Goal: Information Seeking & Learning: Learn about a topic

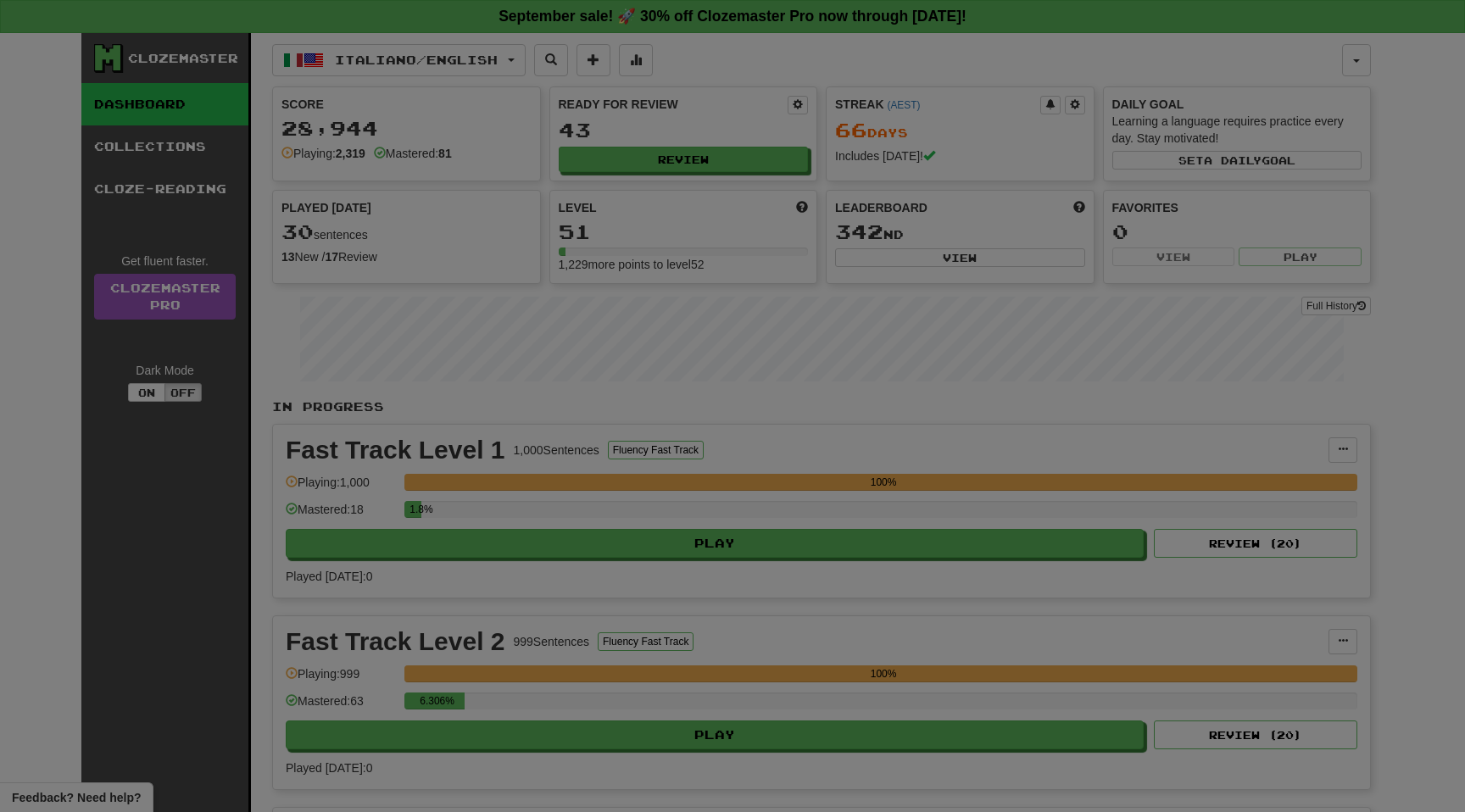
select select "**"
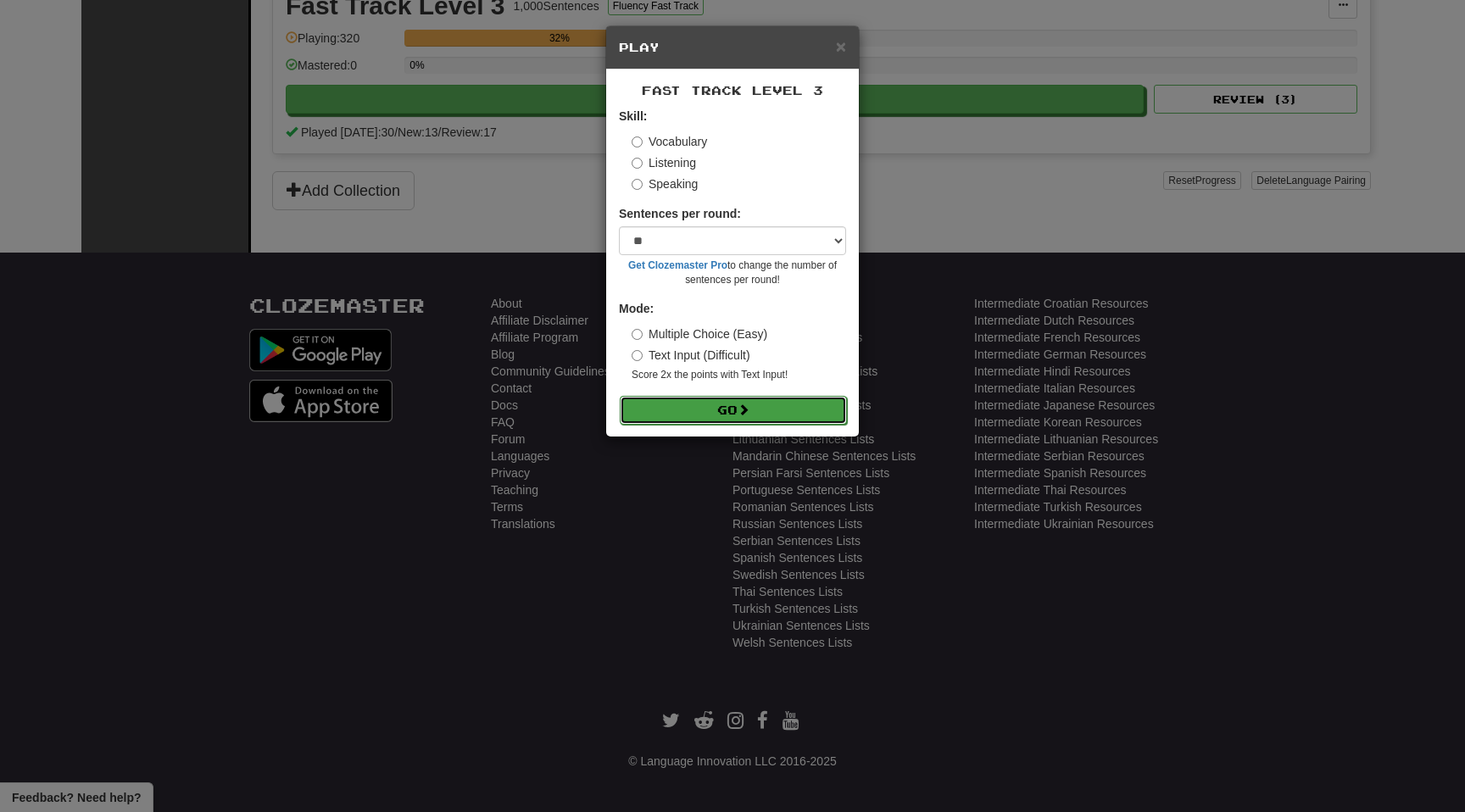
click at [790, 400] on button "Go" at bounding box center [732, 410] width 227 height 29
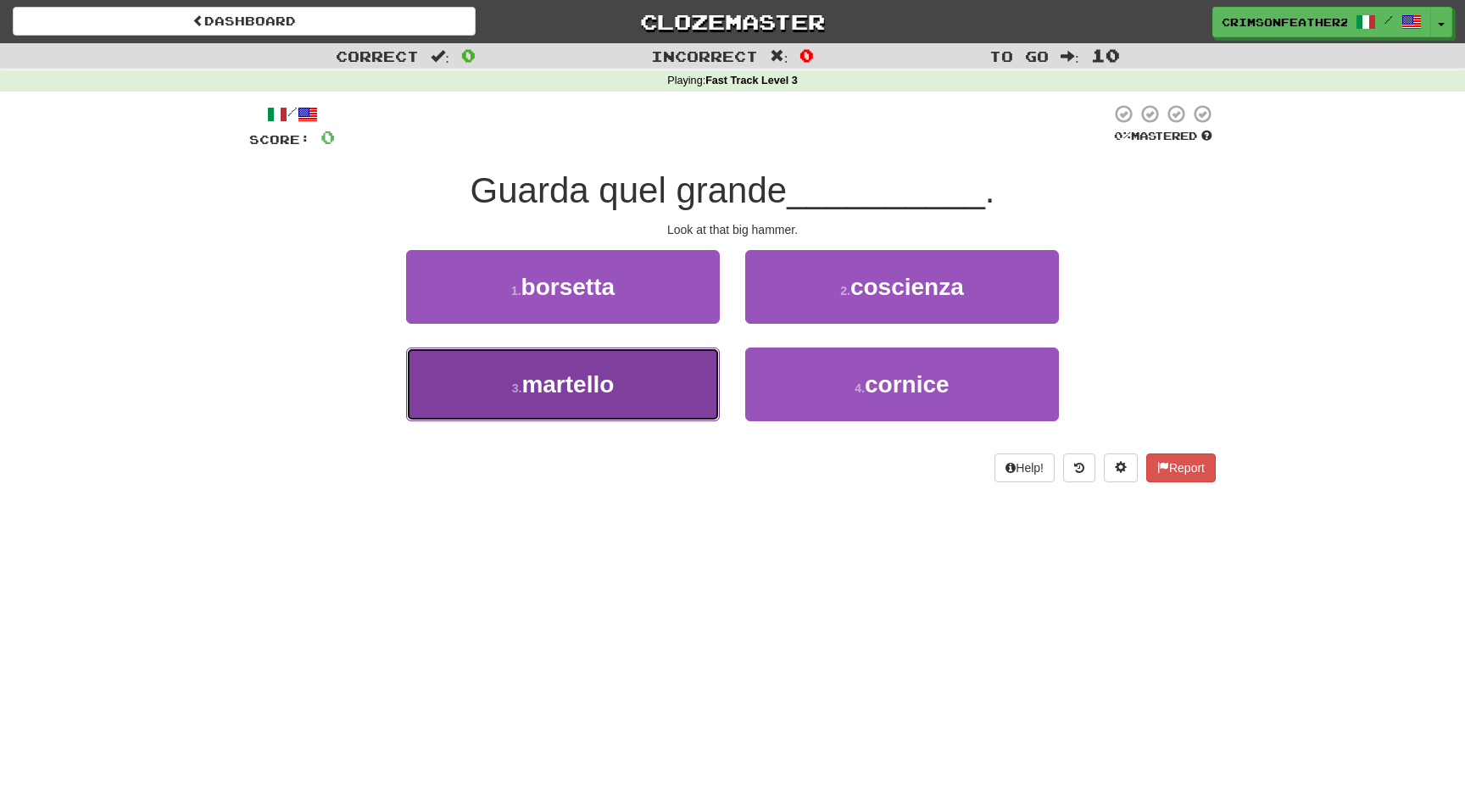
click at [677, 400] on button "3 . martello" at bounding box center [562, 384] width 313 height 74
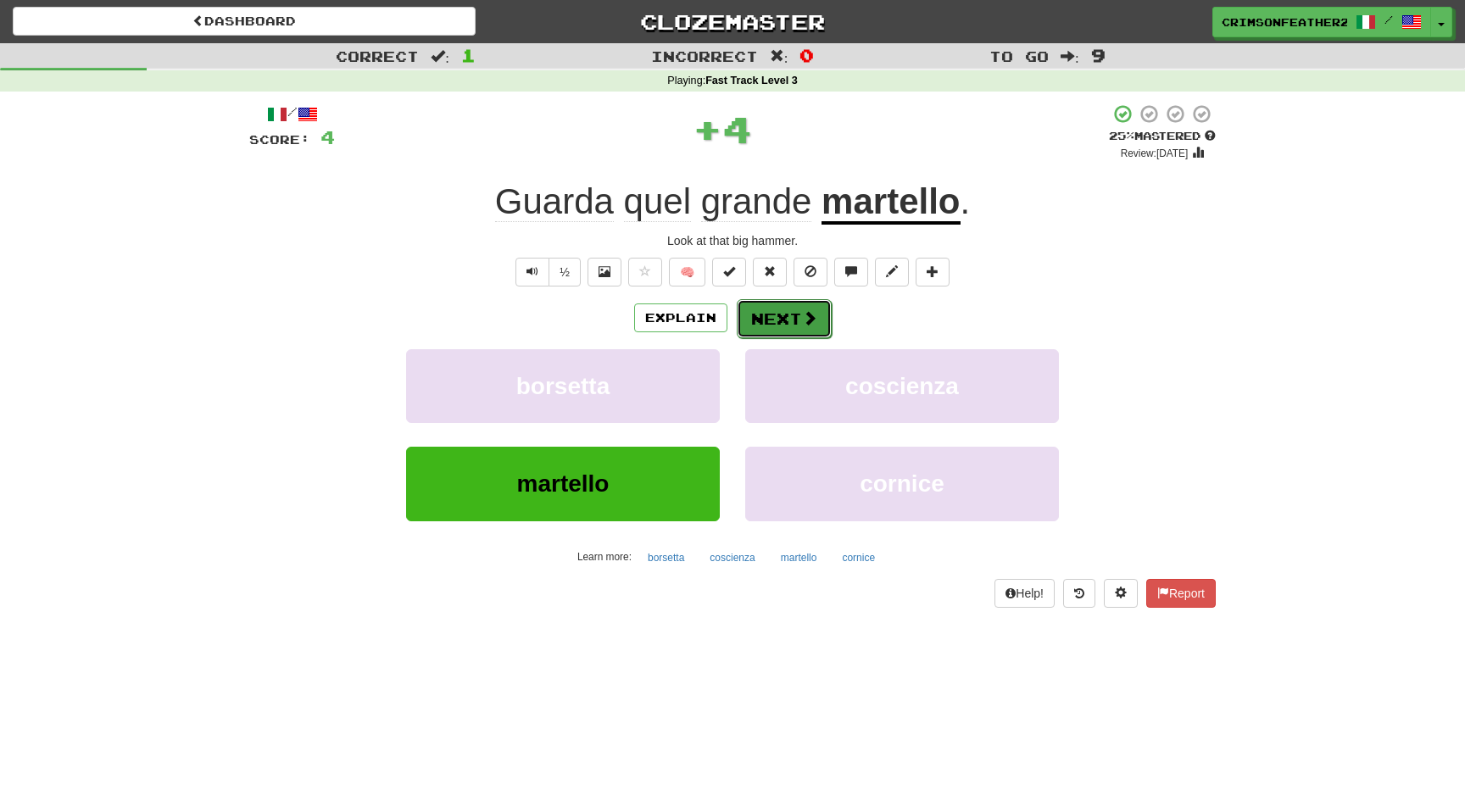
click at [771, 327] on button "Next" at bounding box center [784, 318] width 95 height 39
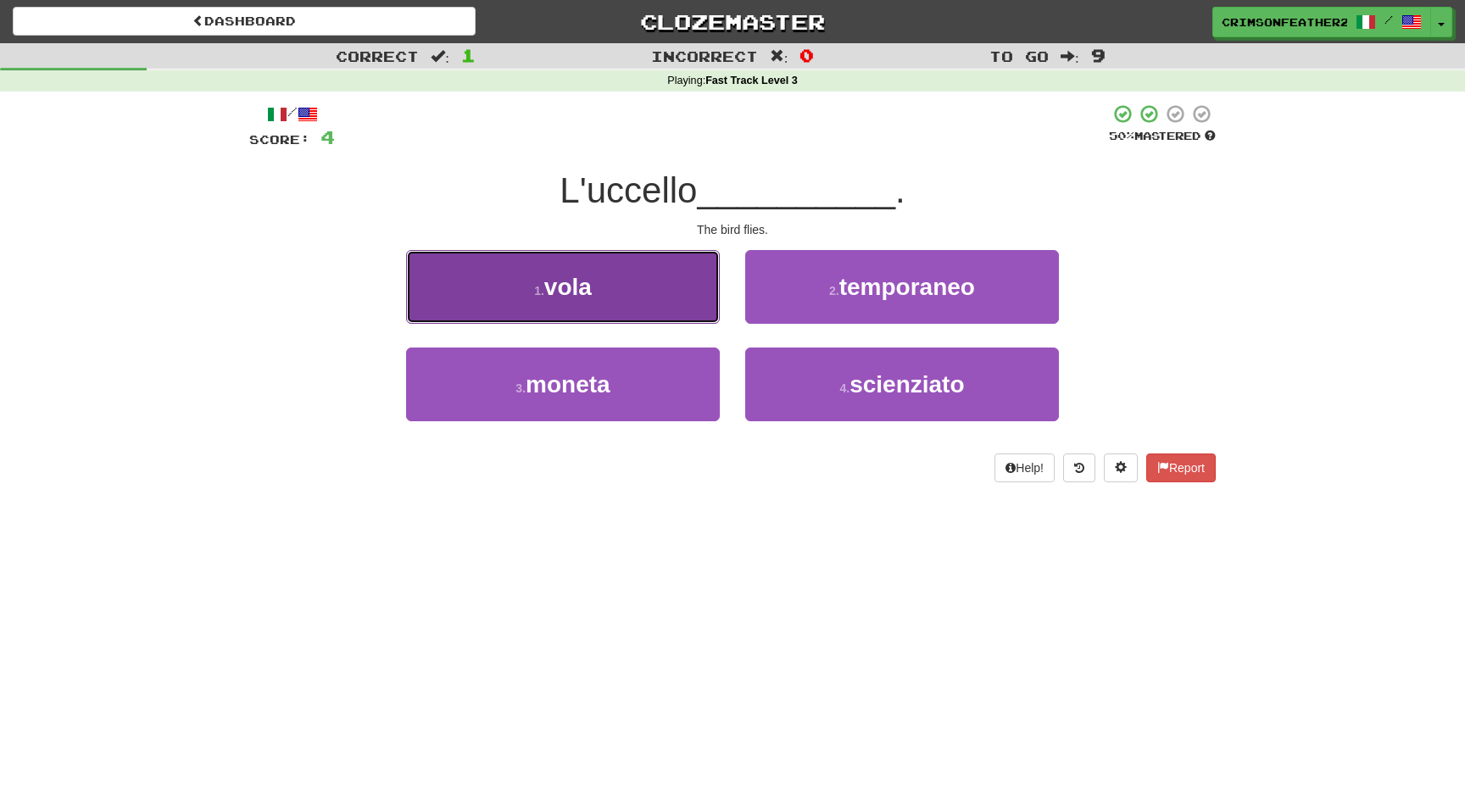
click at [668, 304] on button "1 . vola" at bounding box center [562, 287] width 313 height 74
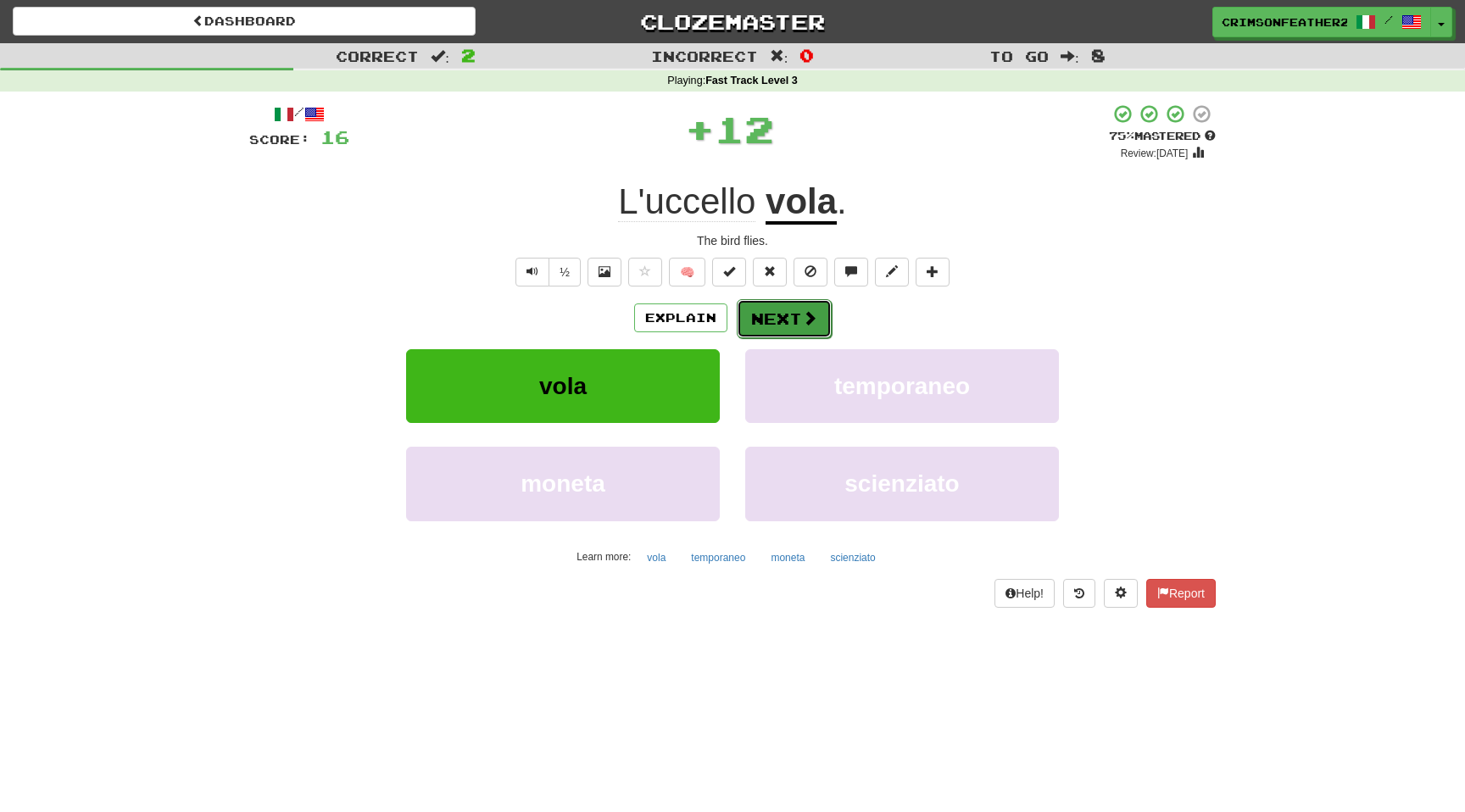
click at [756, 310] on button "Next" at bounding box center [784, 318] width 95 height 39
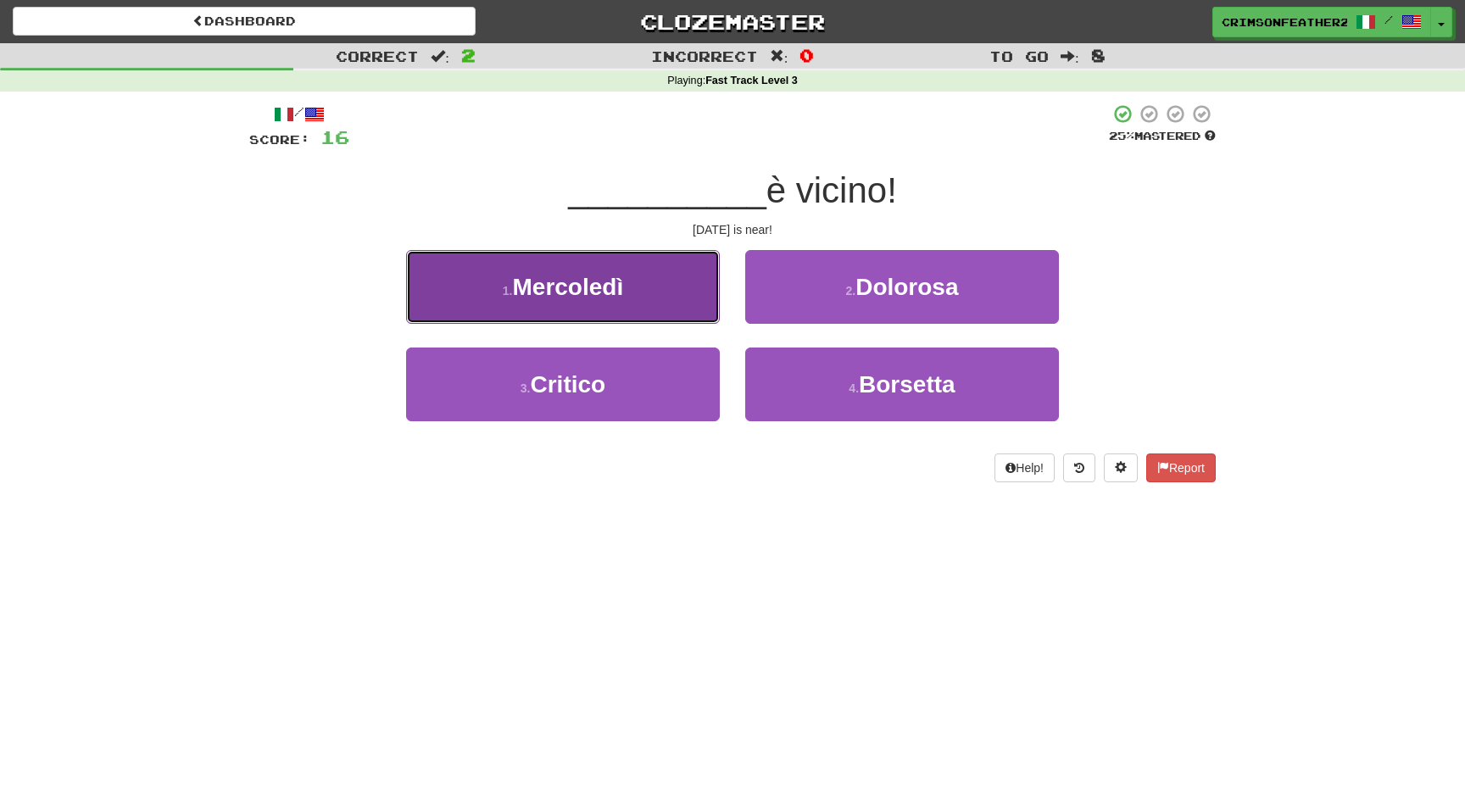
click at [636, 307] on button "1 . Mercoledì" at bounding box center [562, 287] width 313 height 74
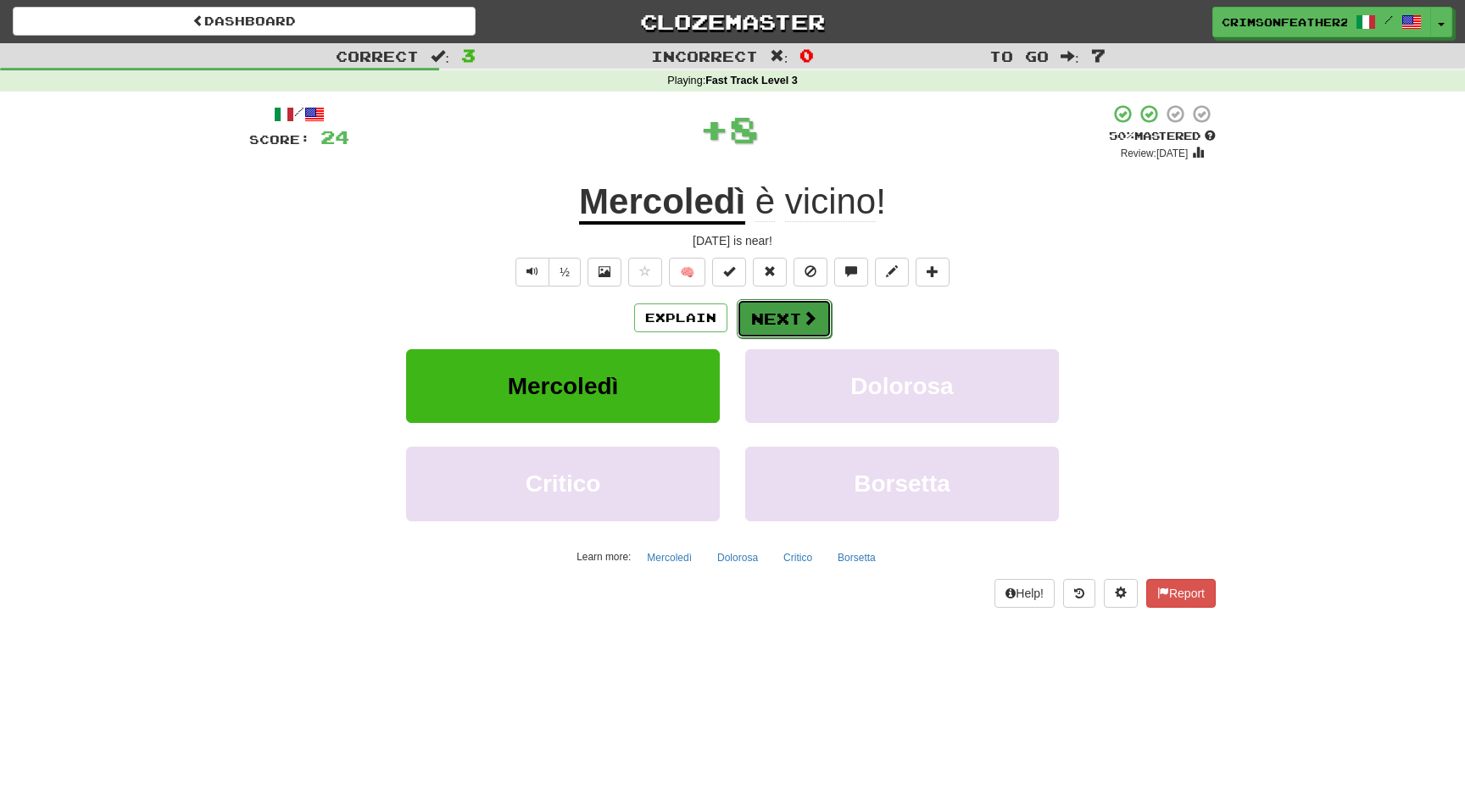
click at [761, 333] on button "Next" at bounding box center [784, 318] width 95 height 39
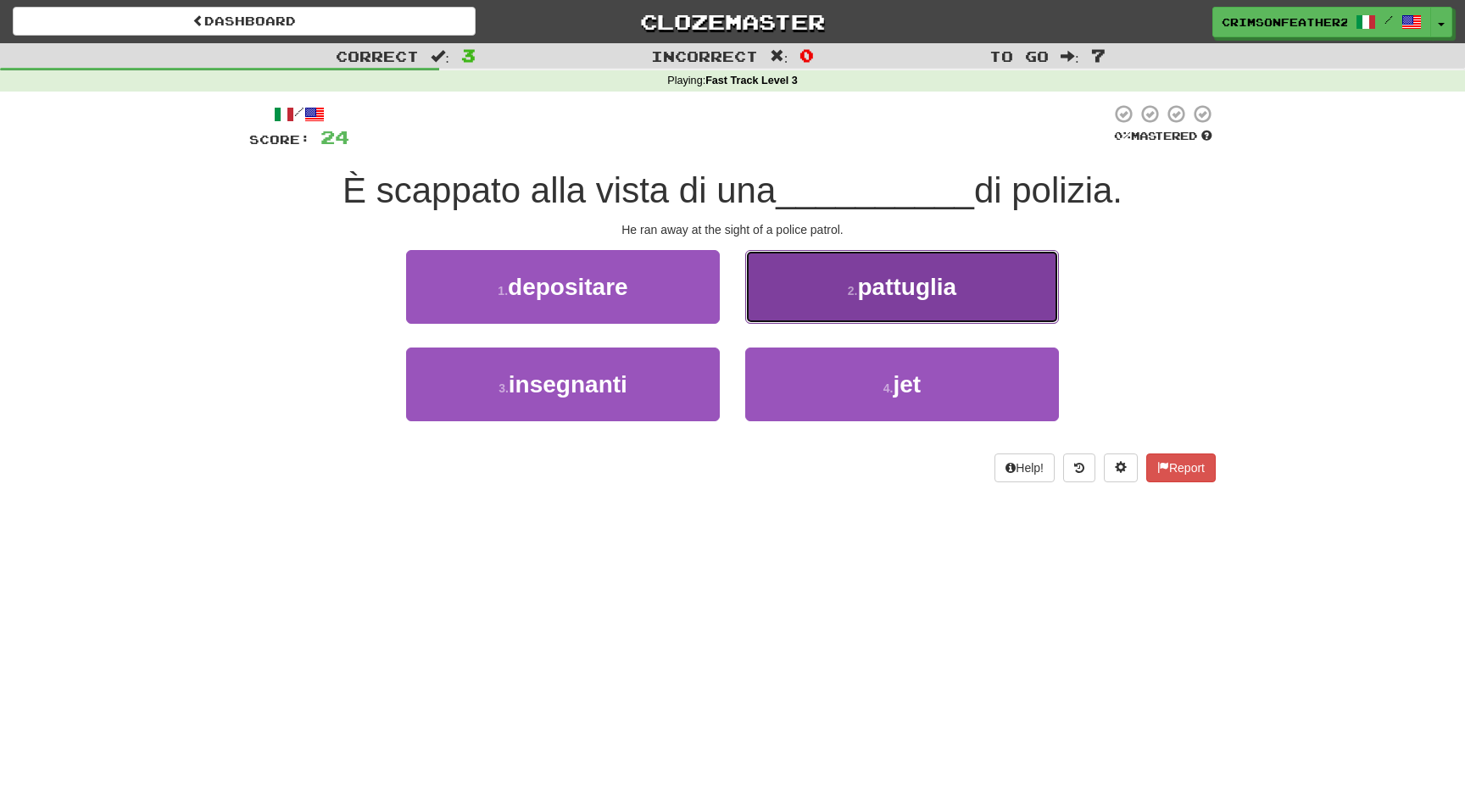
click at [789, 311] on button "2 . pattuglia" at bounding box center [901, 287] width 313 height 74
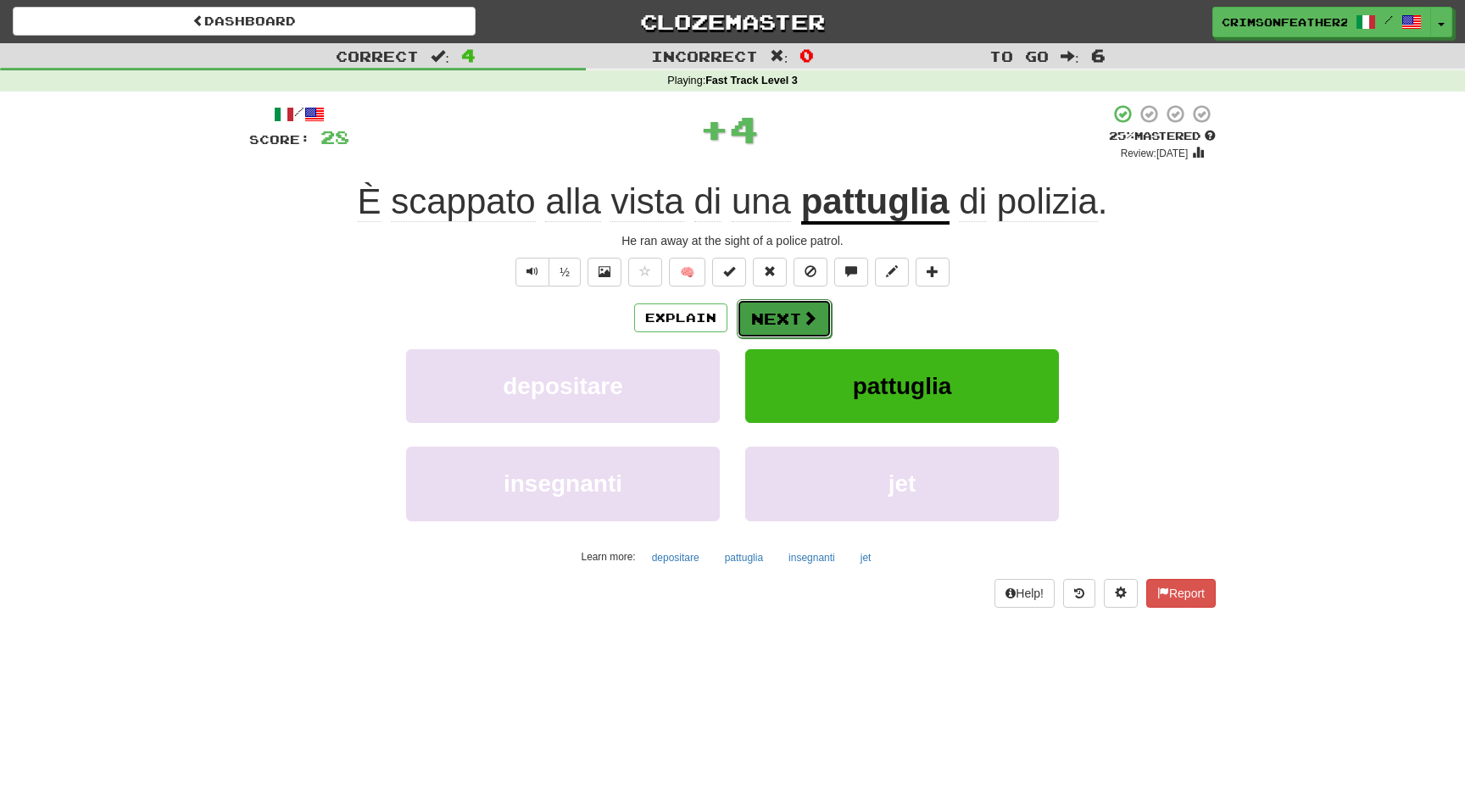
click at [770, 336] on button "Next" at bounding box center [784, 318] width 95 height 39
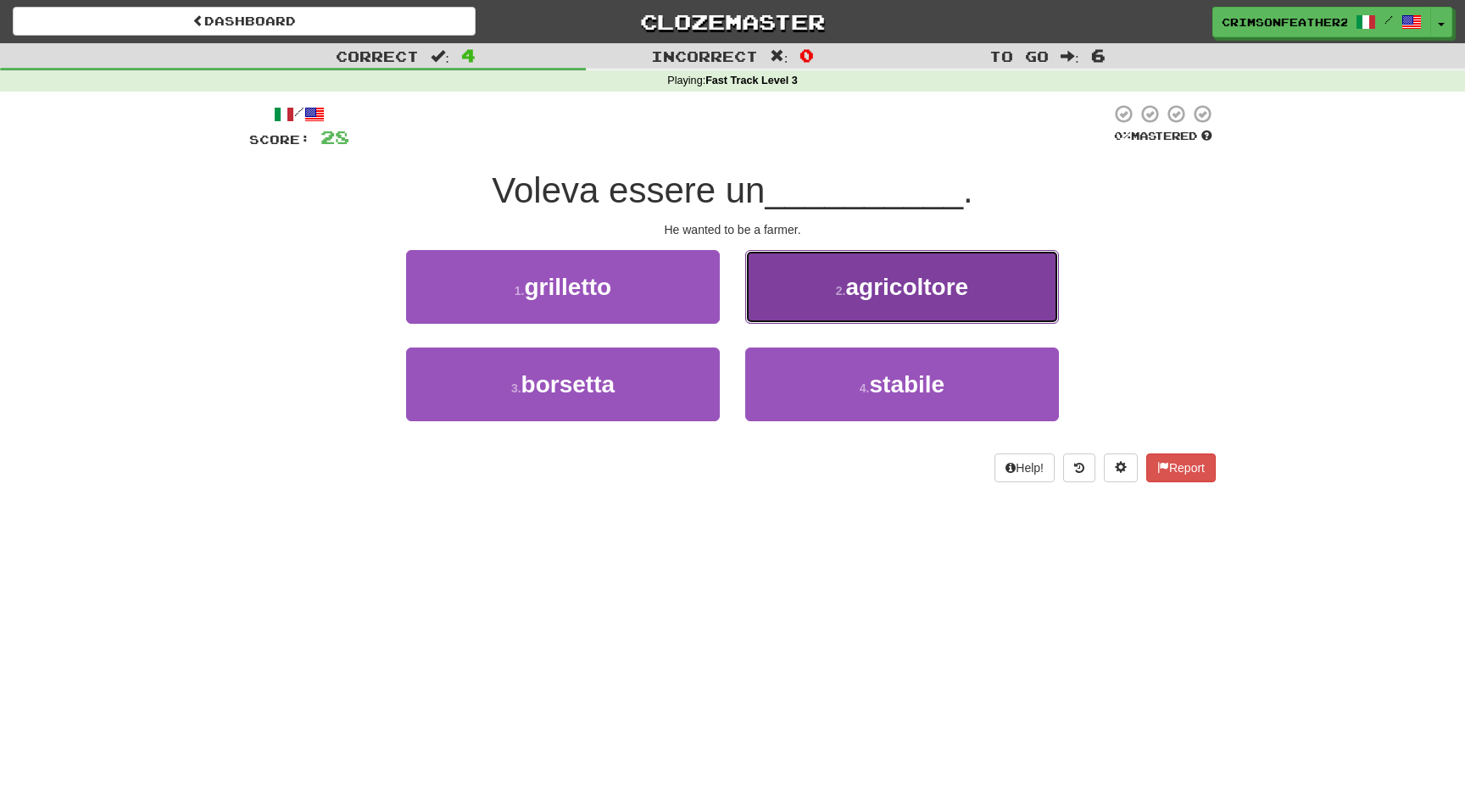
click at [788, 309] on button "2 . agricoltore" at bounding box center [901, 287] width 313 height 74
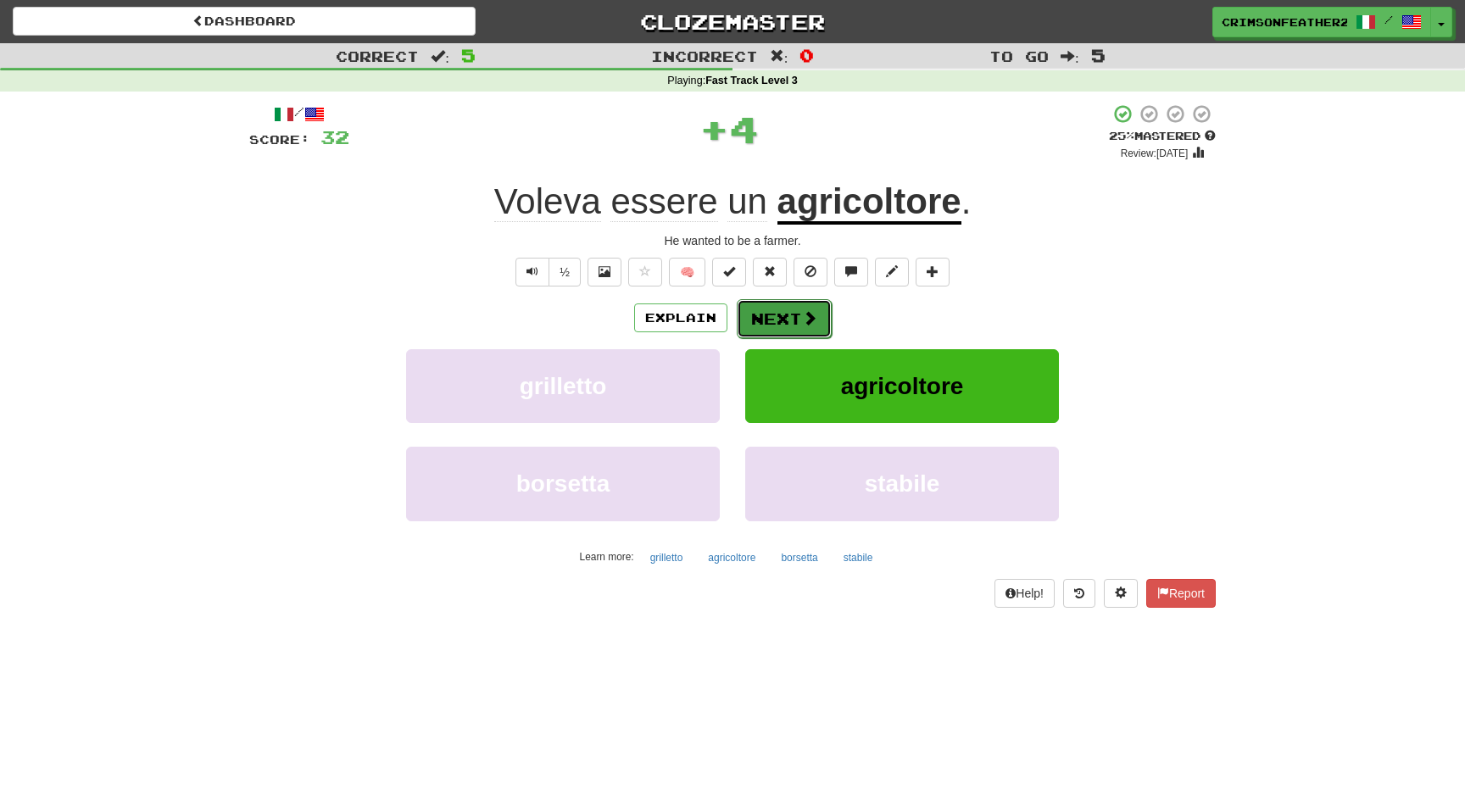
click at [777, 307] on button "Next" at bounding box center [784, 318] width 95 height 39
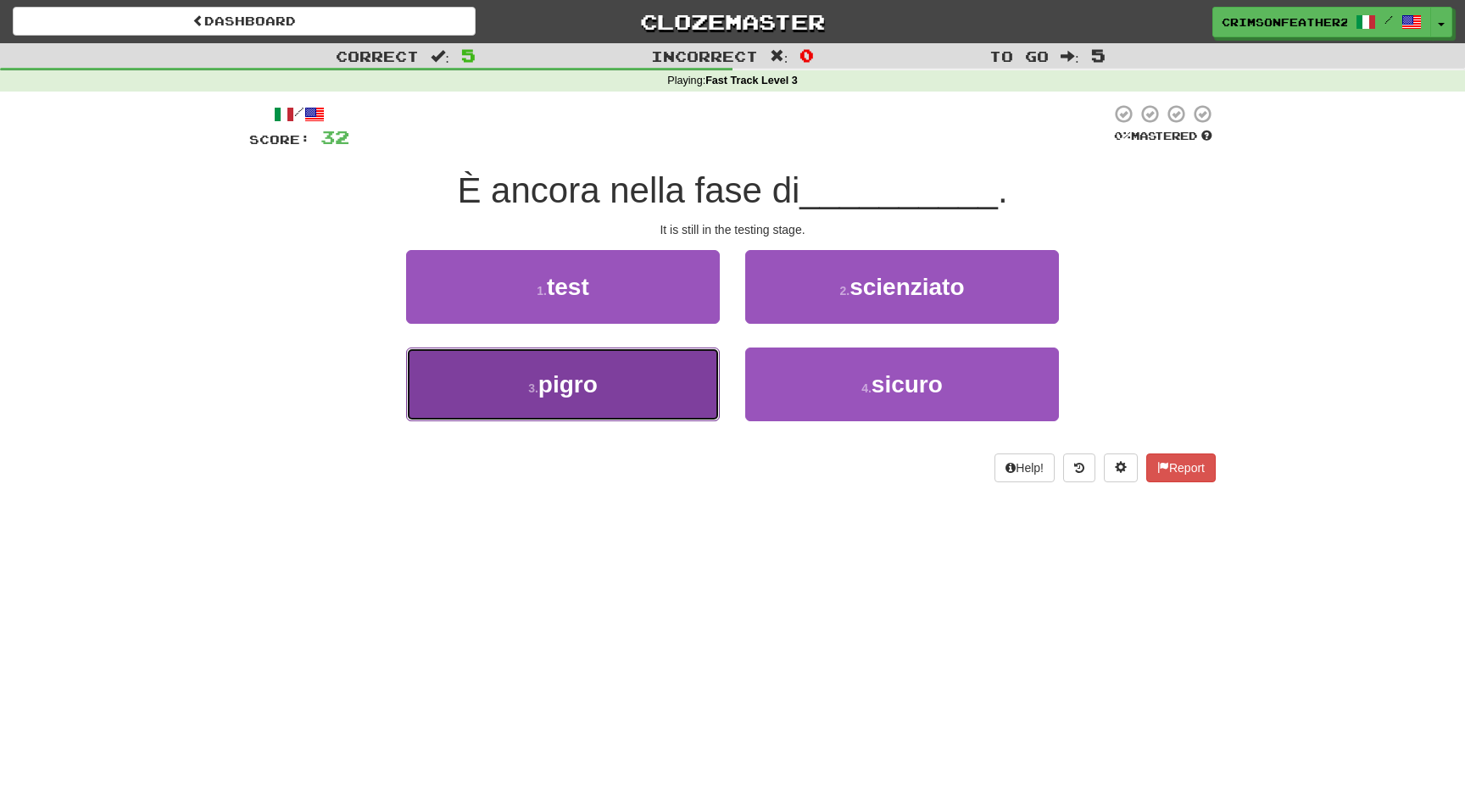
click at [669, 385] on button "3 . pigro" at bounding box center [562, 384] width 313 height 74
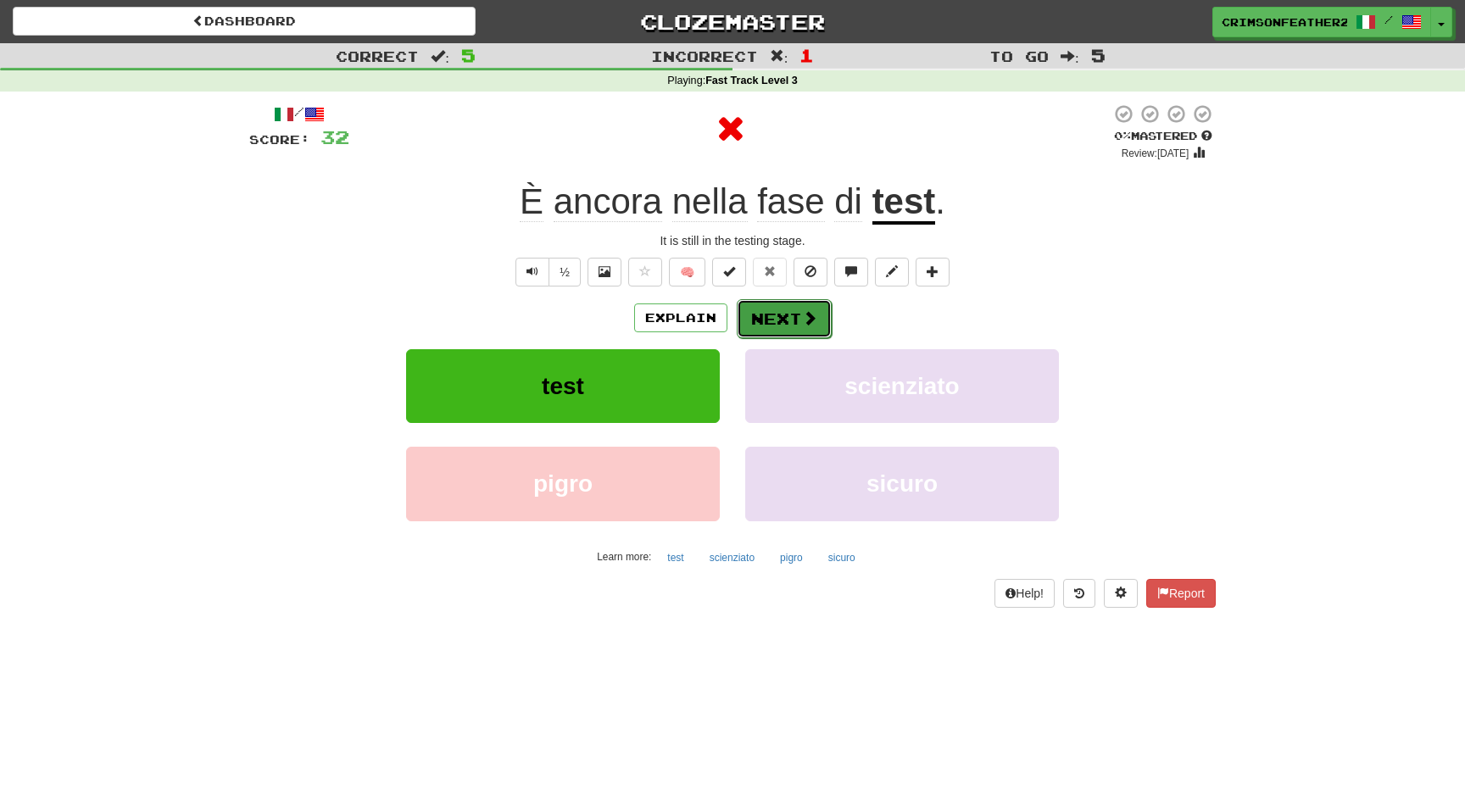
click at [786, 307] on button "Next" at bounding box center [784, 318] width 95 height 39
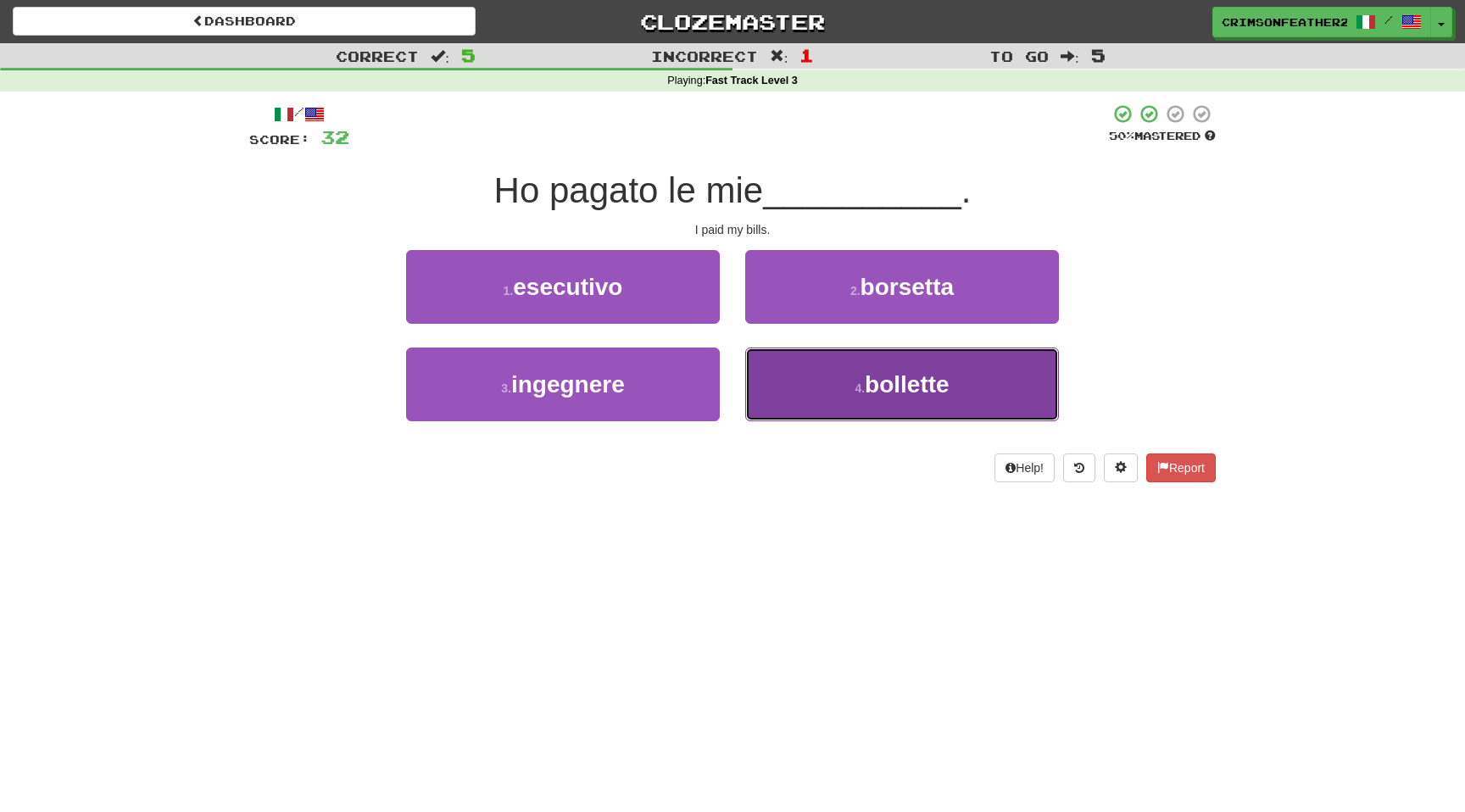
click at [792, 386] on button "4 . bollette" at bounding box center [901, 384] width 313 height 74
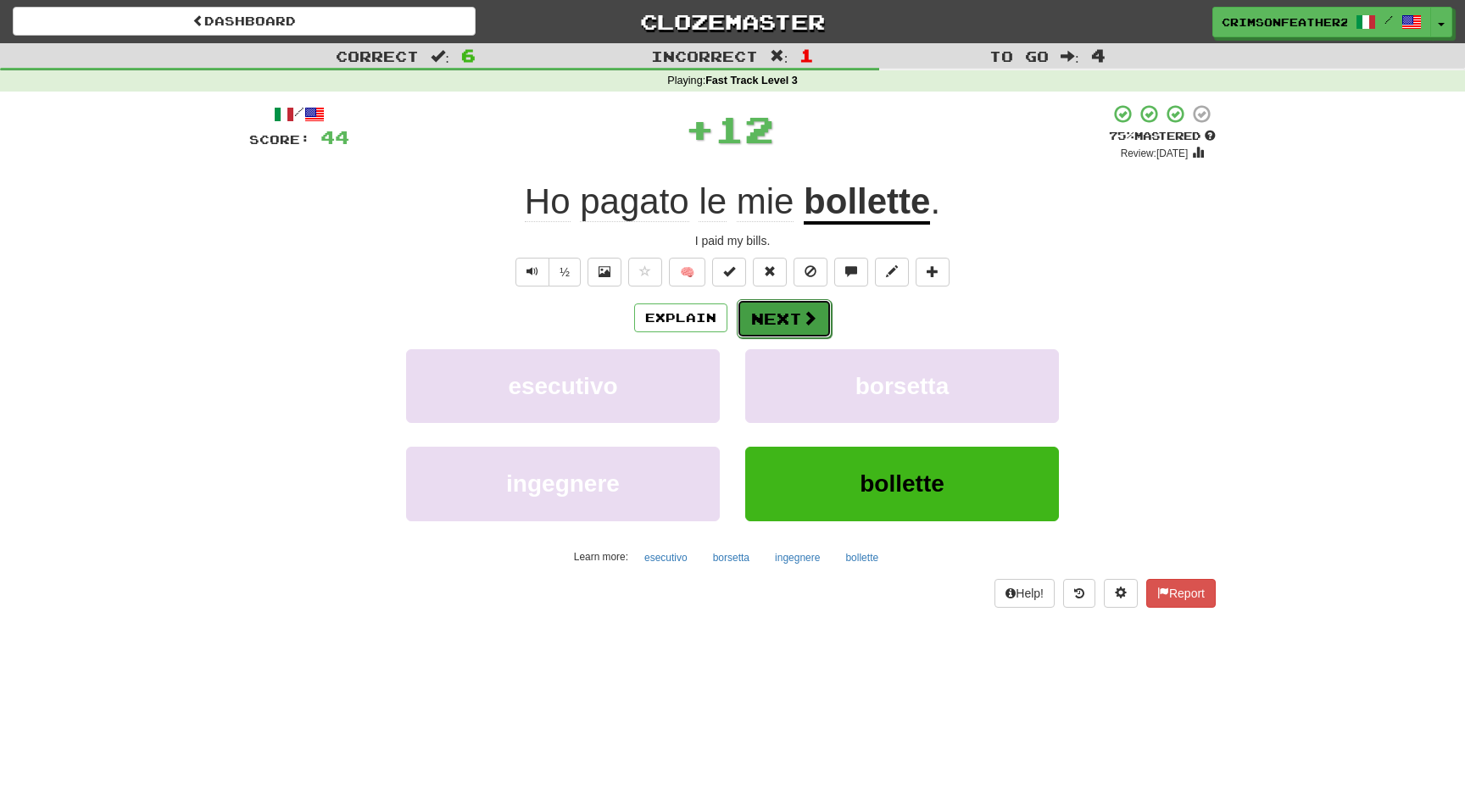
click at [770, 330] on button "Next" at bounding box center [784, 318] width 95 height 39
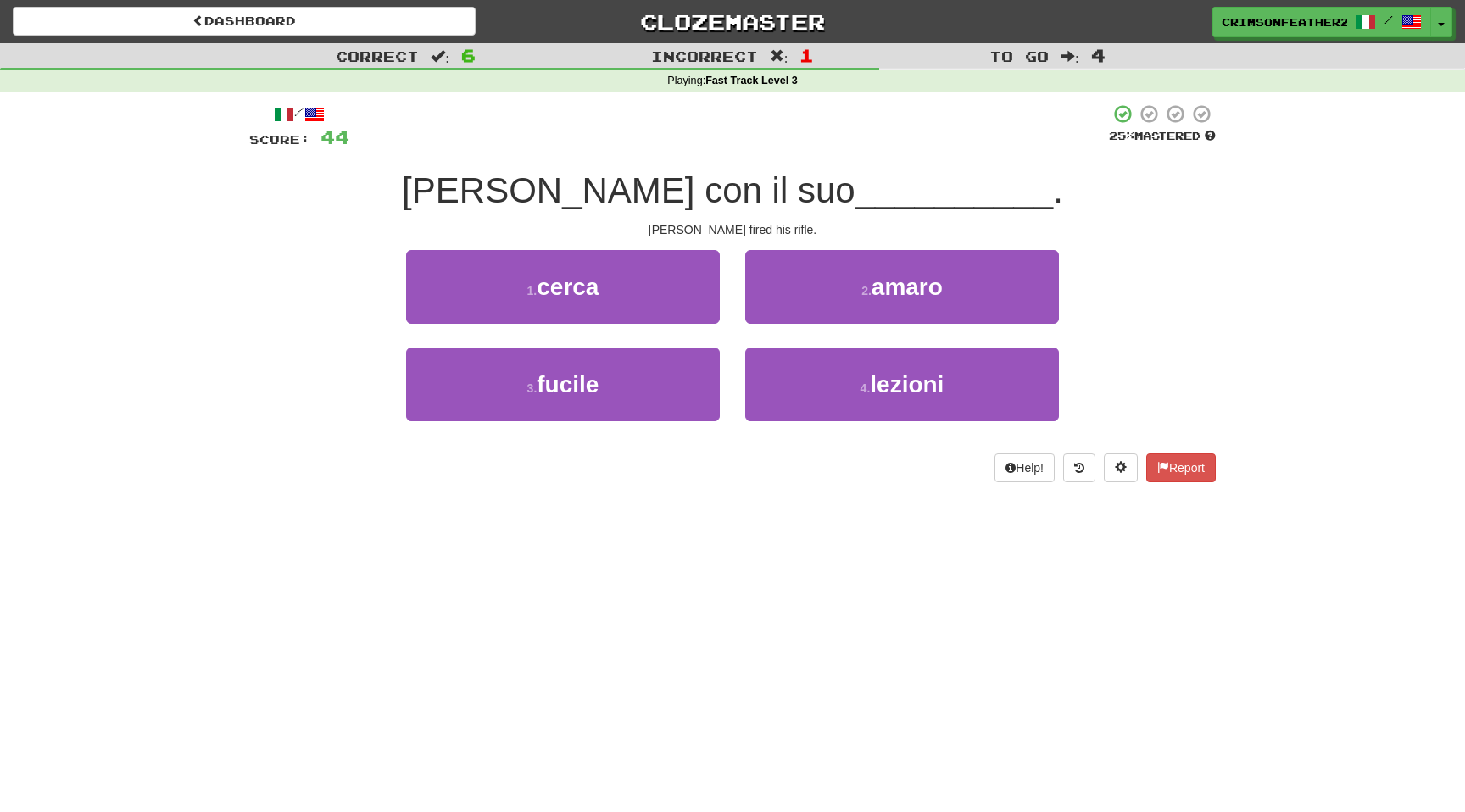
click at [729, 334] on div "1 . cerca" at bounding box center [562, 298] width 339 height 97
click at [1284, 358] on div "Correct : 6 Incorrect : 1 To go : 4 Playing : Fast Track Level 3 / Score: 44 25…" at bounding box center [732, 274] width 1465 height 463
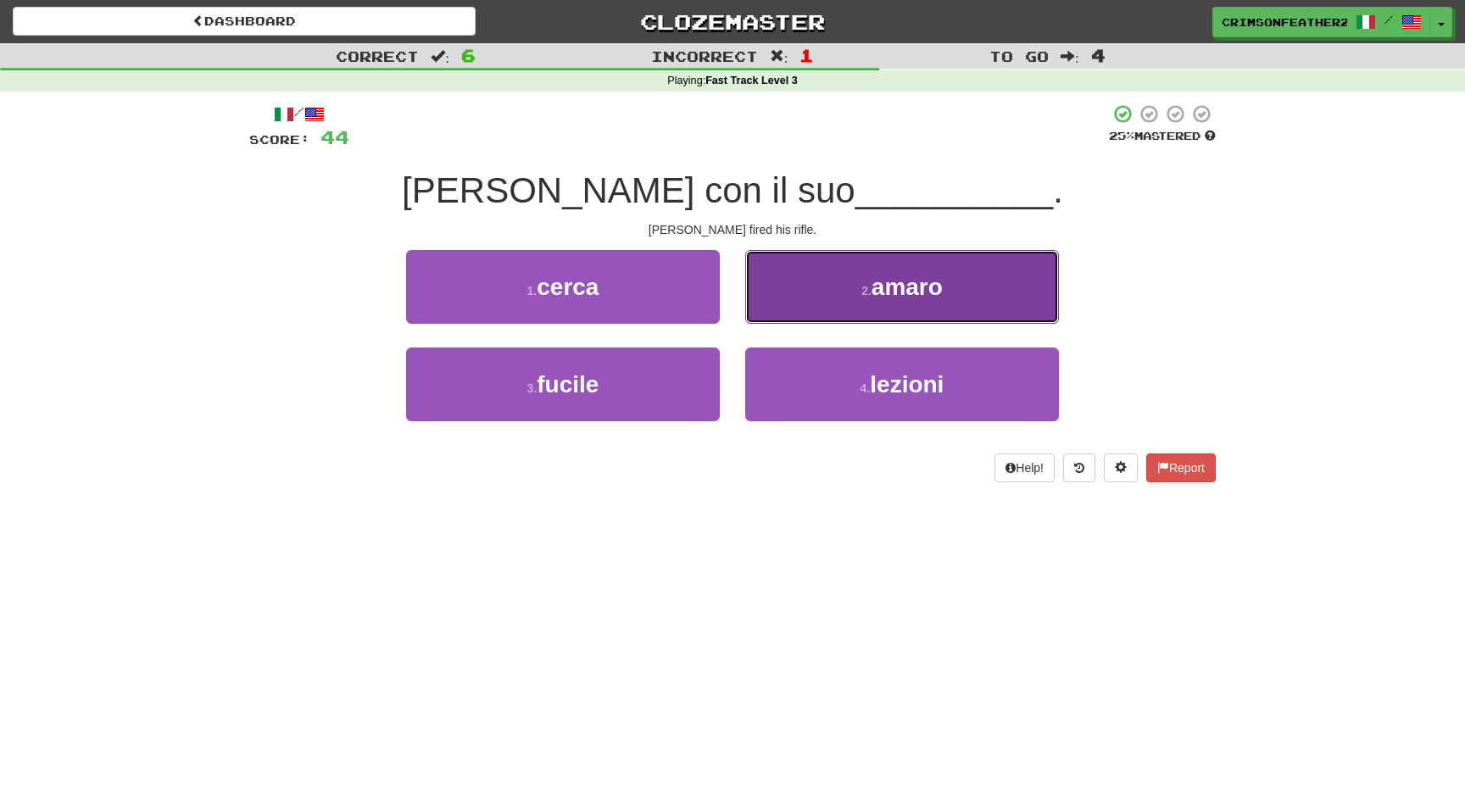
click at [989, 292] on button "2 . amaro" at bounding box center [901, 287] width 313 height 74
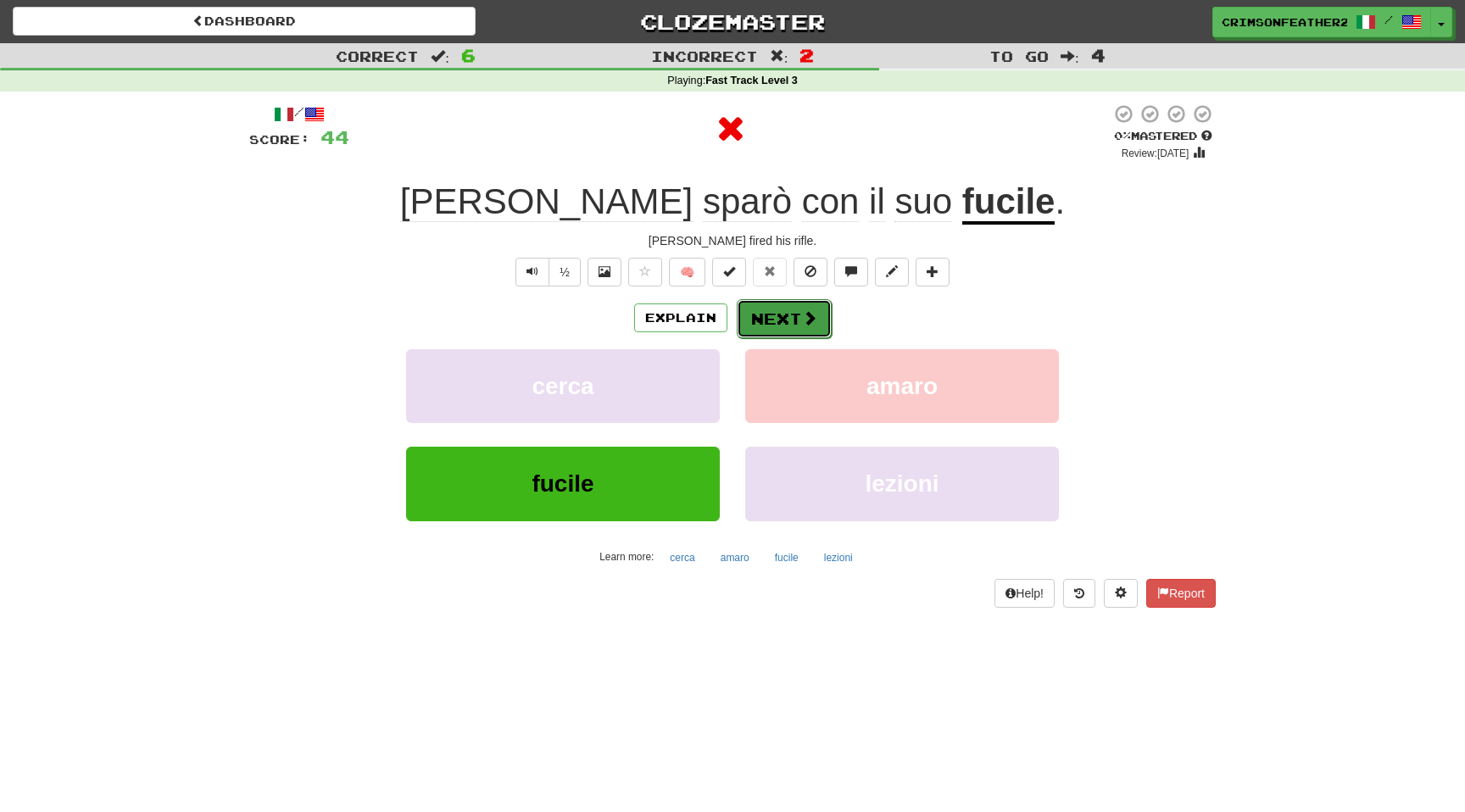
click at [827, 323] on button "Next" at bounding box center [784, 318] width 95 height 39
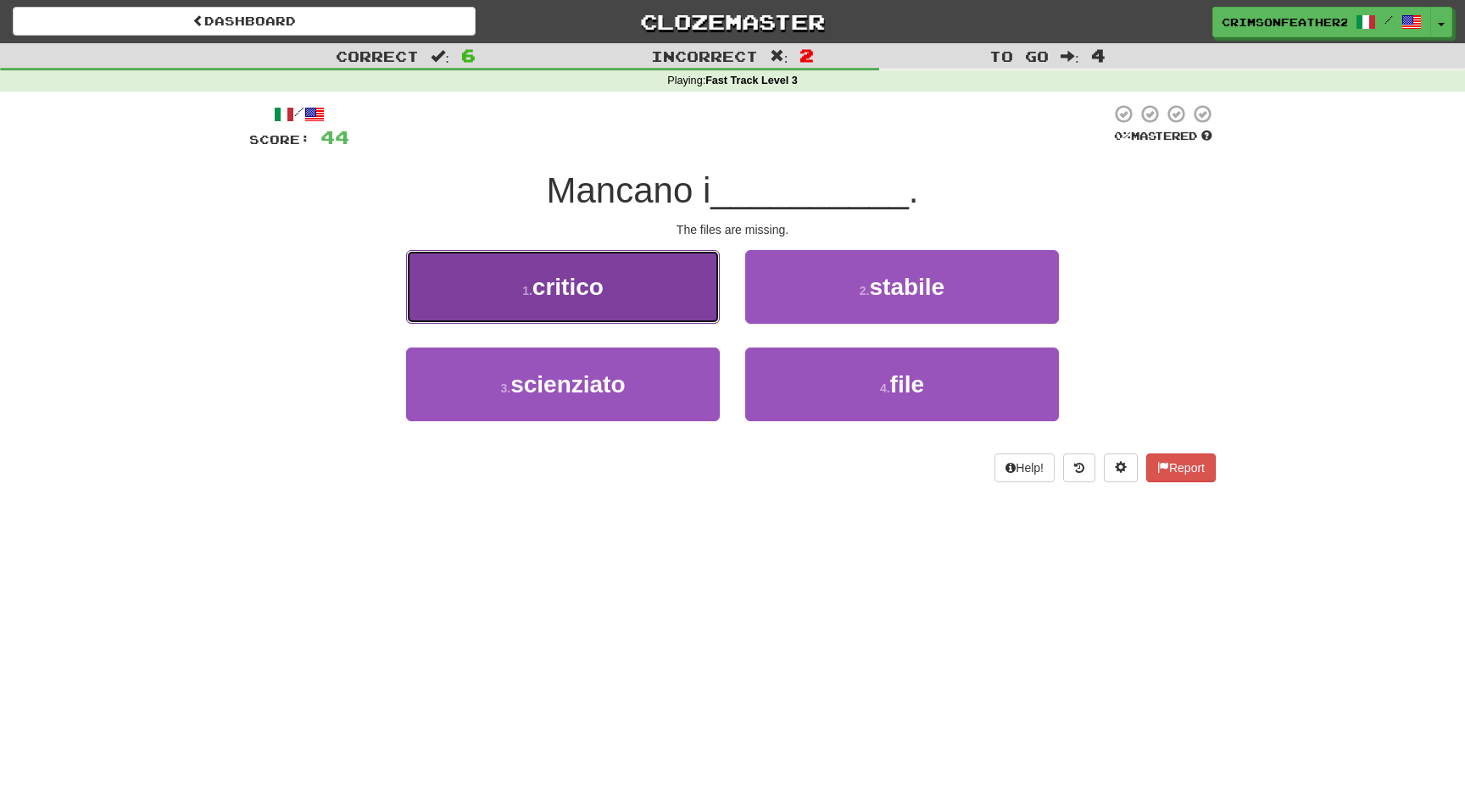
click at [706, 305] on button "1 . critico" at bounding box center [562, 287] width 313 height 74
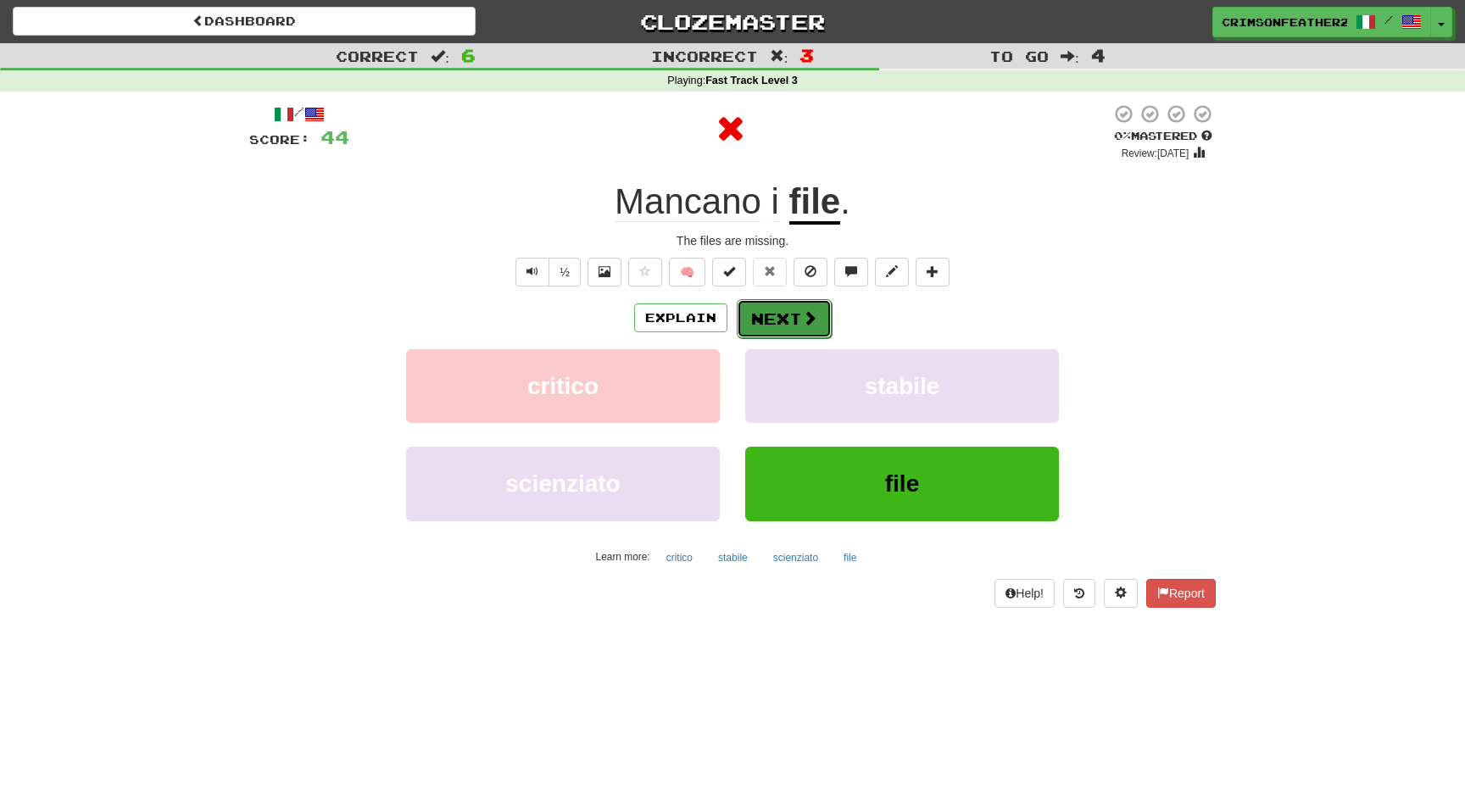
click at [799, 309] on button "Next" at bounding box center [784, 318] width 95 height 39
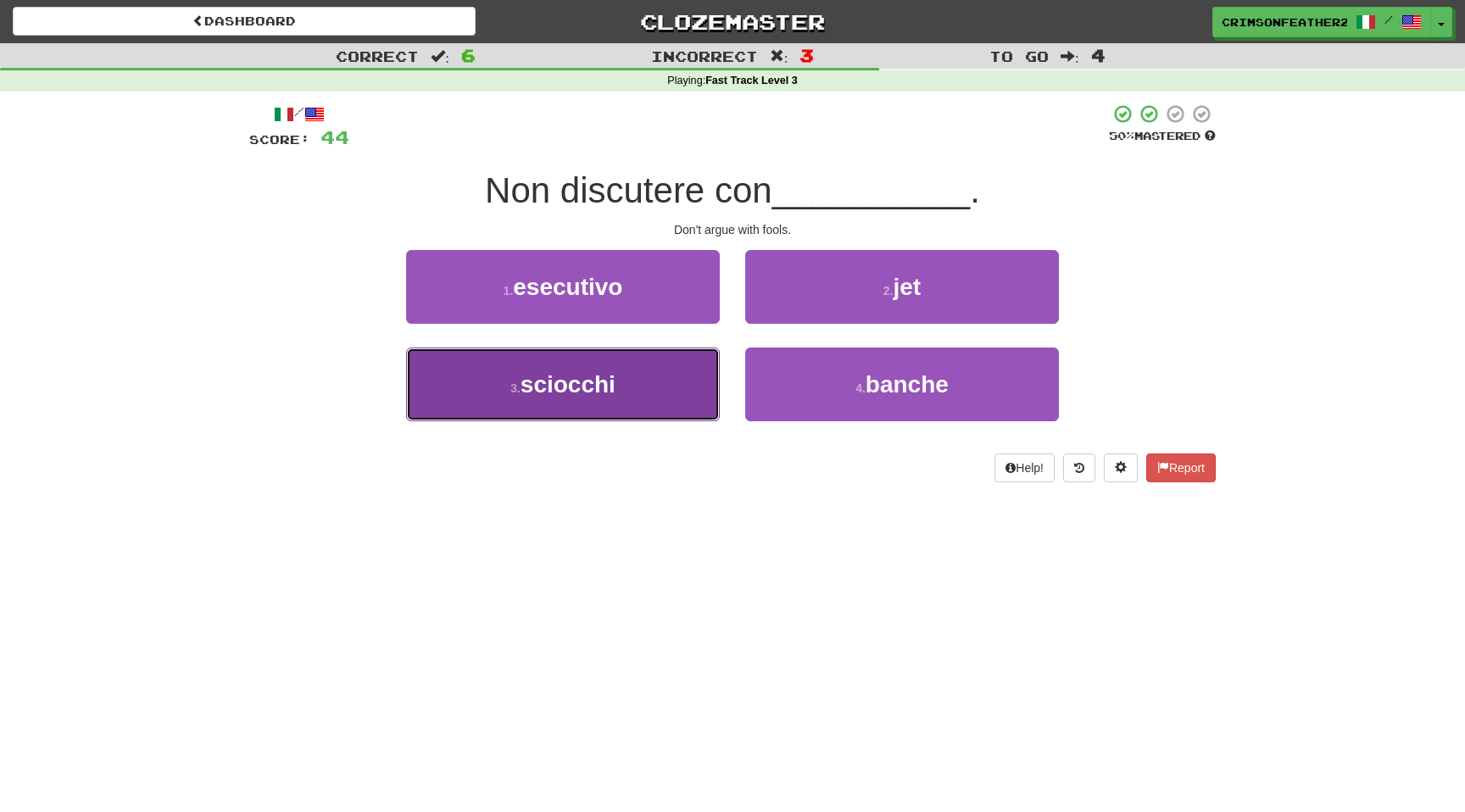
click at [700, 360] on button "3 . sciocchi" at bounding box center [562, 384] width 313 height 74
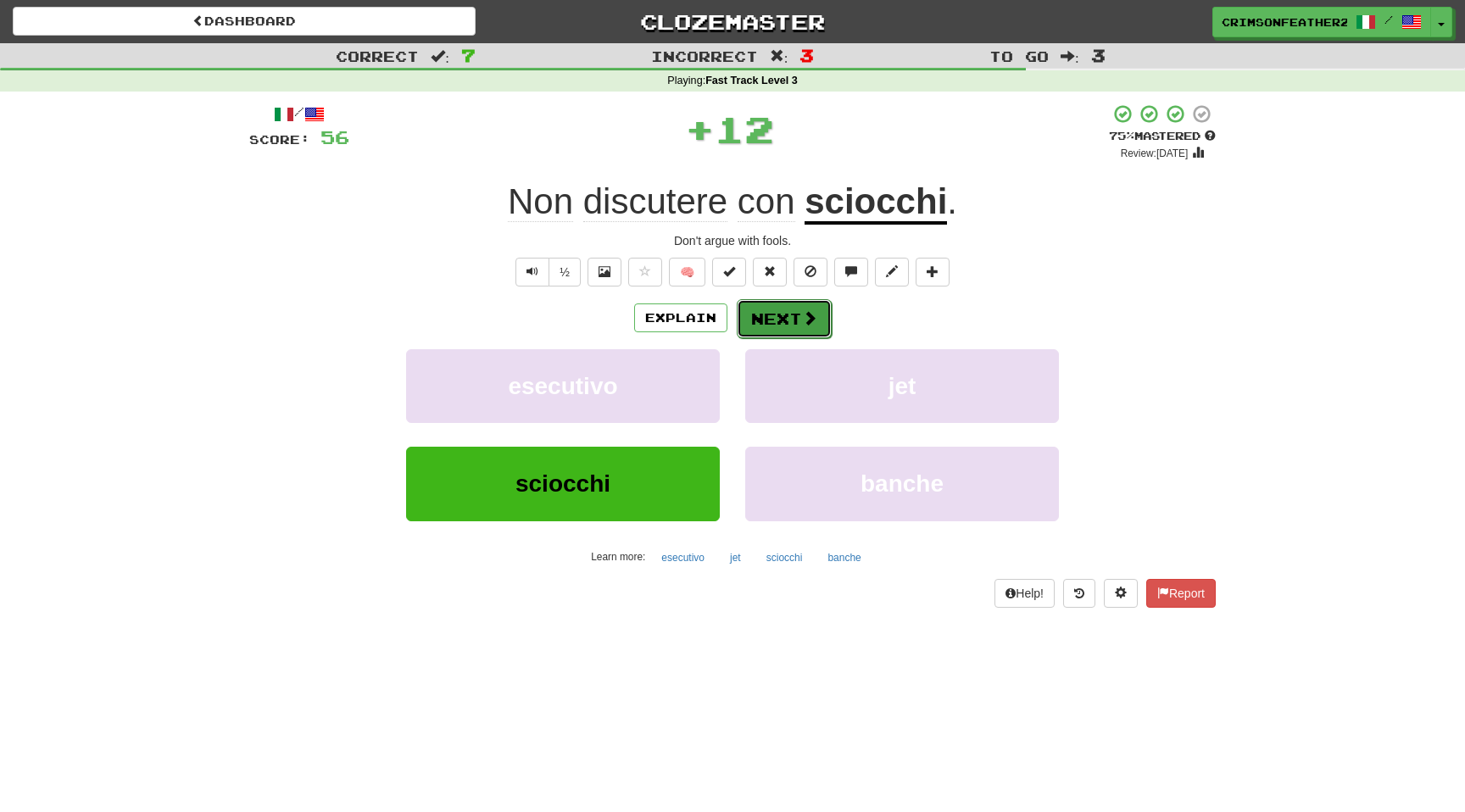
click at [775, 312] on button "Next" at bounding box center [784, 318] width 95 height 39
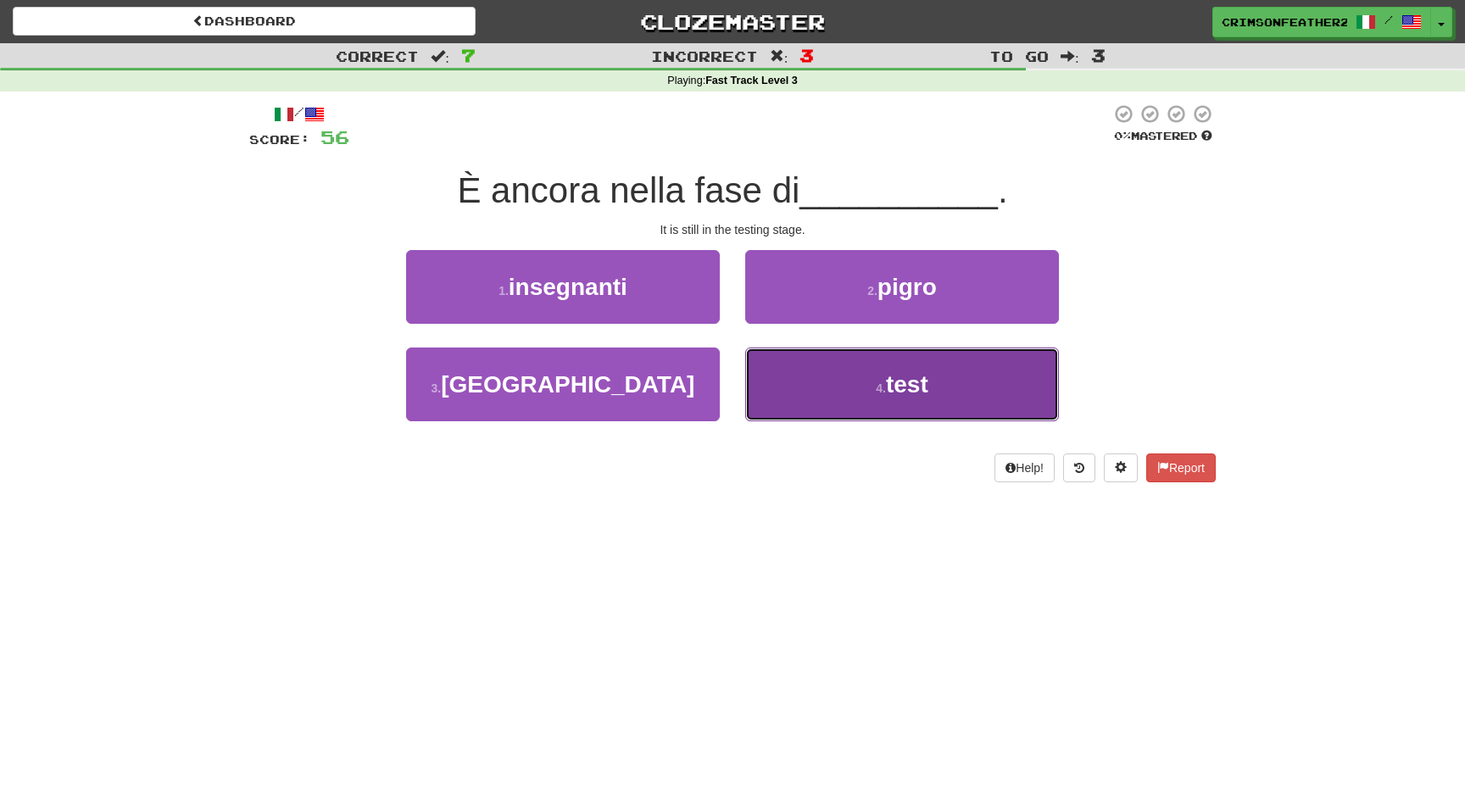
click at [797, 374] on button "4 . test" at bounding box center [901, 384] width 313 height 74
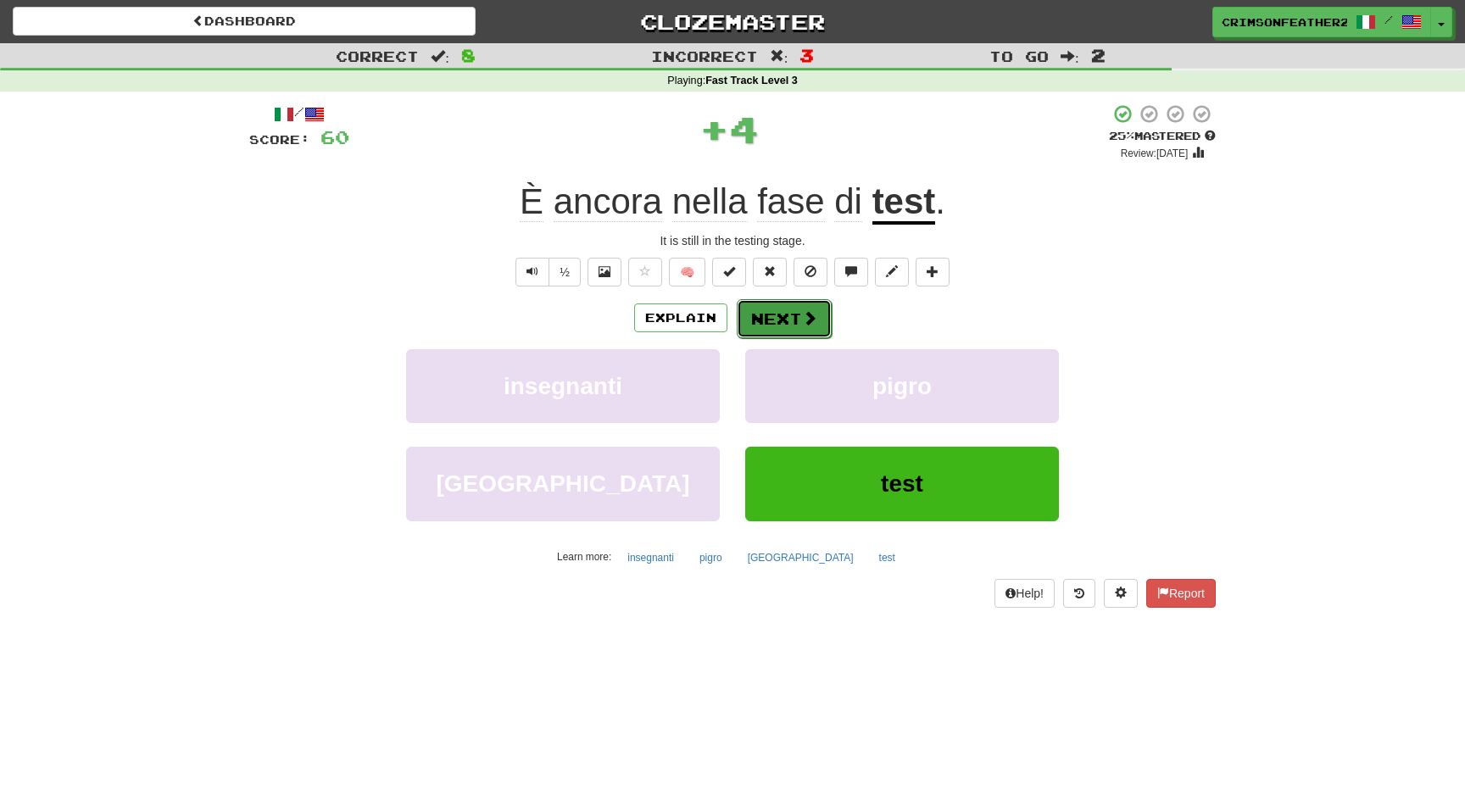
click at [758, 320] on button "Next" at bounding box center [784, 318] width 95 height 39
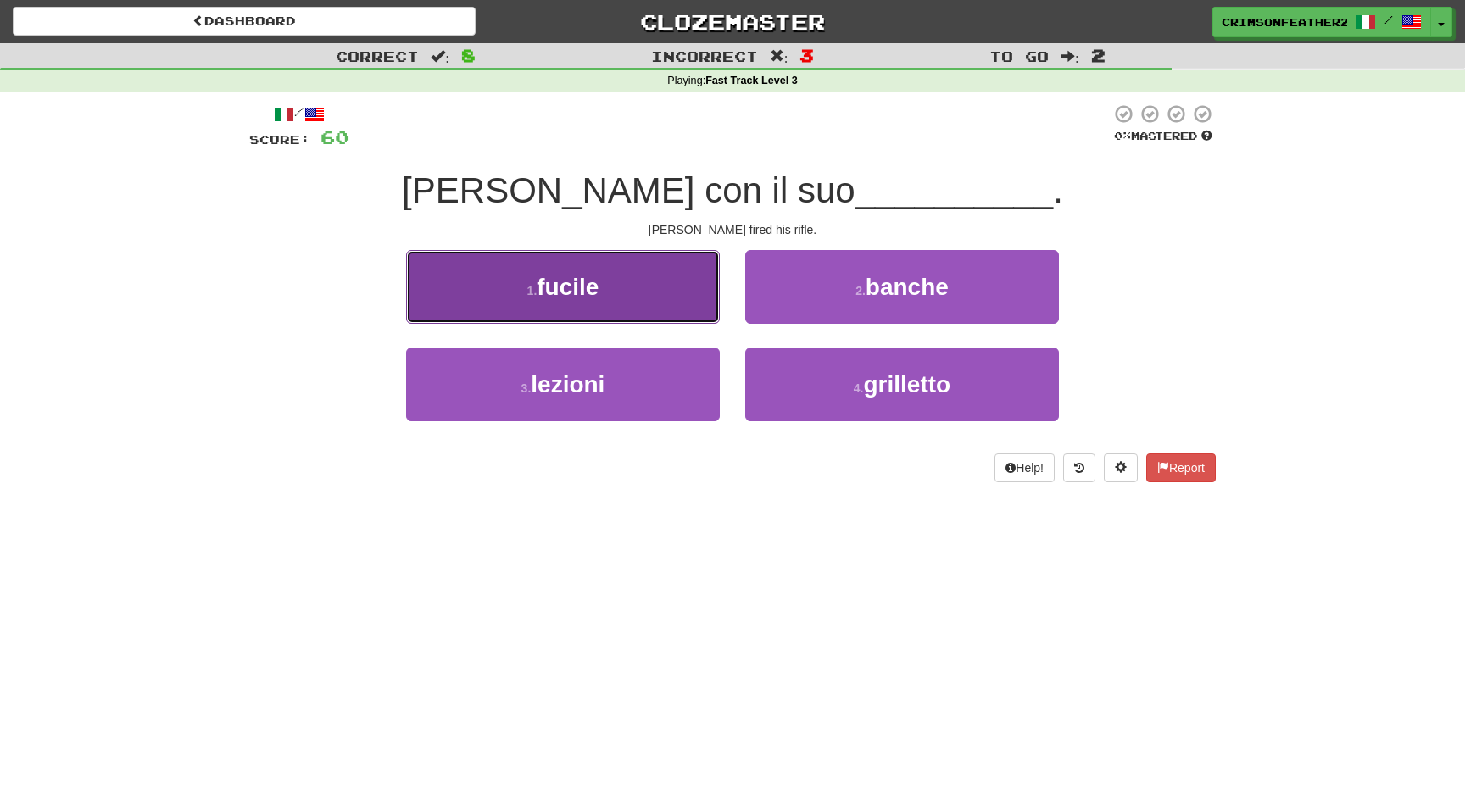
click at [648, 306] on button "1 . fucile" at bounding box center [562, 287] width 313 height 74
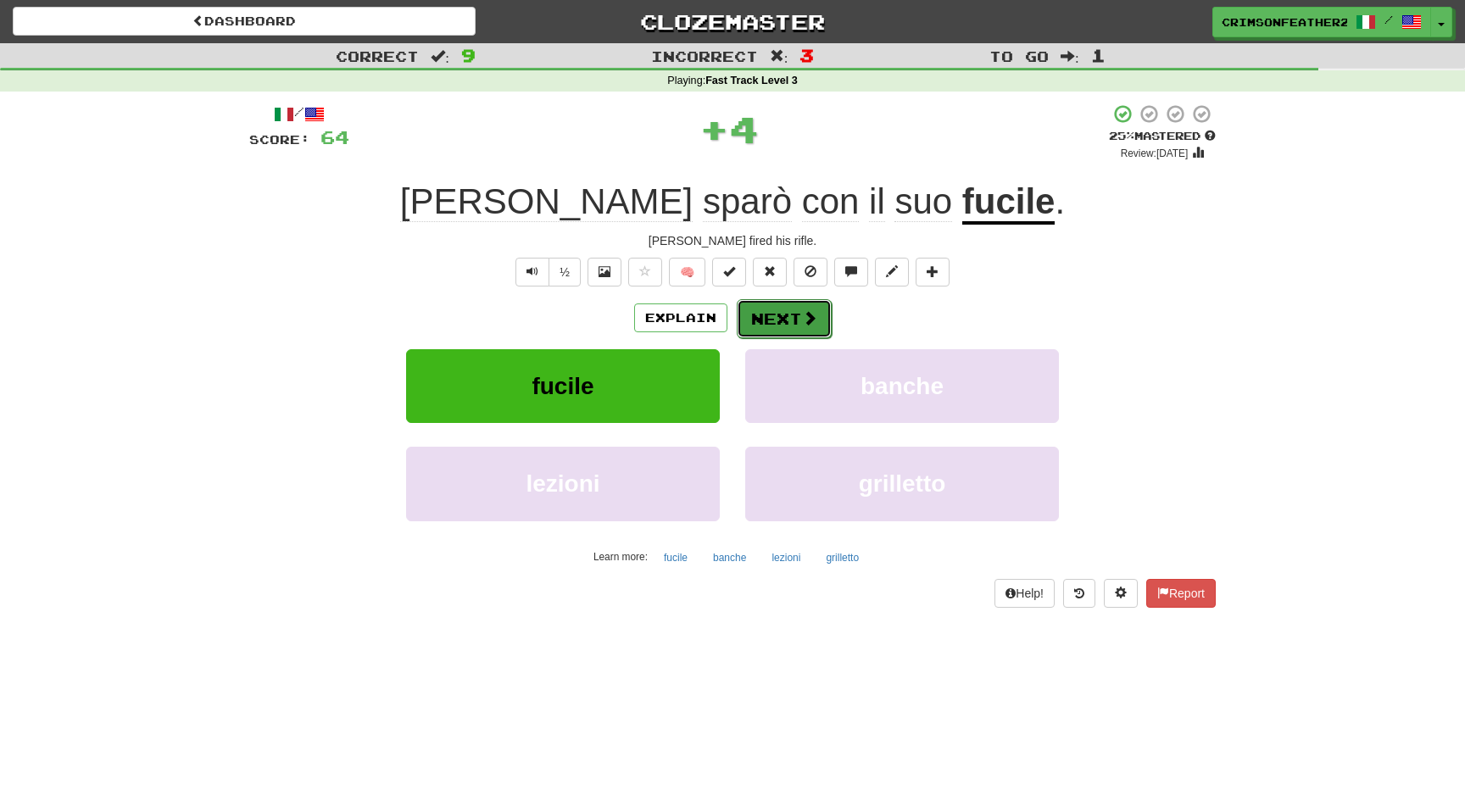
click at [784, 310] on button "Next" at bounding box center [784, 318] width 95 height 39
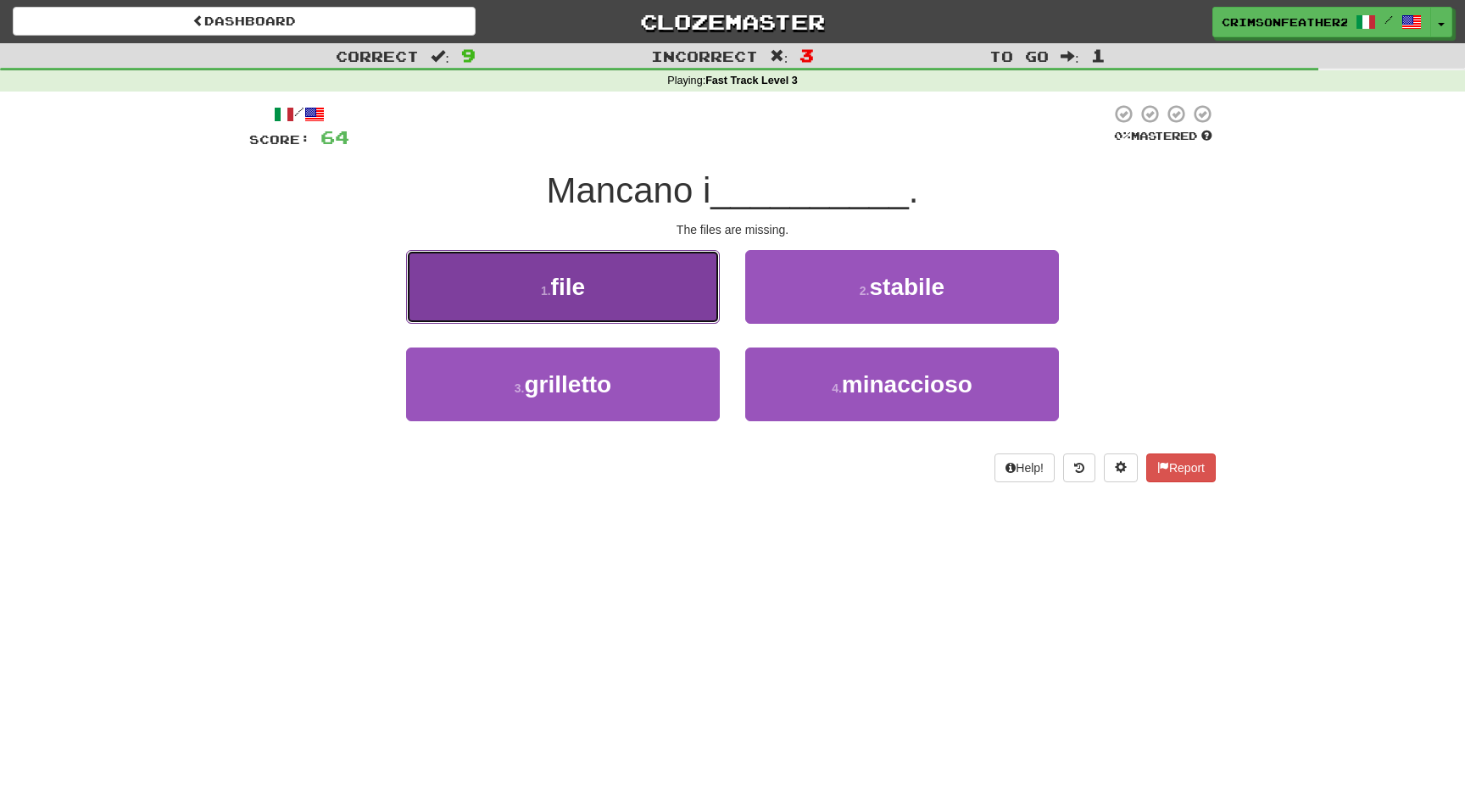
click at [664, 300] on button "1 . file" at bounding box center [562, 287] width 313 height 74
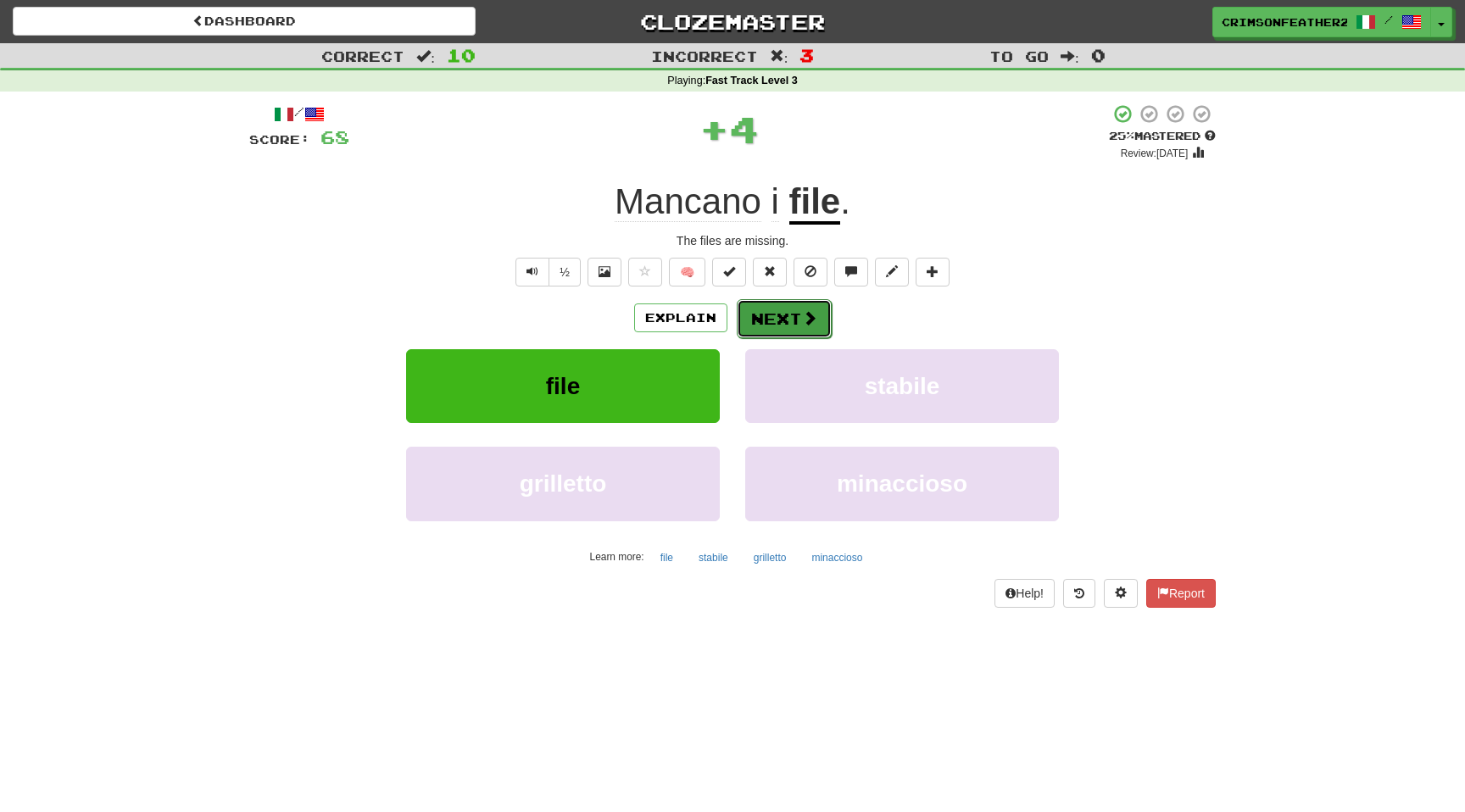
click at [799, 310] on button "Next" at bounding box center [784, 318] width 95 height 39
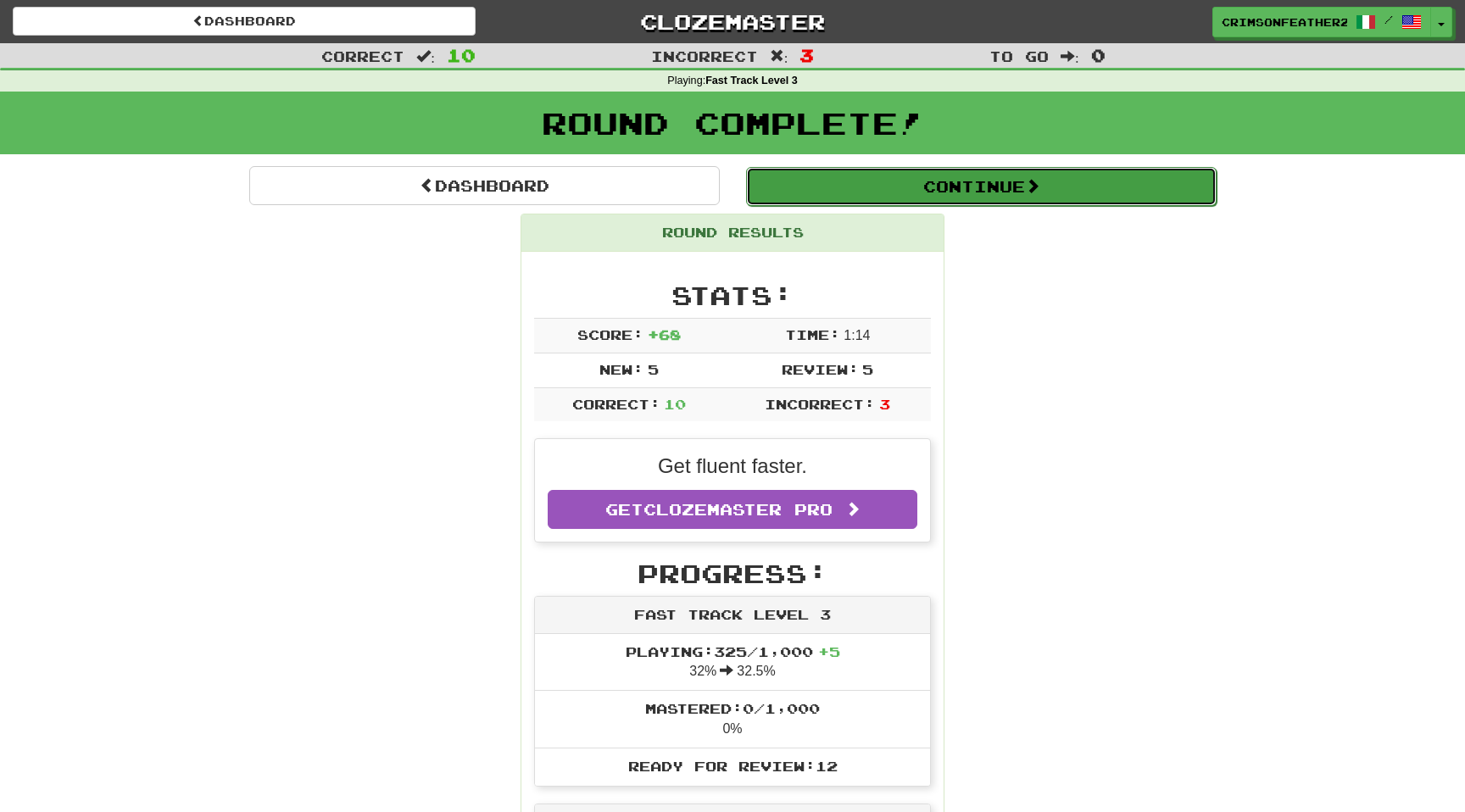
click at [822, 193] on button "Continue" at bounding box center [981, 186] width 470 height 39
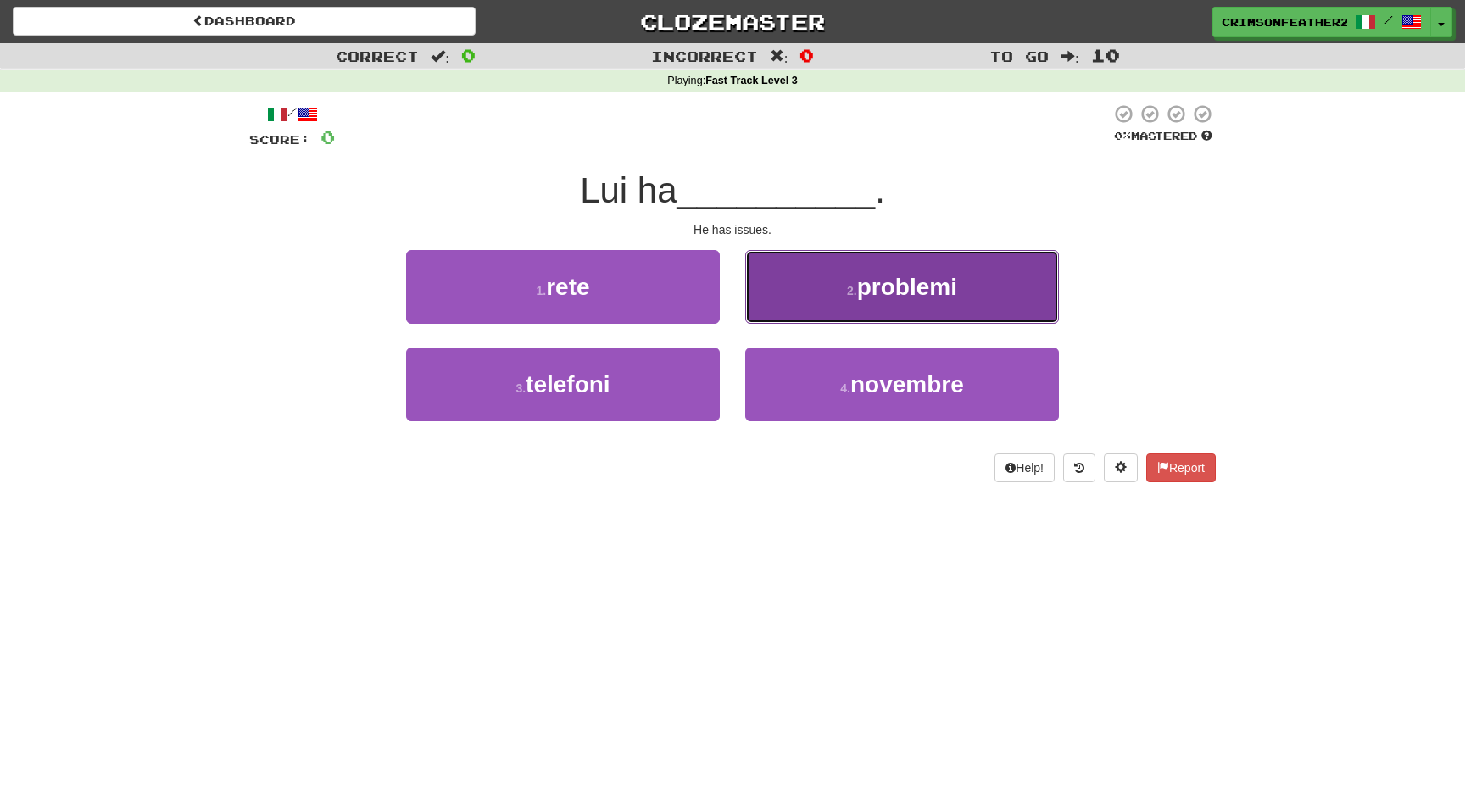
click at [787, 274] on button "2 . problemi" at bounding box center [901, 287] width 313 height 74
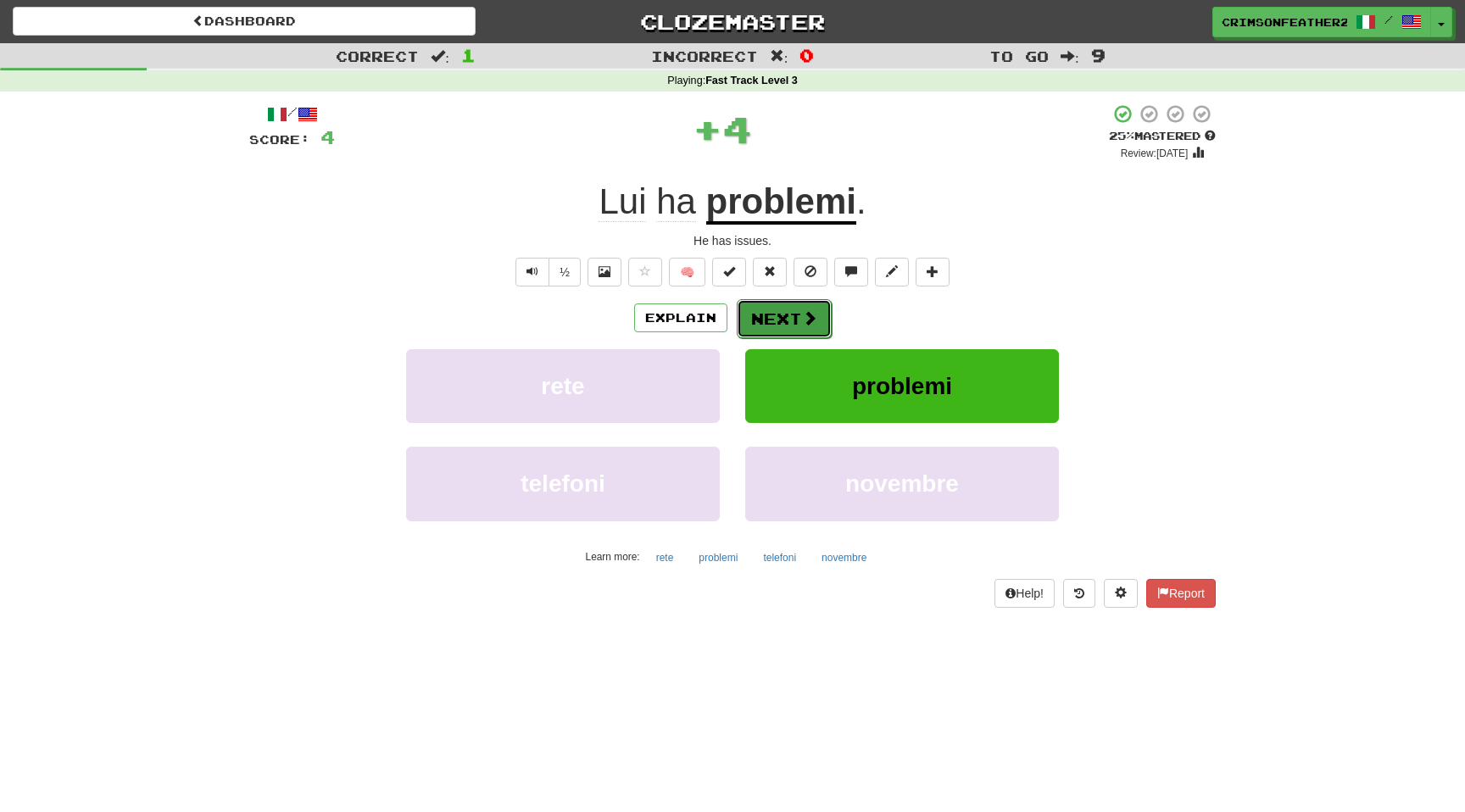
click at [765, 309] on button "Next" at bounding box center [784, 318] width 95 height 39
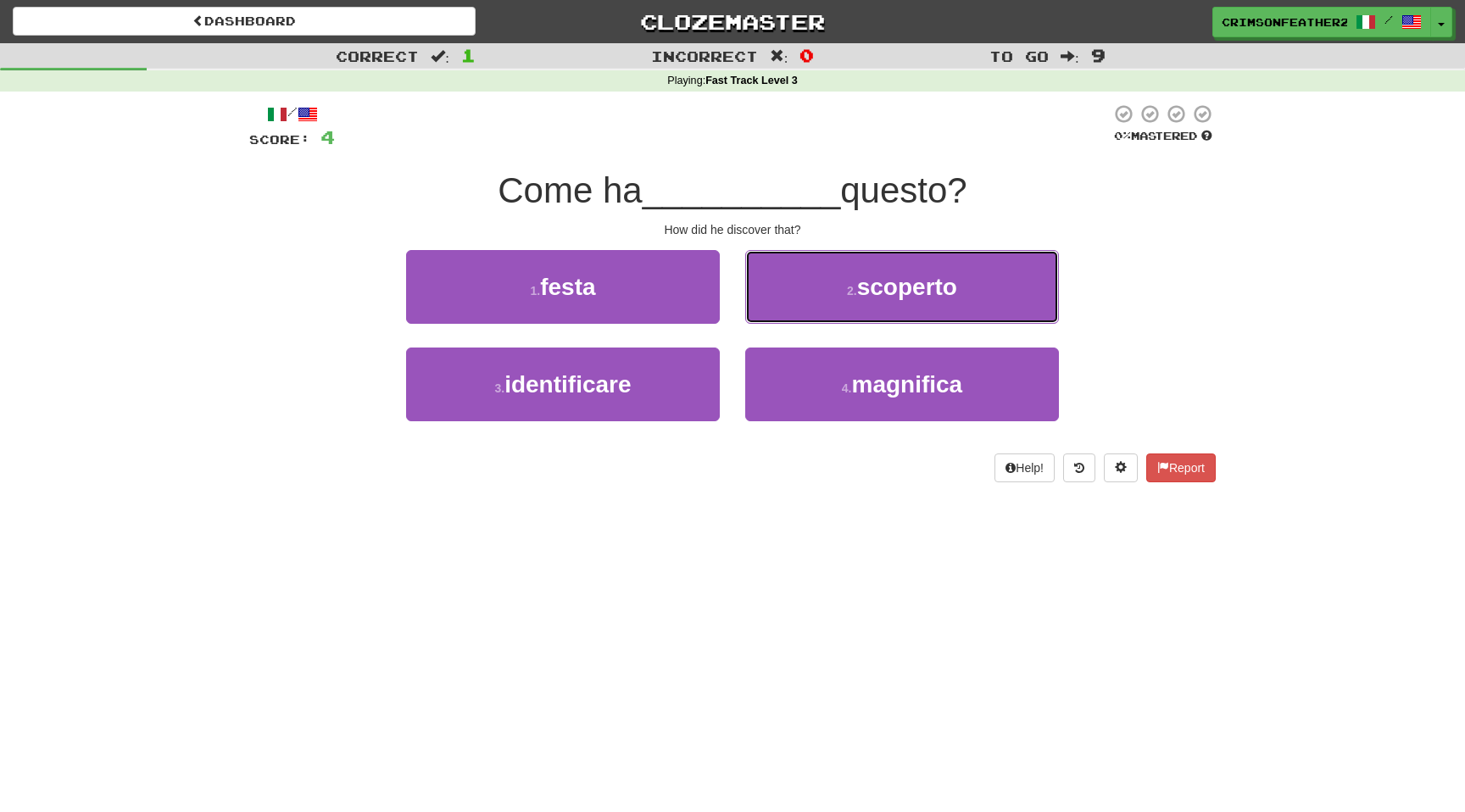
click at [765, 309] on button "2 . scoperto" at bounding box center [901, 287] width 313 height 74
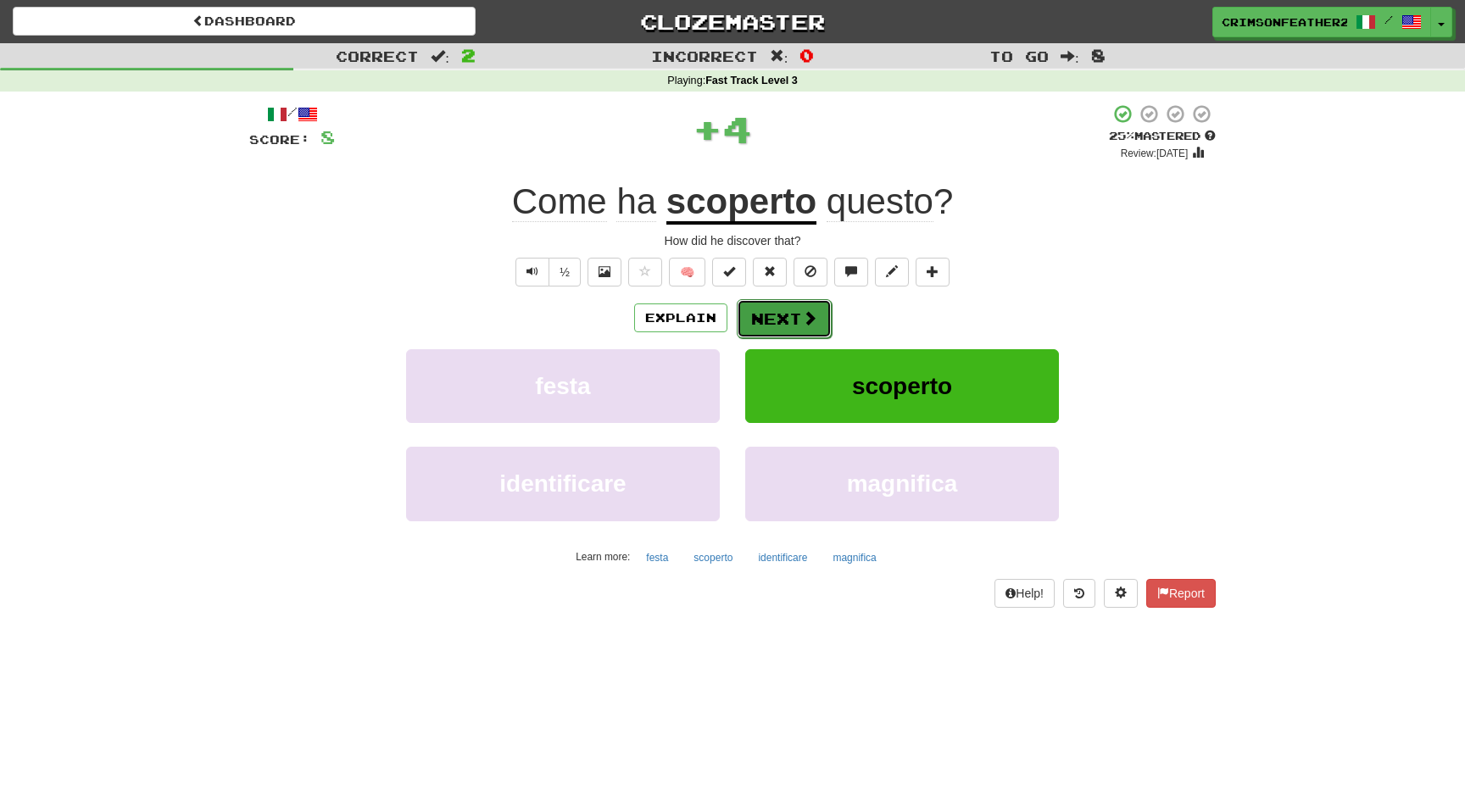
click at [754, 313] on button "Next" at bounding box center [784, 318] width 95 height 39
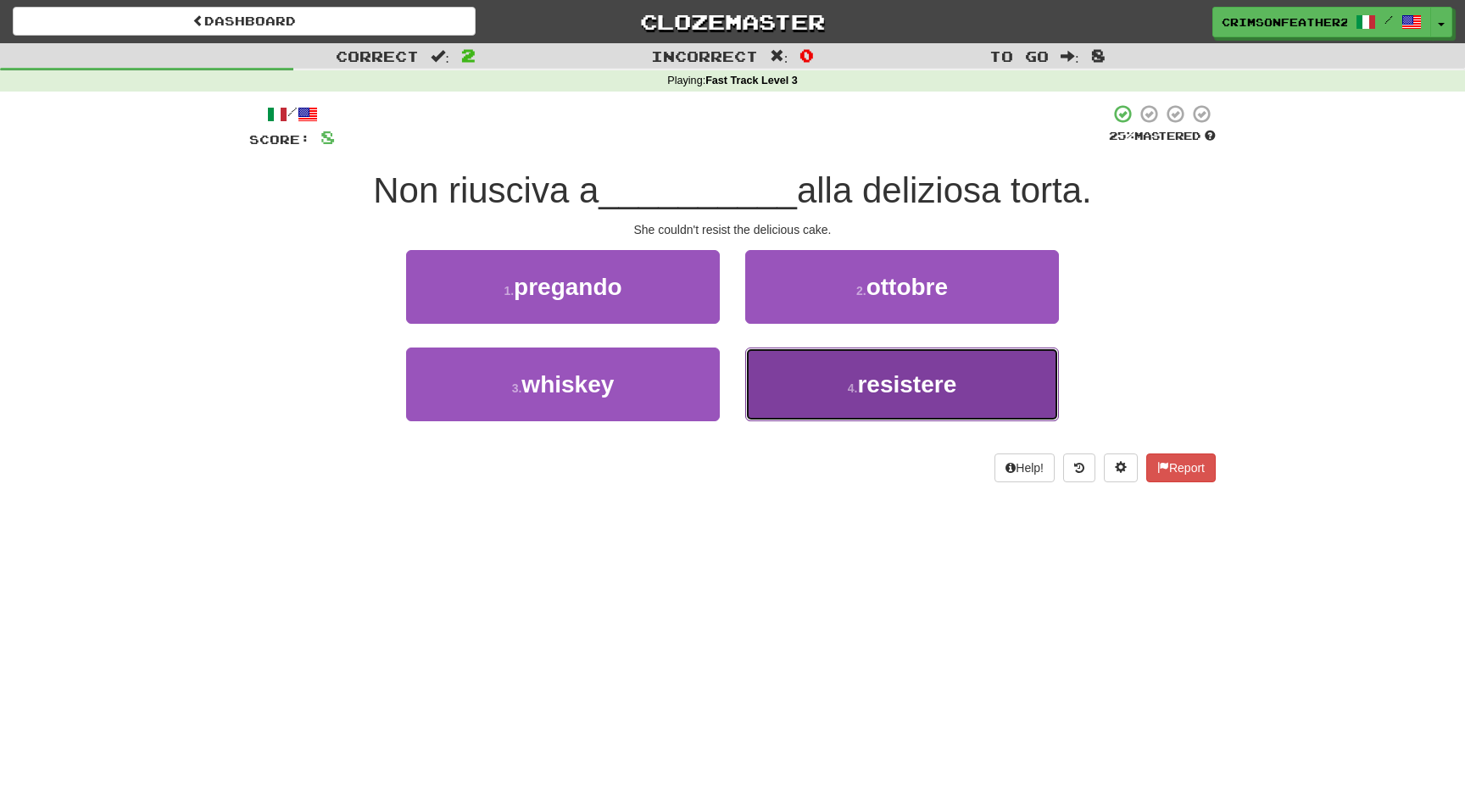
click at [779, 363] on button "4 . resistere" at bounding box center [901, 384] width 313 height 74
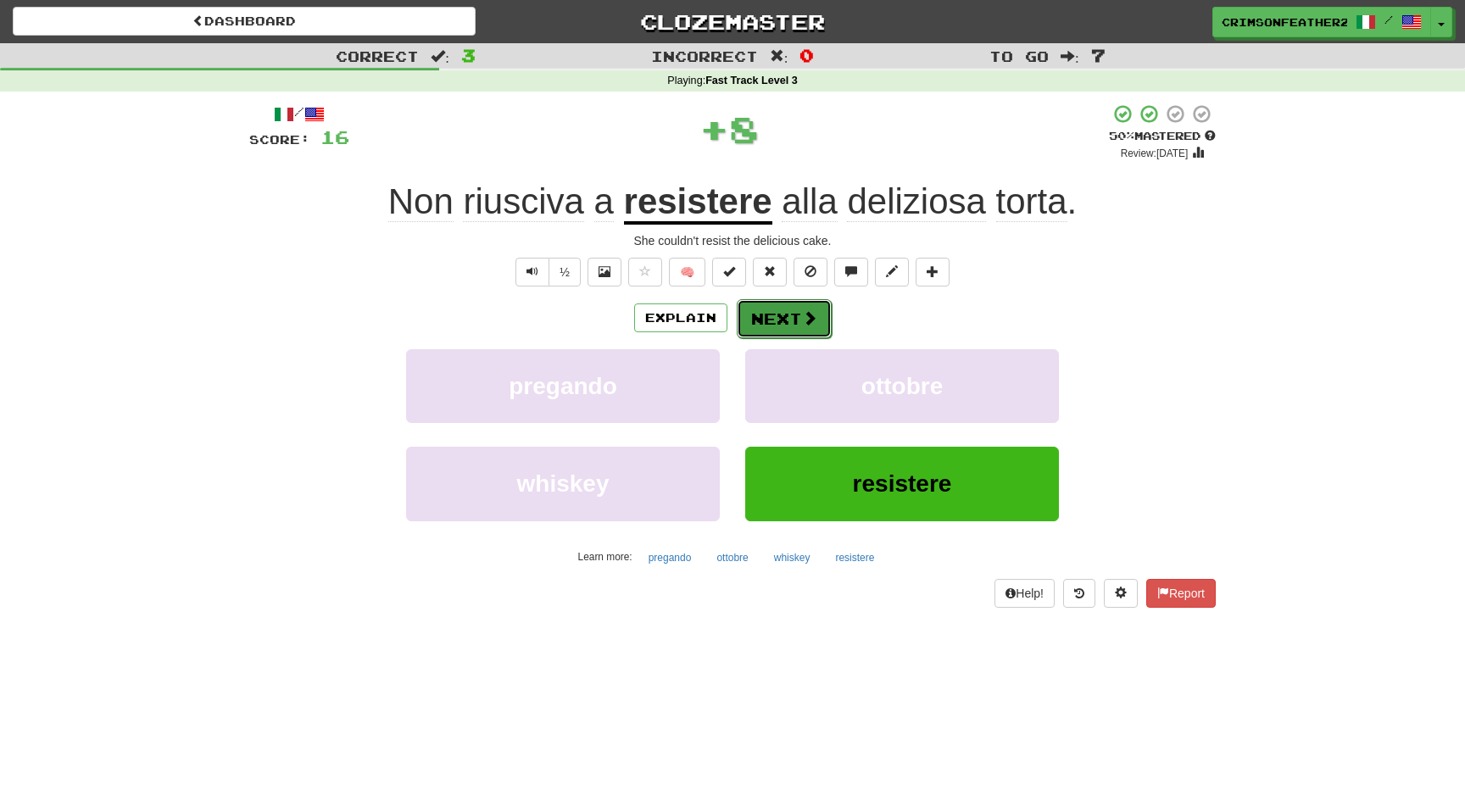
click at [761, 330] on button "Next" at bounding box center [784, 318] width 95 height 39
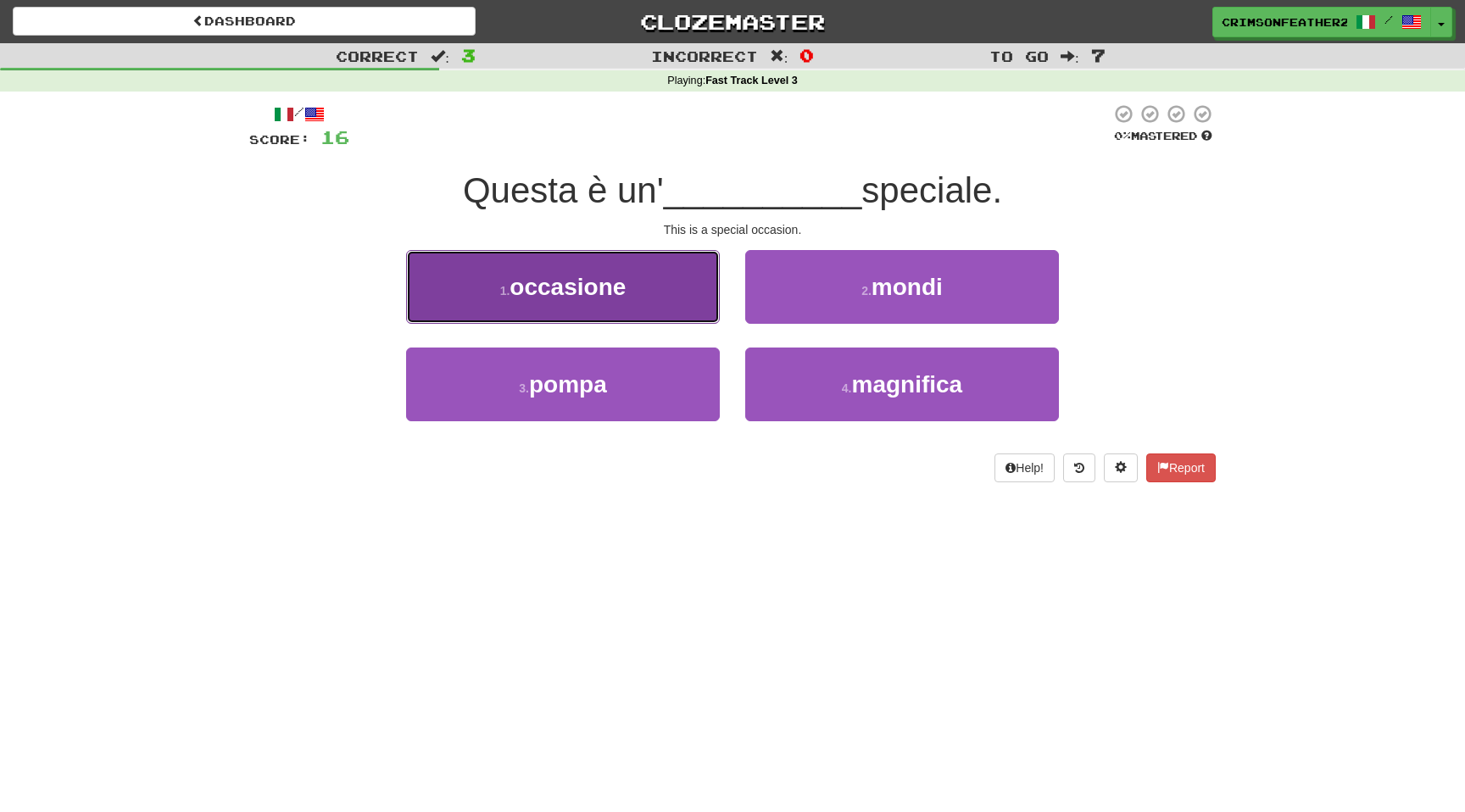
click at [671, 296] on button "1 . occasione" at bounding box center [562, 287] width 313 height 74
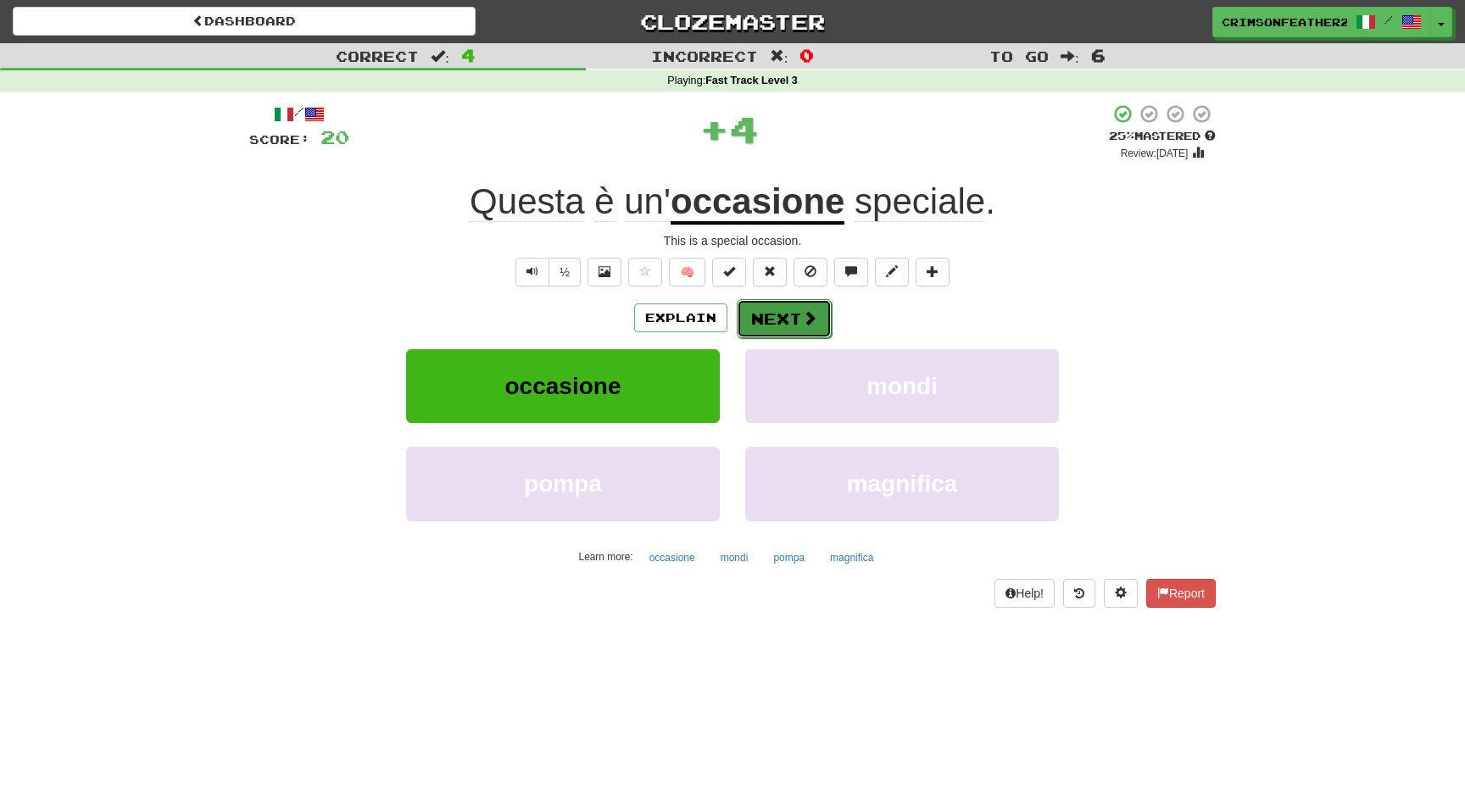
click at [756, 317] on button "Next" at bounding box center [784, 318] width 95 height 39
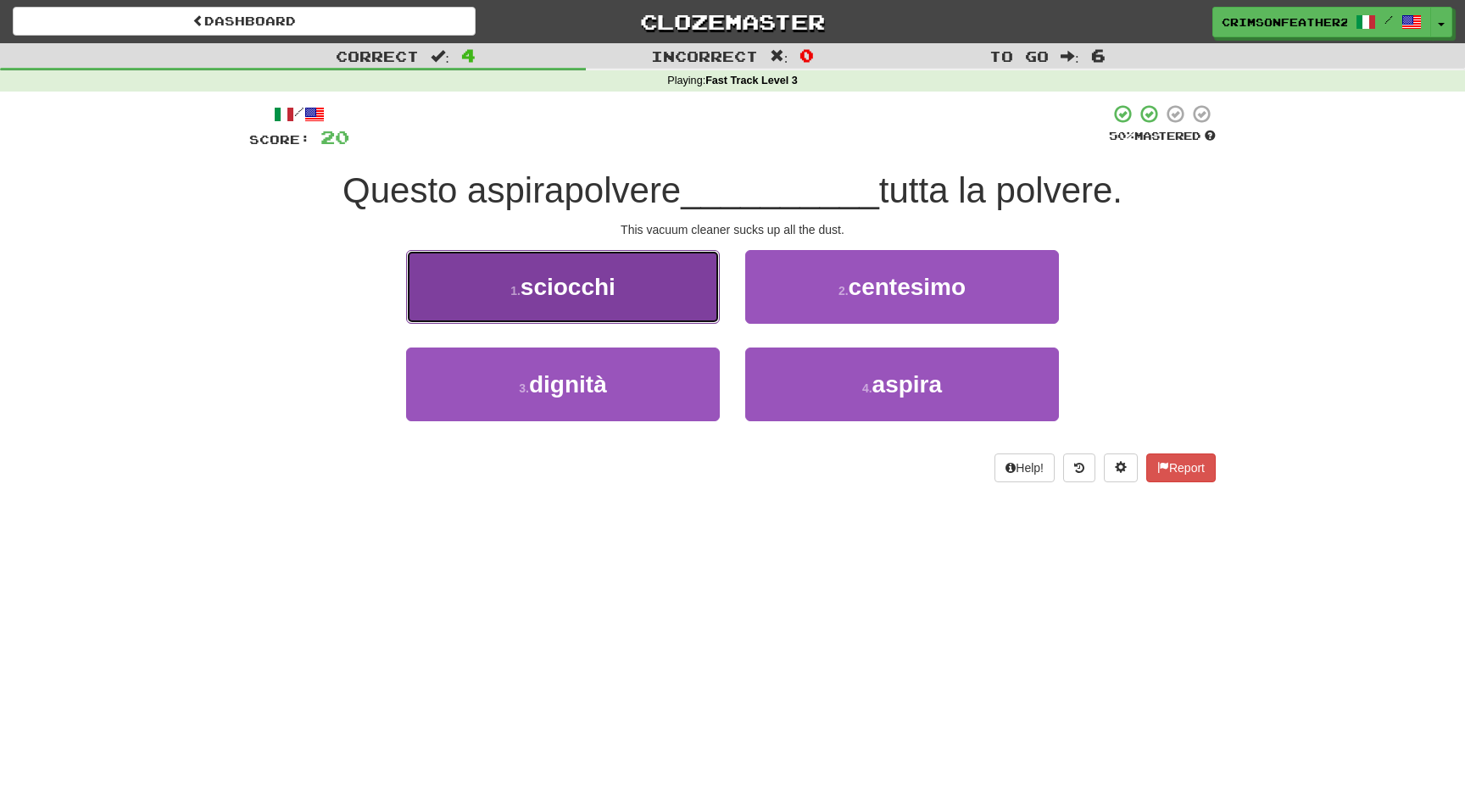
click at [689, 303] on button "1 . sciocchi" at bounding box center [562, 287] width 313 height 74
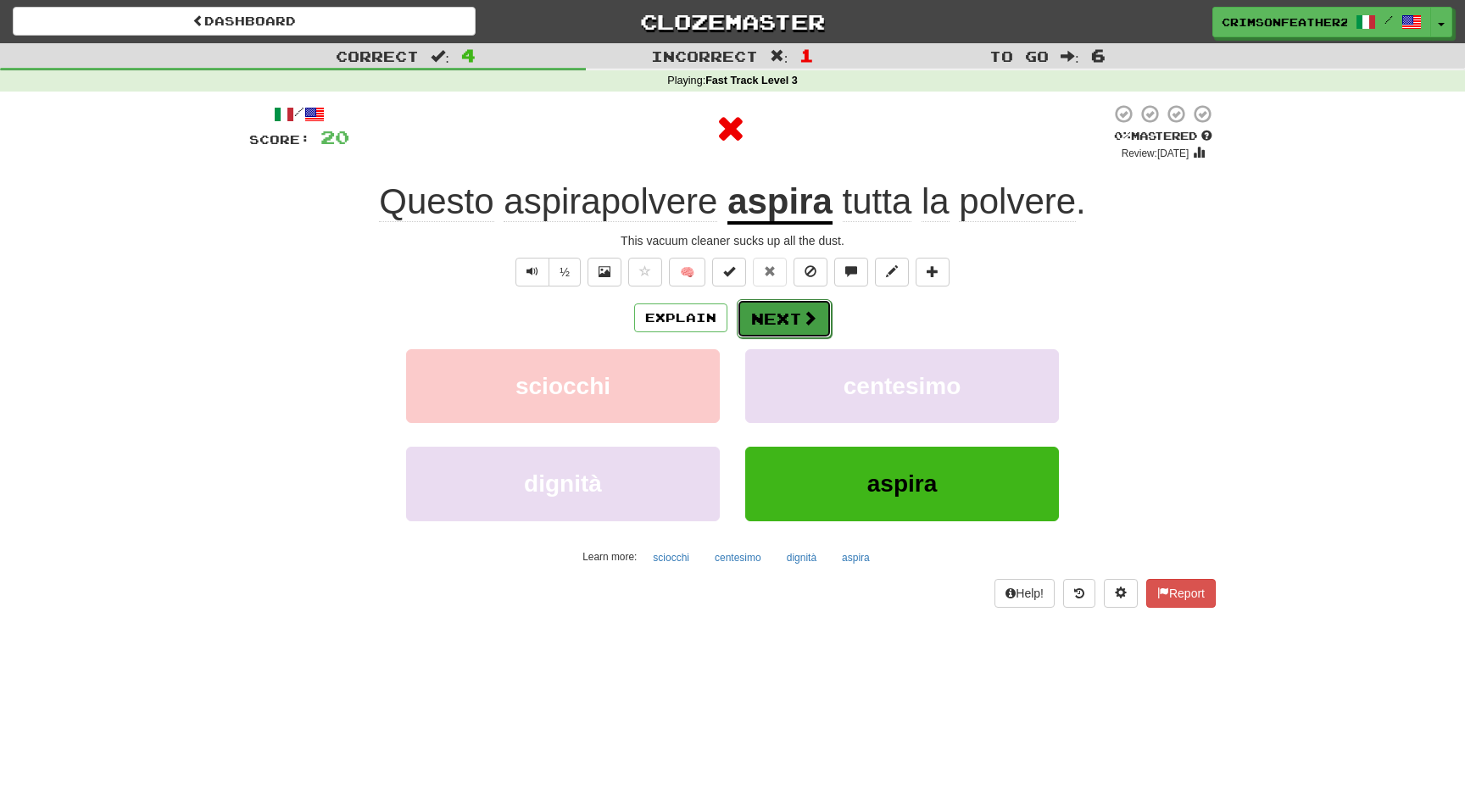
click at [775, 317] on button "Next" at bounding box center [784, 318] width 95 height 39
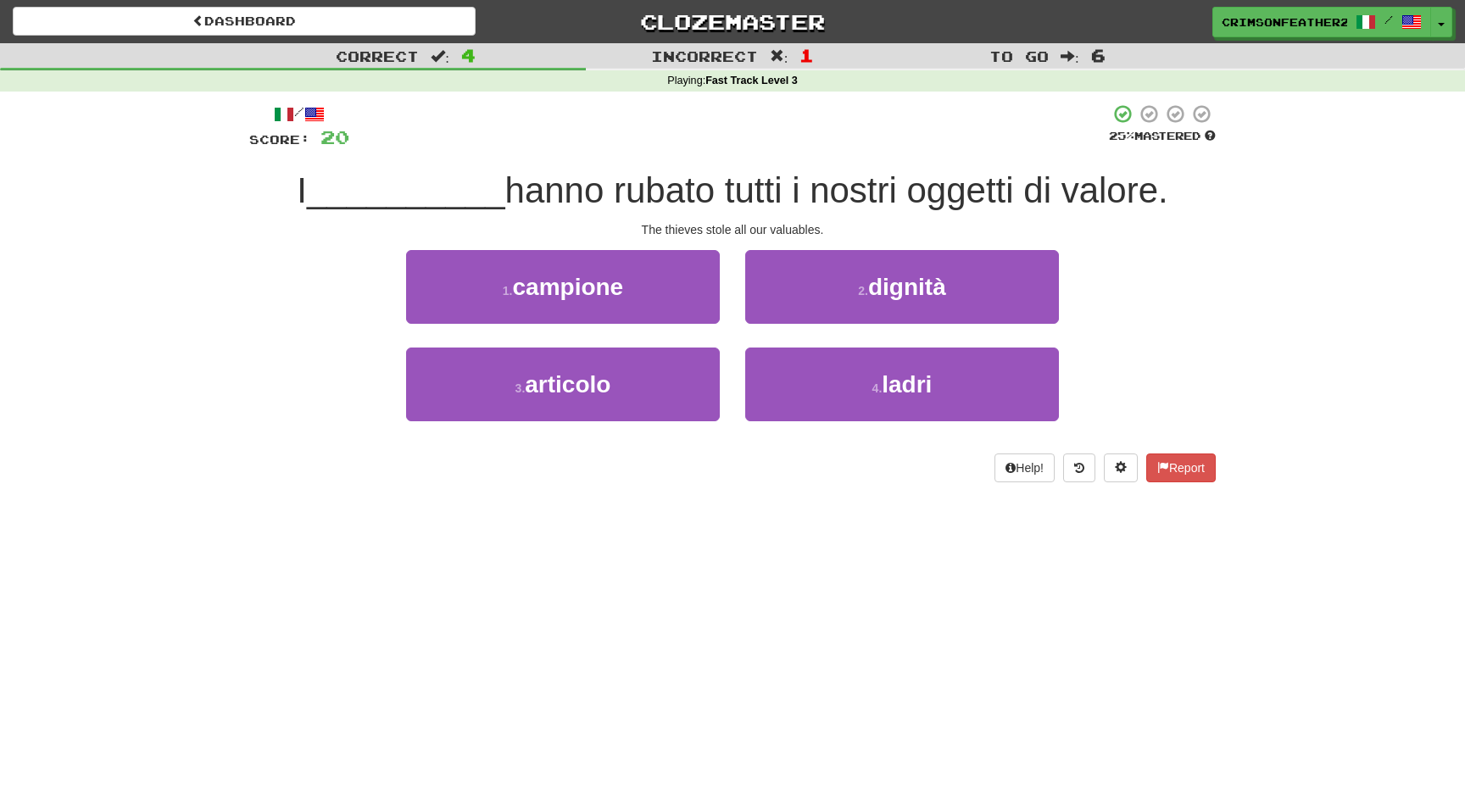
click at [814, 602] on div "Dashboard Clozemaster CrimsonFeather2906 / Toggle Dropdown Dashboard Leaderboar…" at bounding box center [732, 406] width 1465 height 812
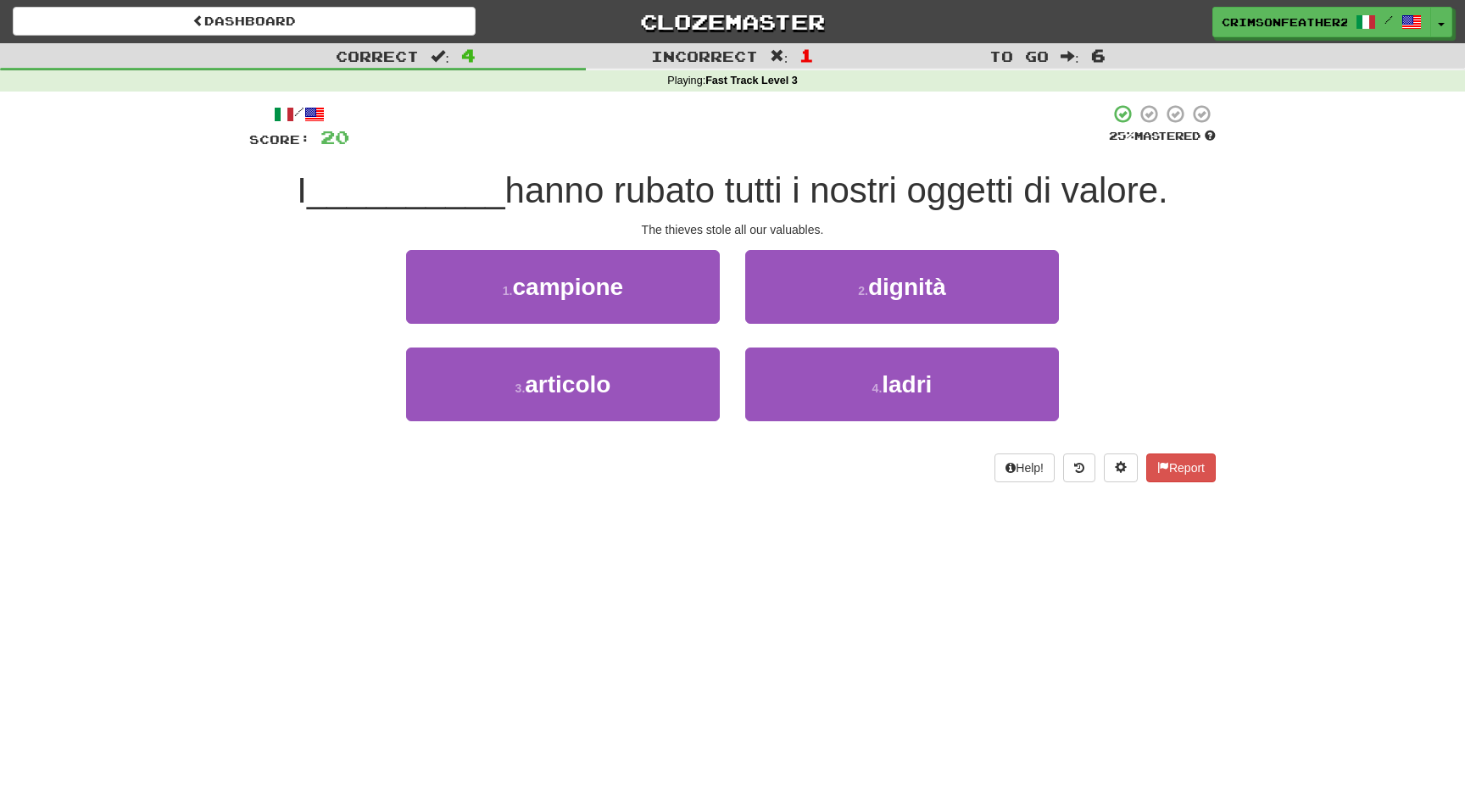
click at [814, 602] on div "Dashboard Clozemaster CrimsonFeather2906 / Toggle Dropdown Dashboard Leaderboar…" at bounding box center [732, 406] width 1465 height 812
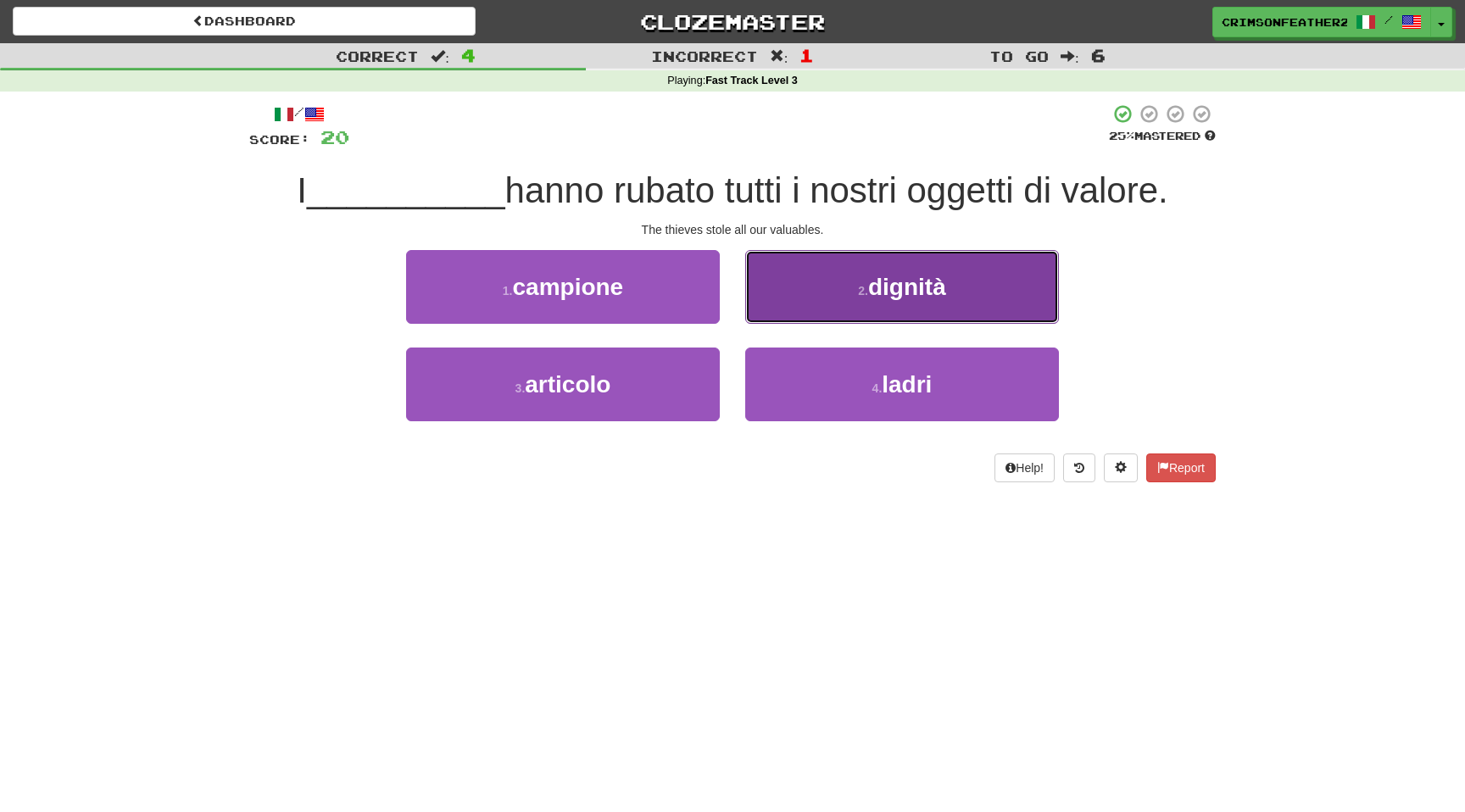
click at [824, 272] on button "2 . dignità" at bounding box center [901, 287] width 313 height 74
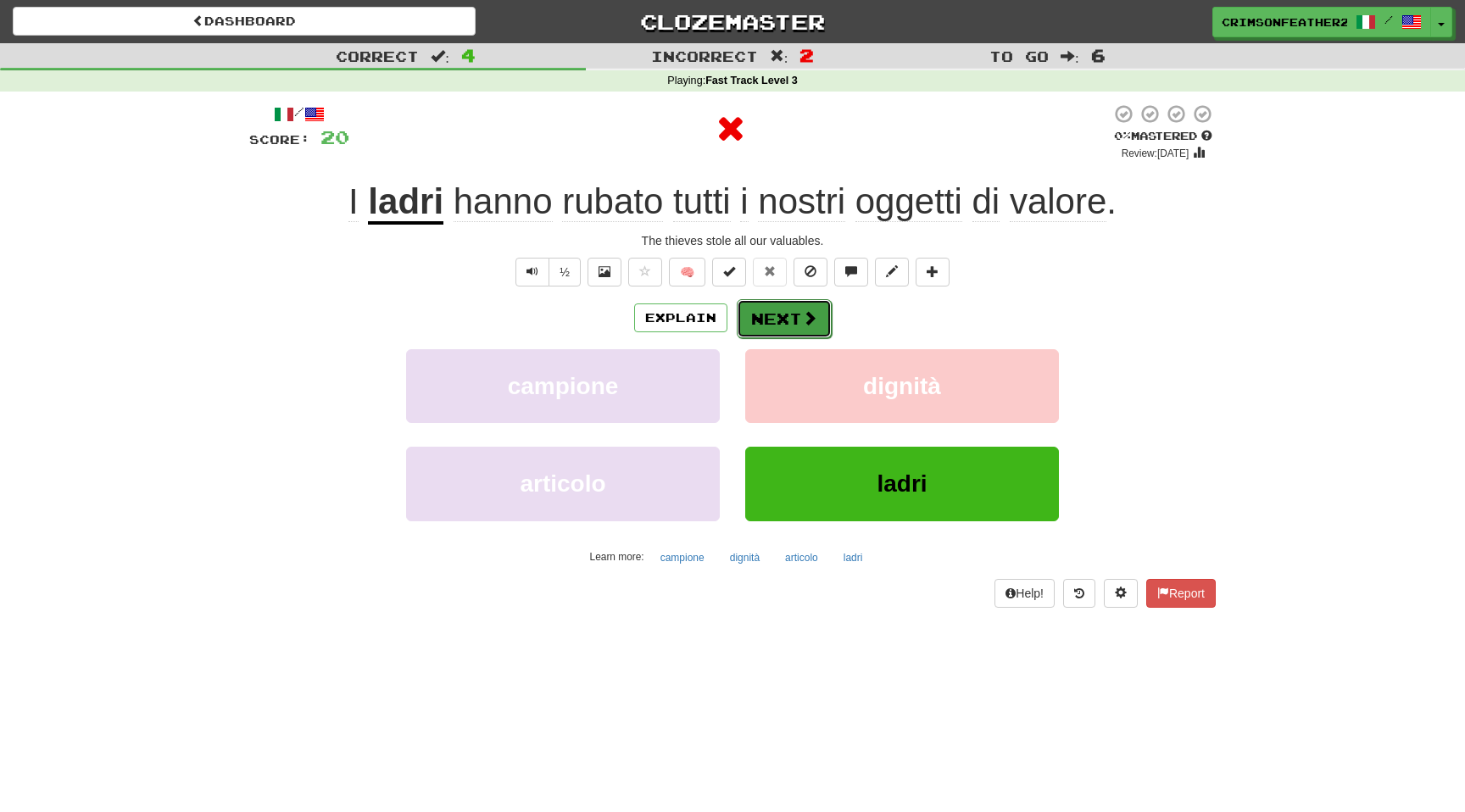
click at [784, 313] on button "Next" at bounding box center [784, 318] width 95 height 39
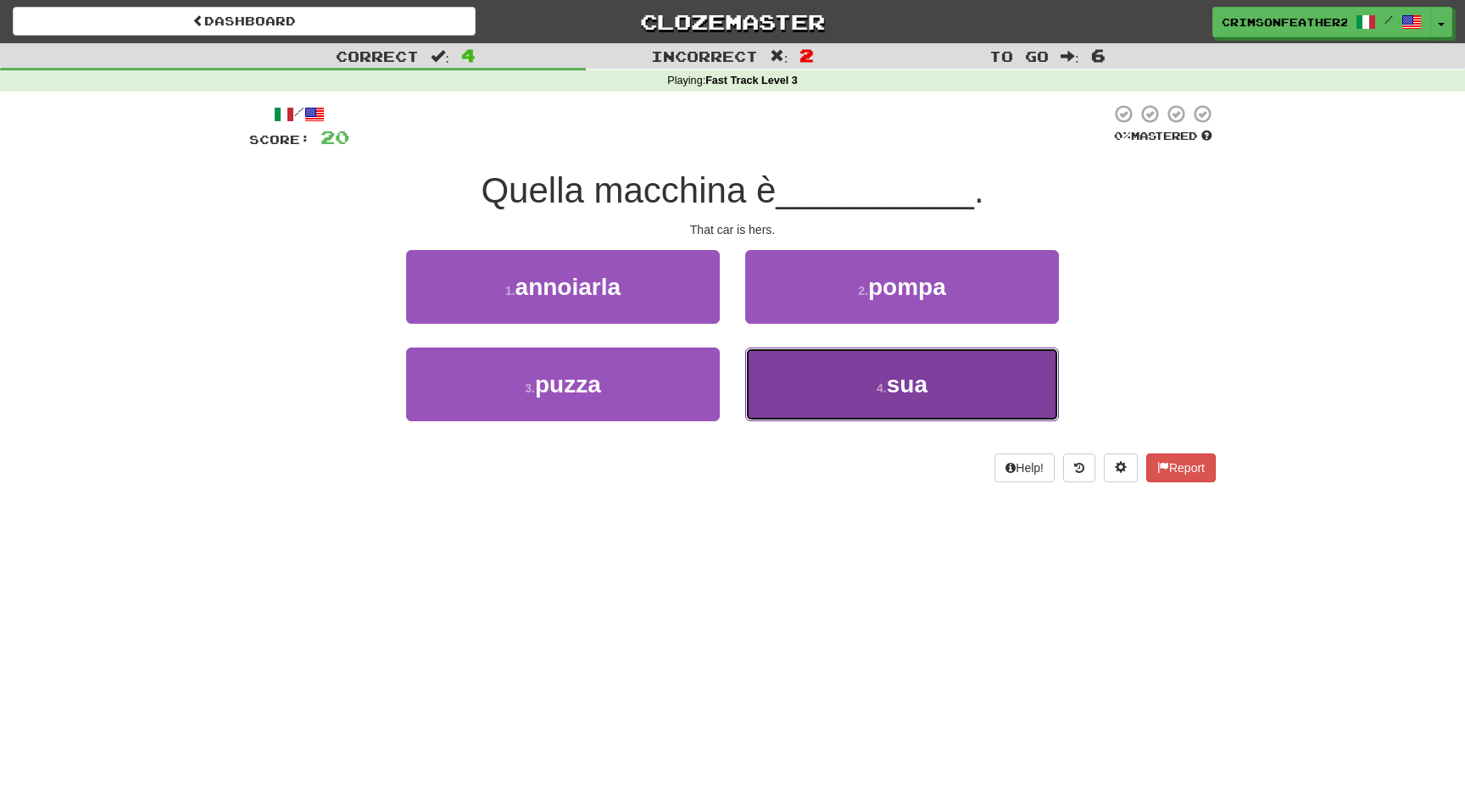
click at [799, 394] on button "4 . sua" at bounding box center [901, 384] width 313 height 74
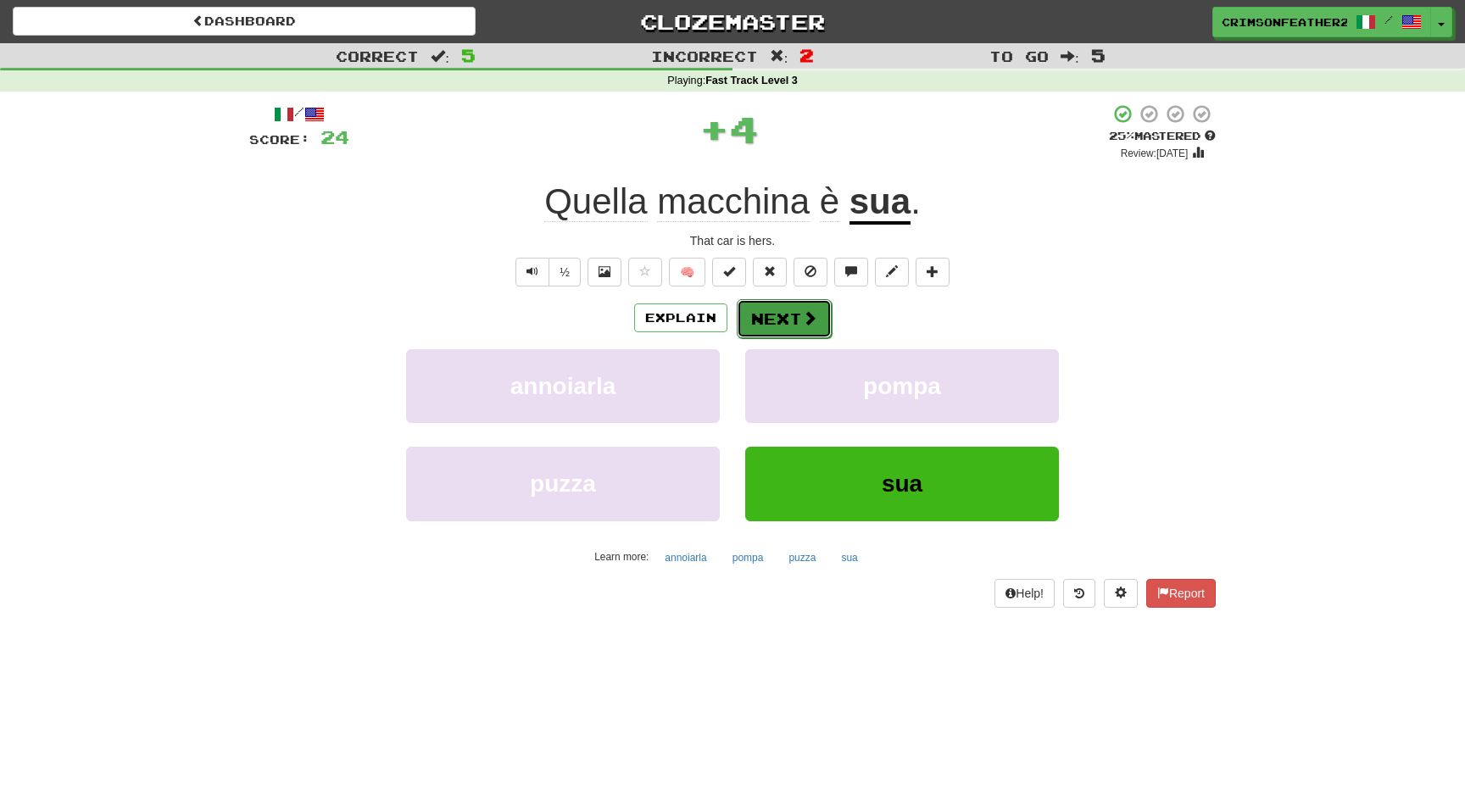
click at [764, 321] on button "Next" at bounding box center [784, 318] width 95 height 39
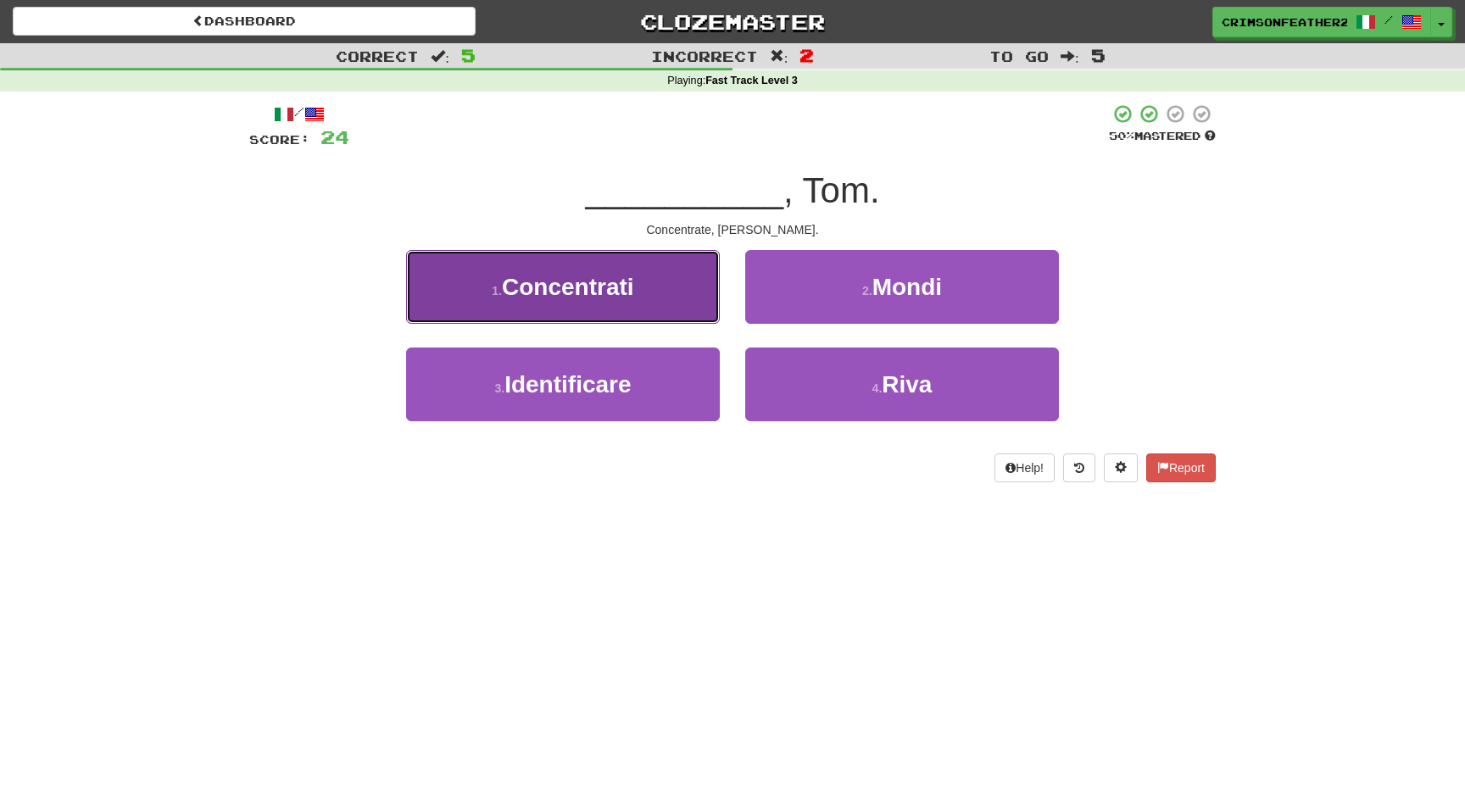
click at [671, 303] on button "1 . Concentrati" at bounding box center [562, 287] width 313 height 74
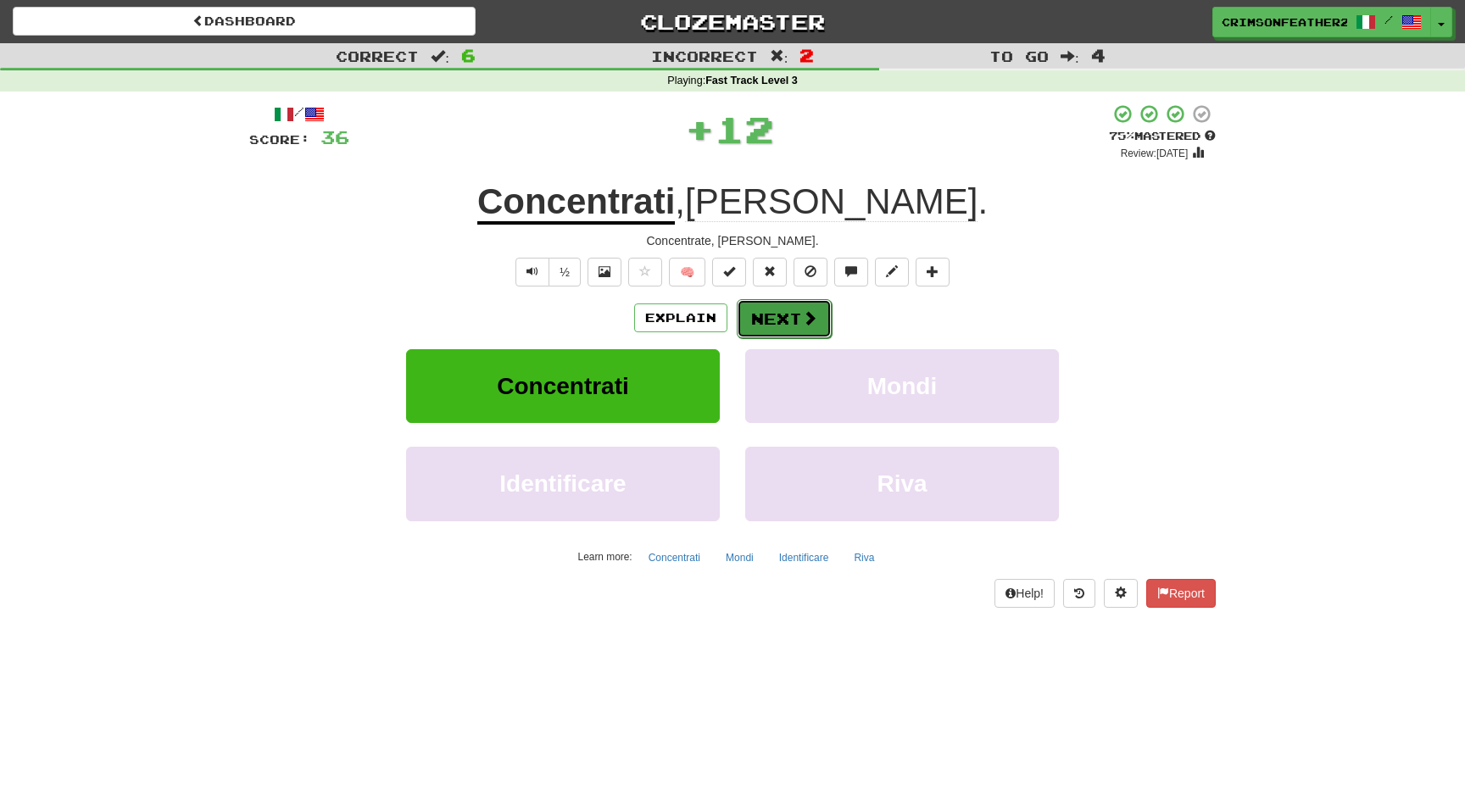
click at [782, 310] on button "Next" at bounding box center [784, 318] width 95 height 39
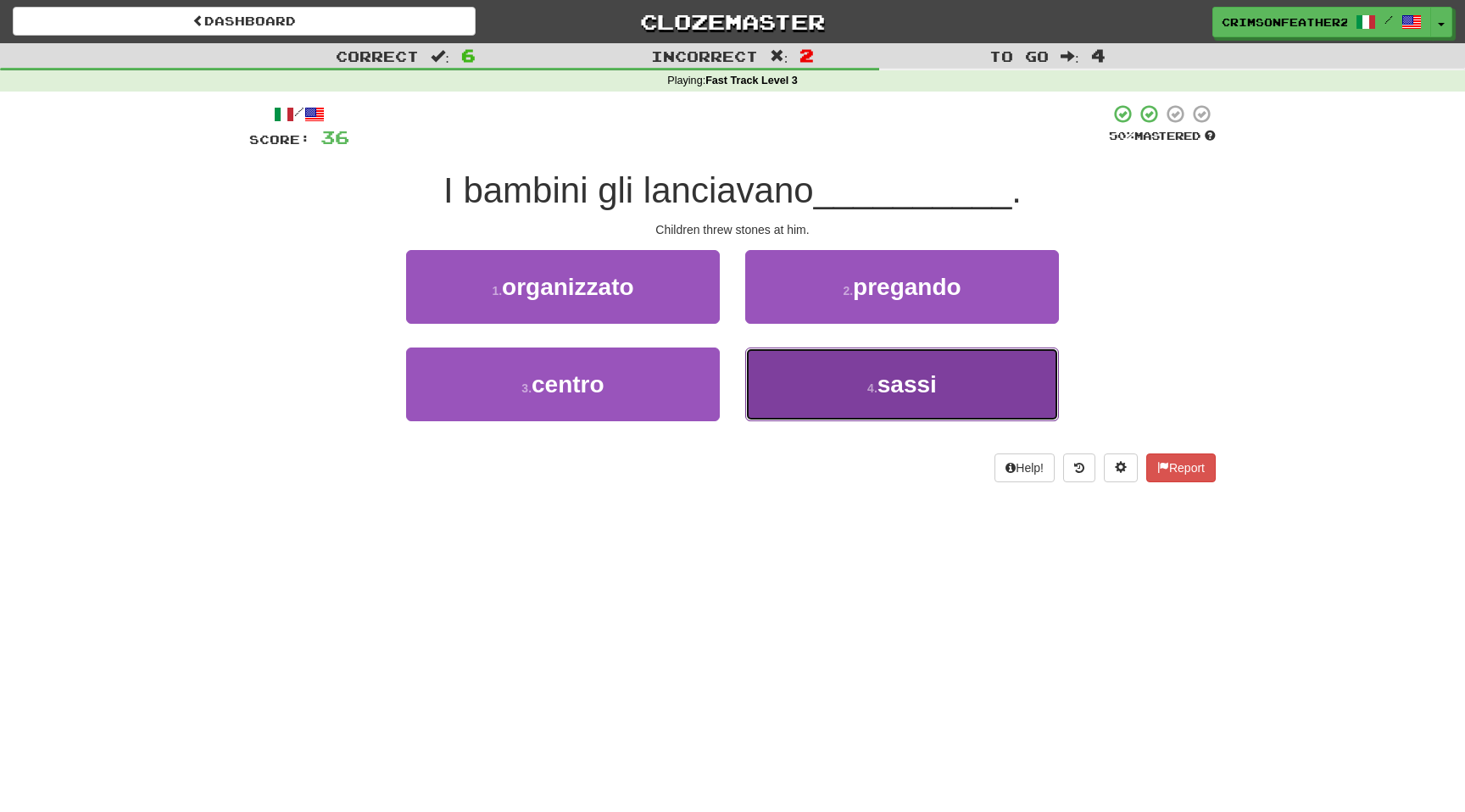
click at [817, 384] on button "4 . sassi" at bounding box center [901, 384] width 313 height 74
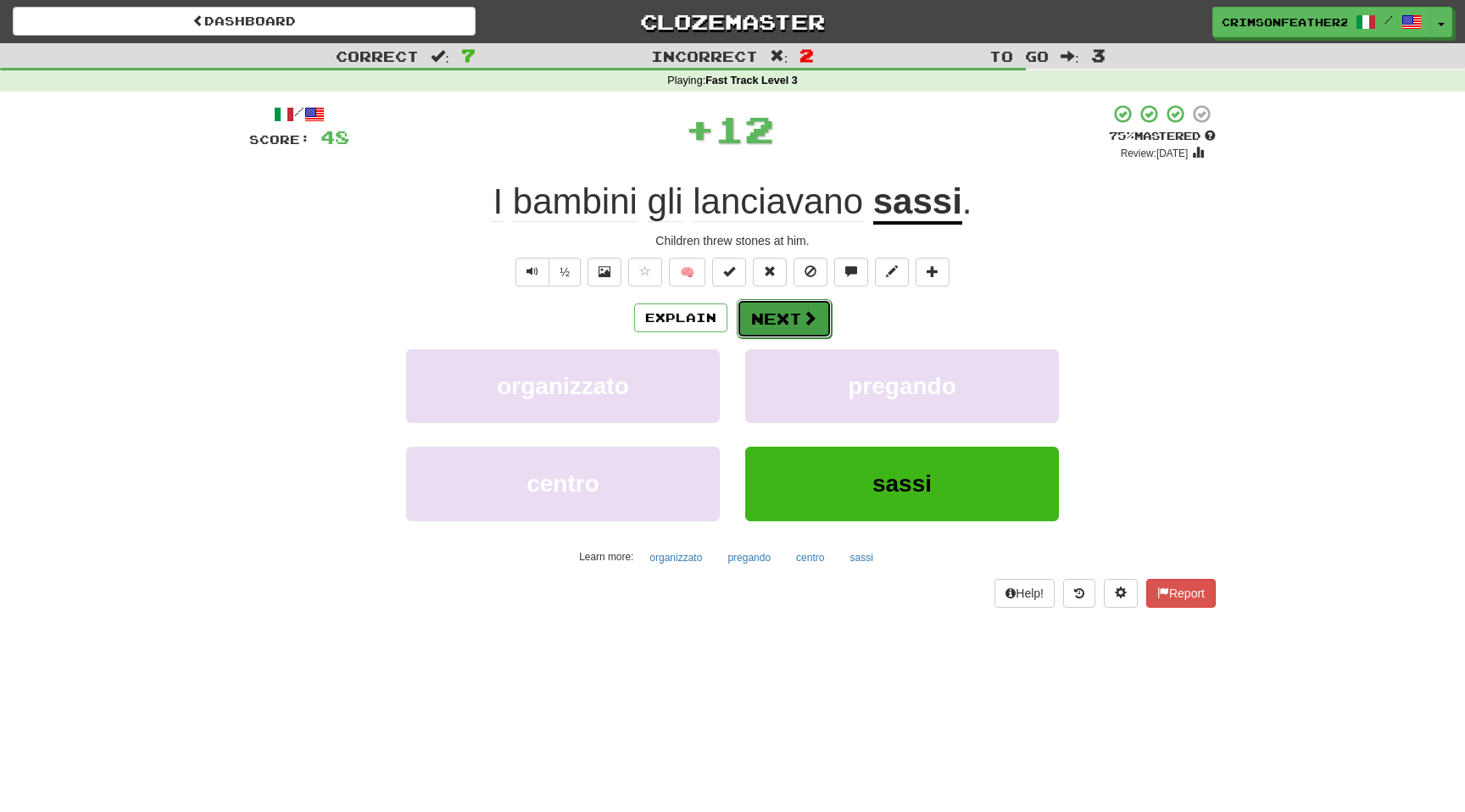
click at [782, 336] on button "Next" at bounding box center [784, 318] width 95 height 39
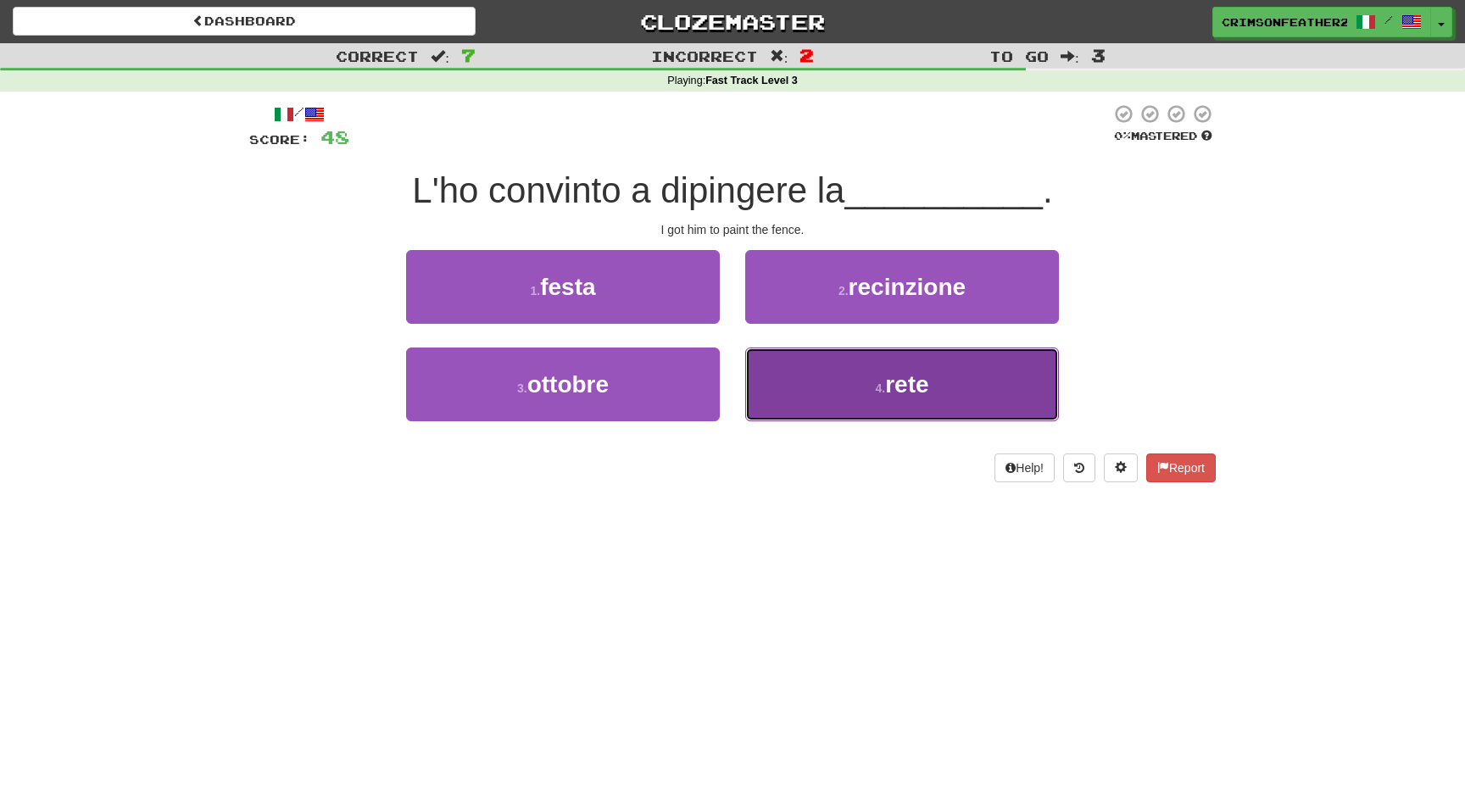
click at [773, 384] on button "4 . rete" at bounding box center [901, 384] width 313 height 74
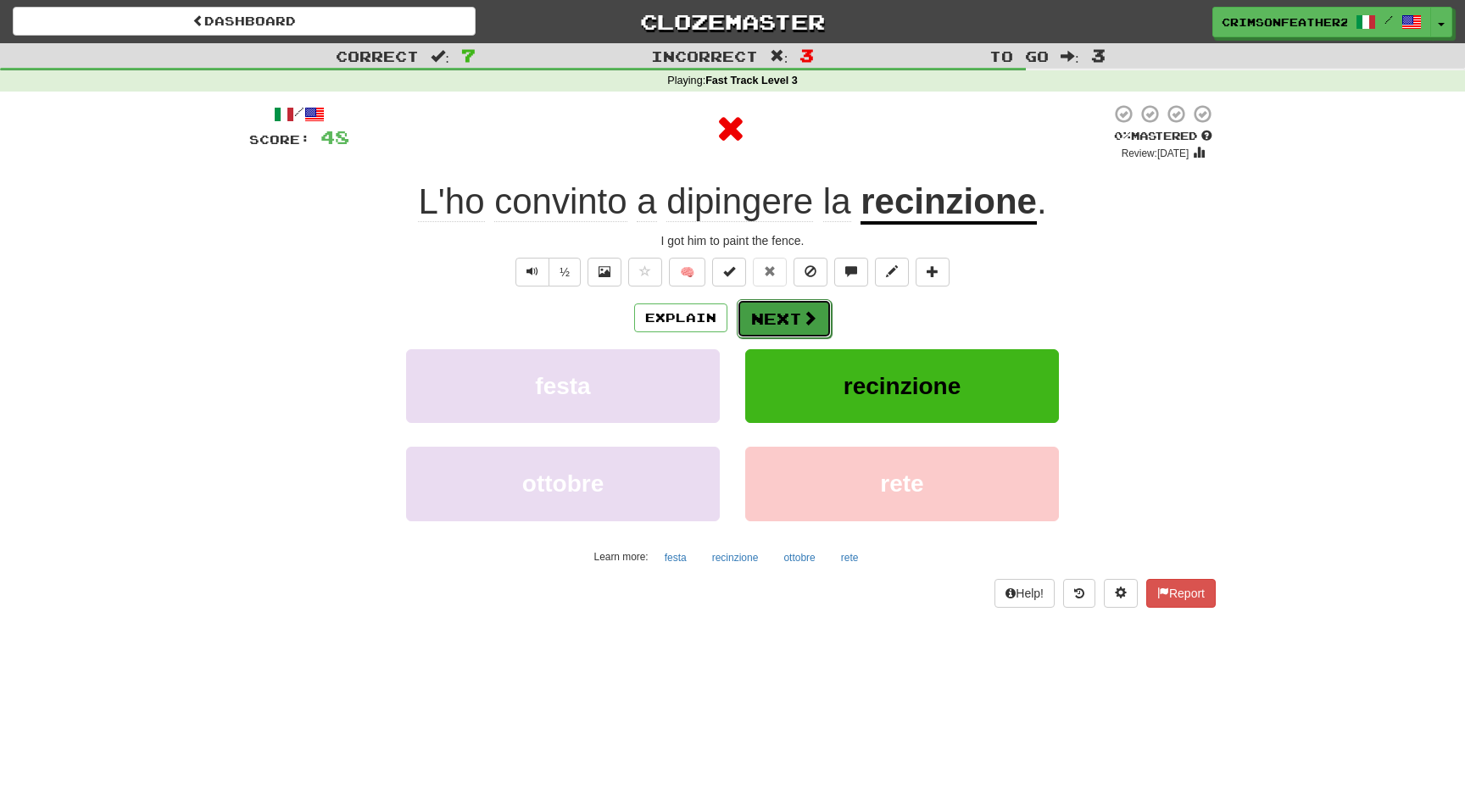
click at [745, 314] on button "Next" at bounding box center [784, 318] width 95 height 39
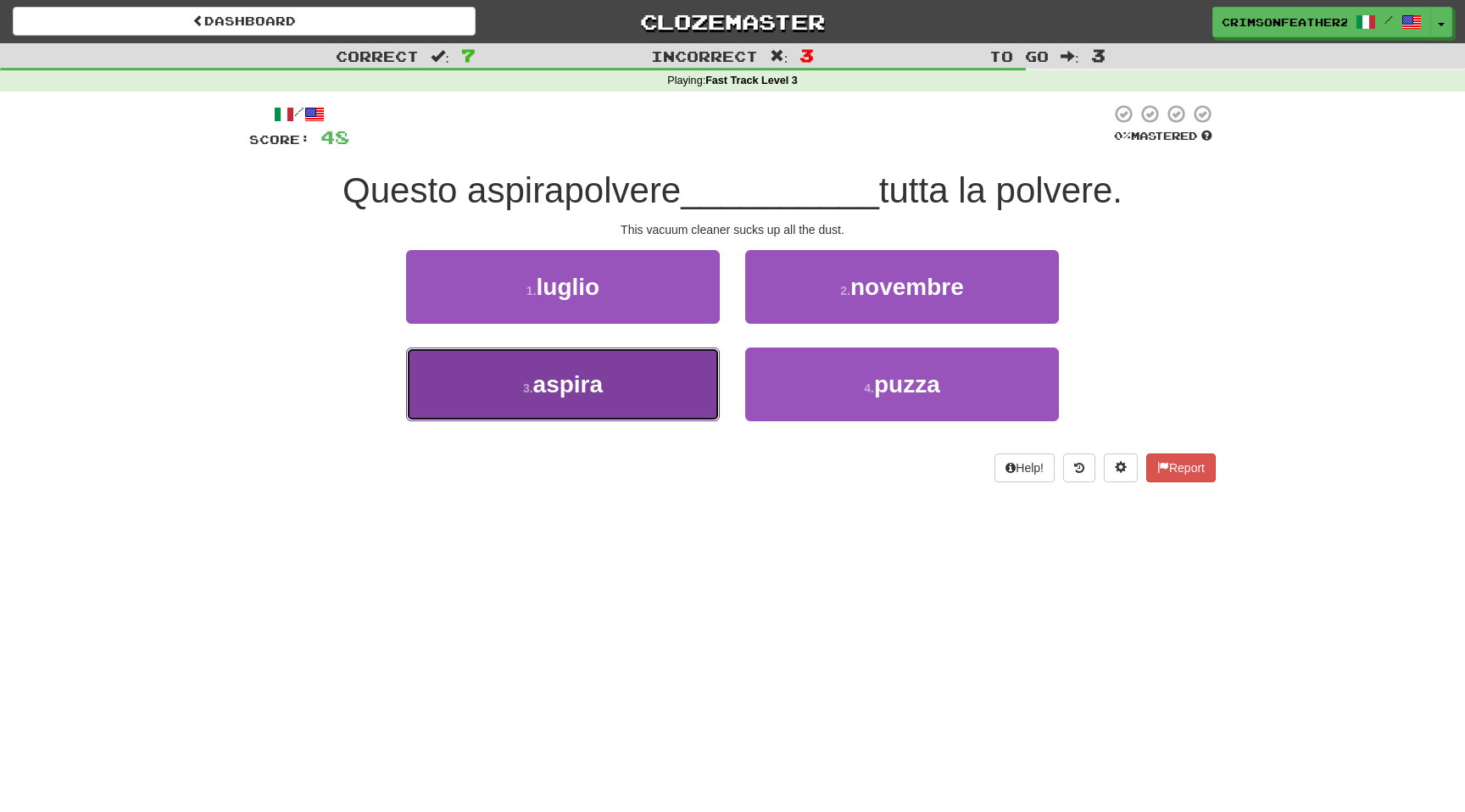
click at [689, 379] on button "3 . aspira" at bounding box center [562, 384] width 313 height 74
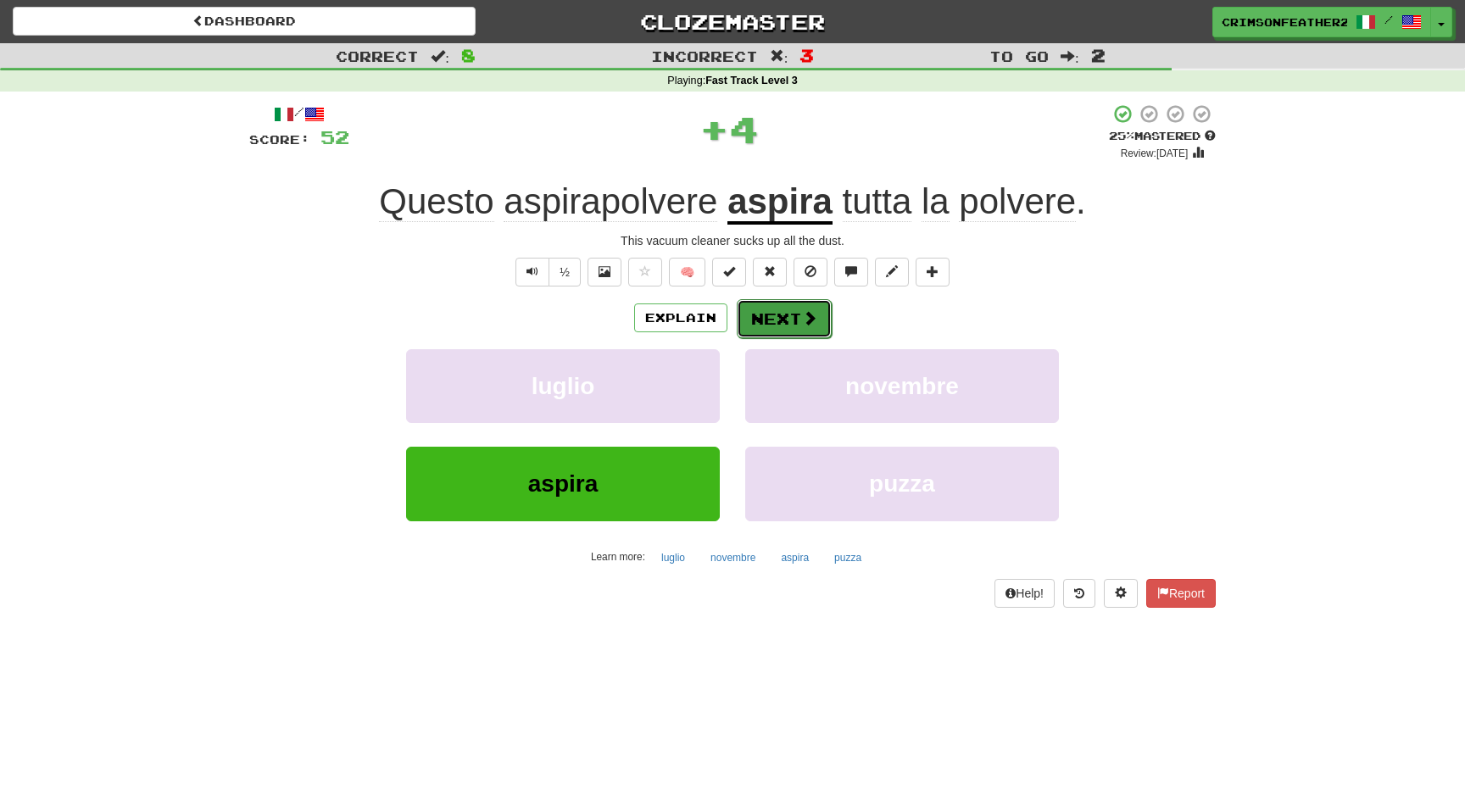
click at [744, 325] on button "Next" at bounding box center [784, 318] width 95 height 39
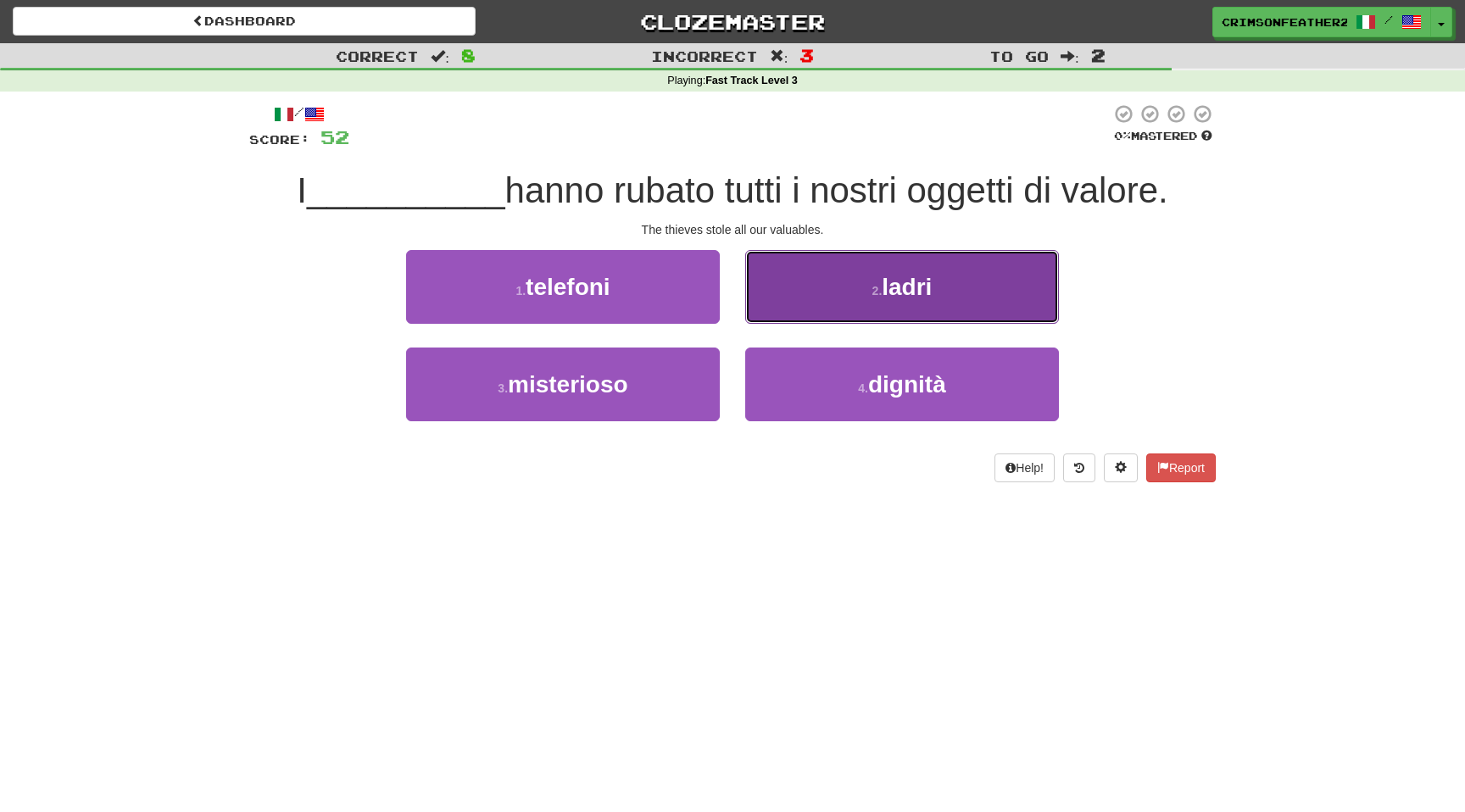
click at [828, 309] on button "2 . ladri" at bounding box center [901, 287] width 313 height 74
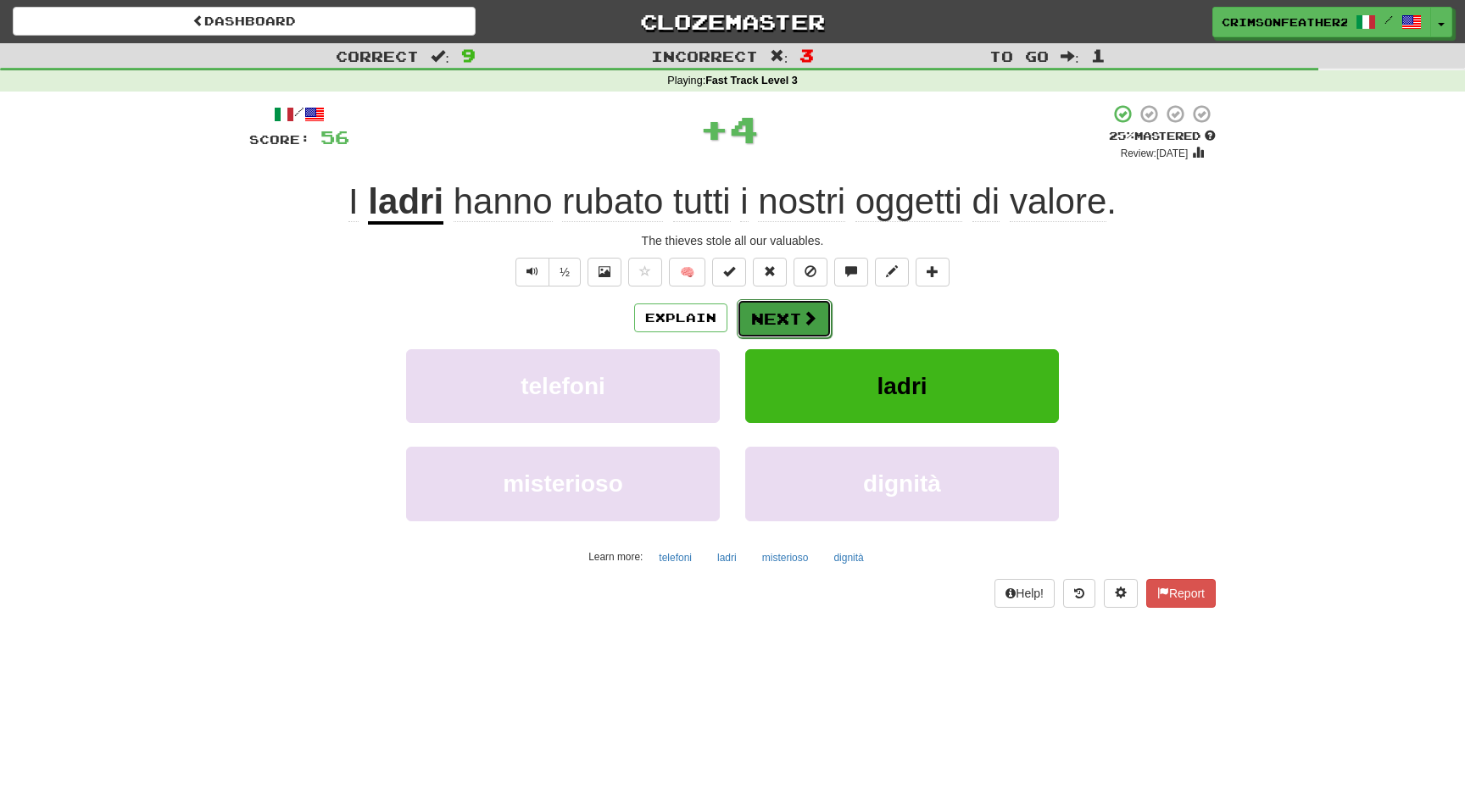
click at [793, 322] on button "Next" at bounding box center [784, 318] width 95 height 39
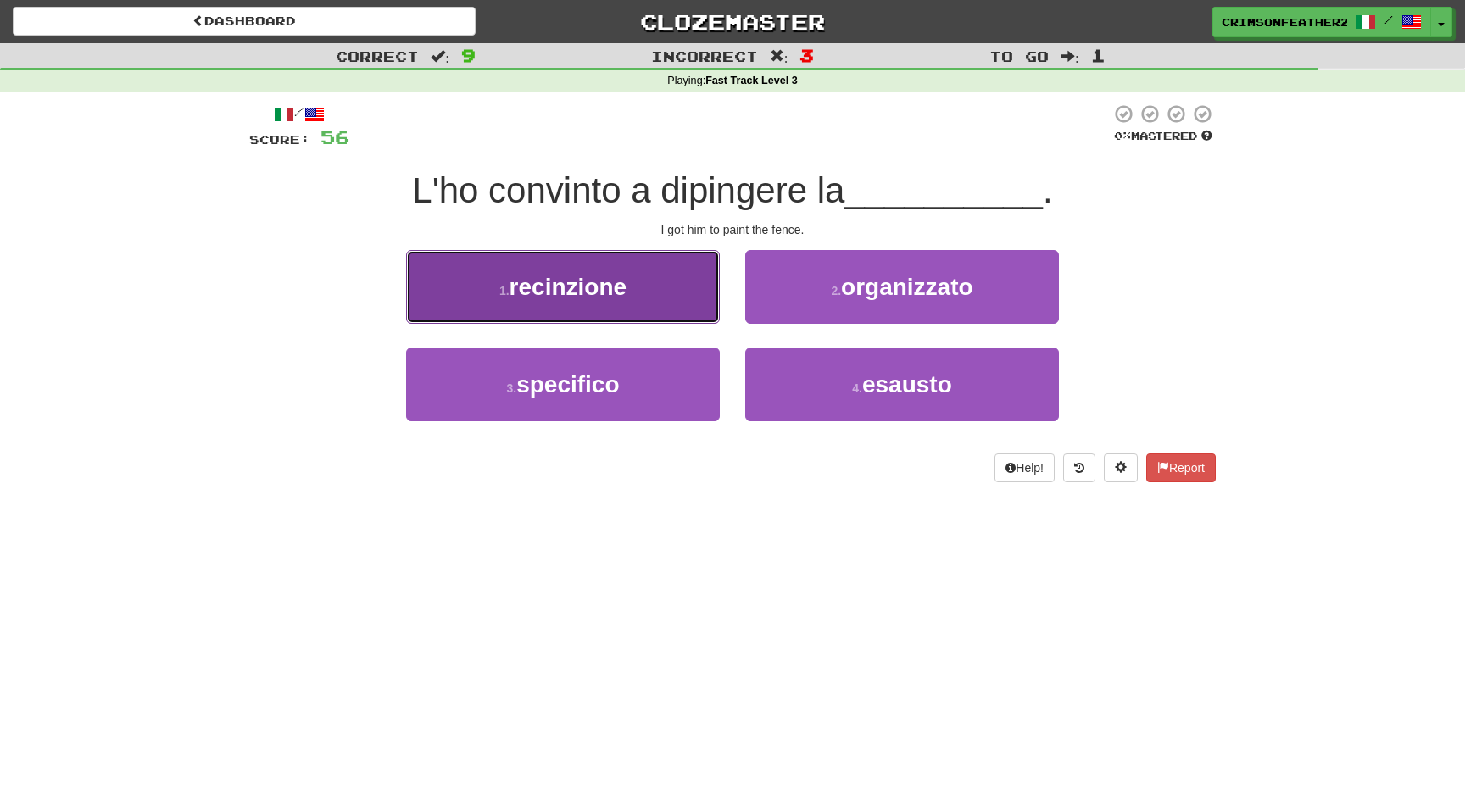
click at [694, 313] on button "1 . recinzione" at bounding box center [562, 287] width 313 height 74
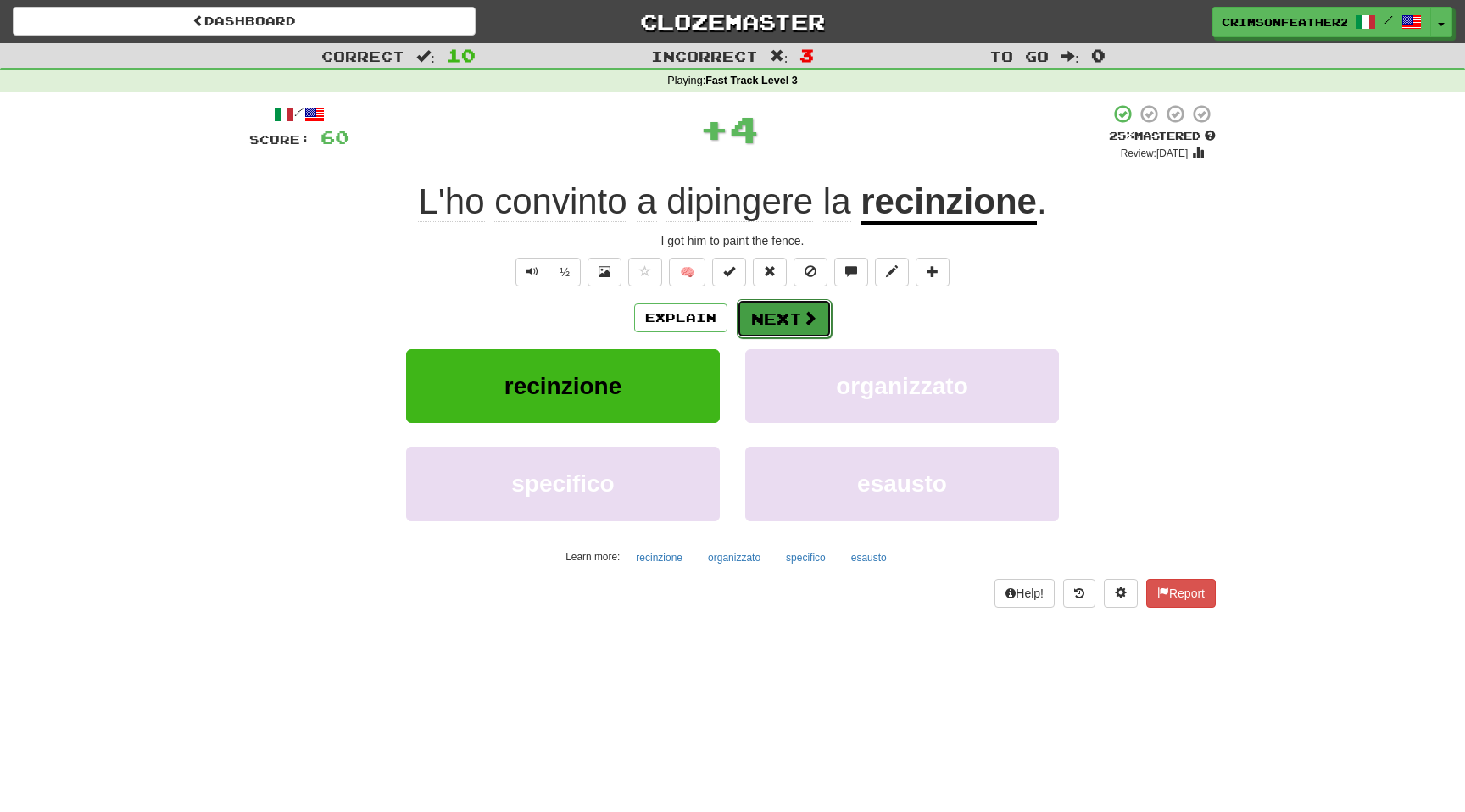
click at [778, 316] on button "Next" at bounding box center [784, 318] width 95 height 39
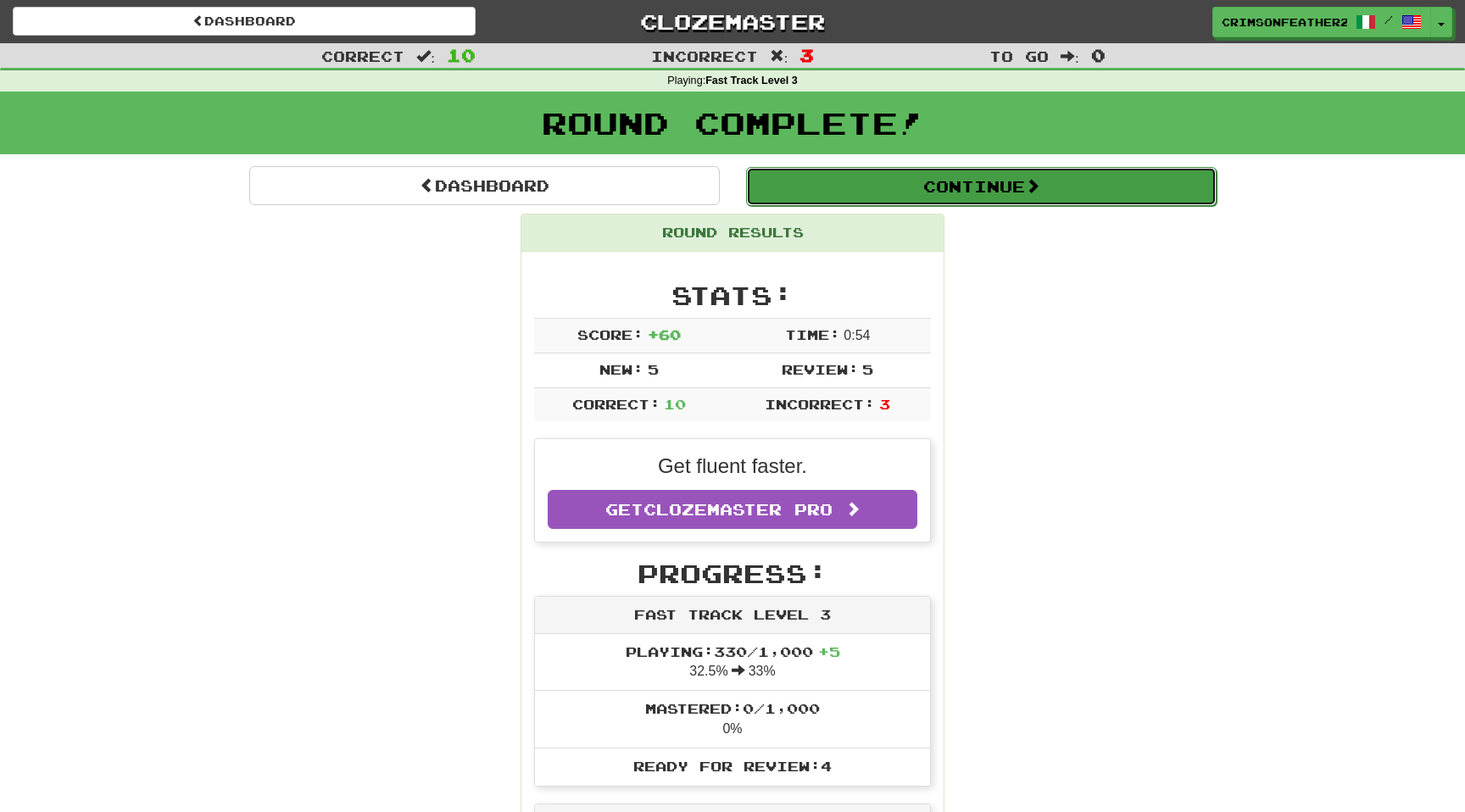
click at [786, 188] on button "Continue" at bounding box center [981, 186] width 470 height 39
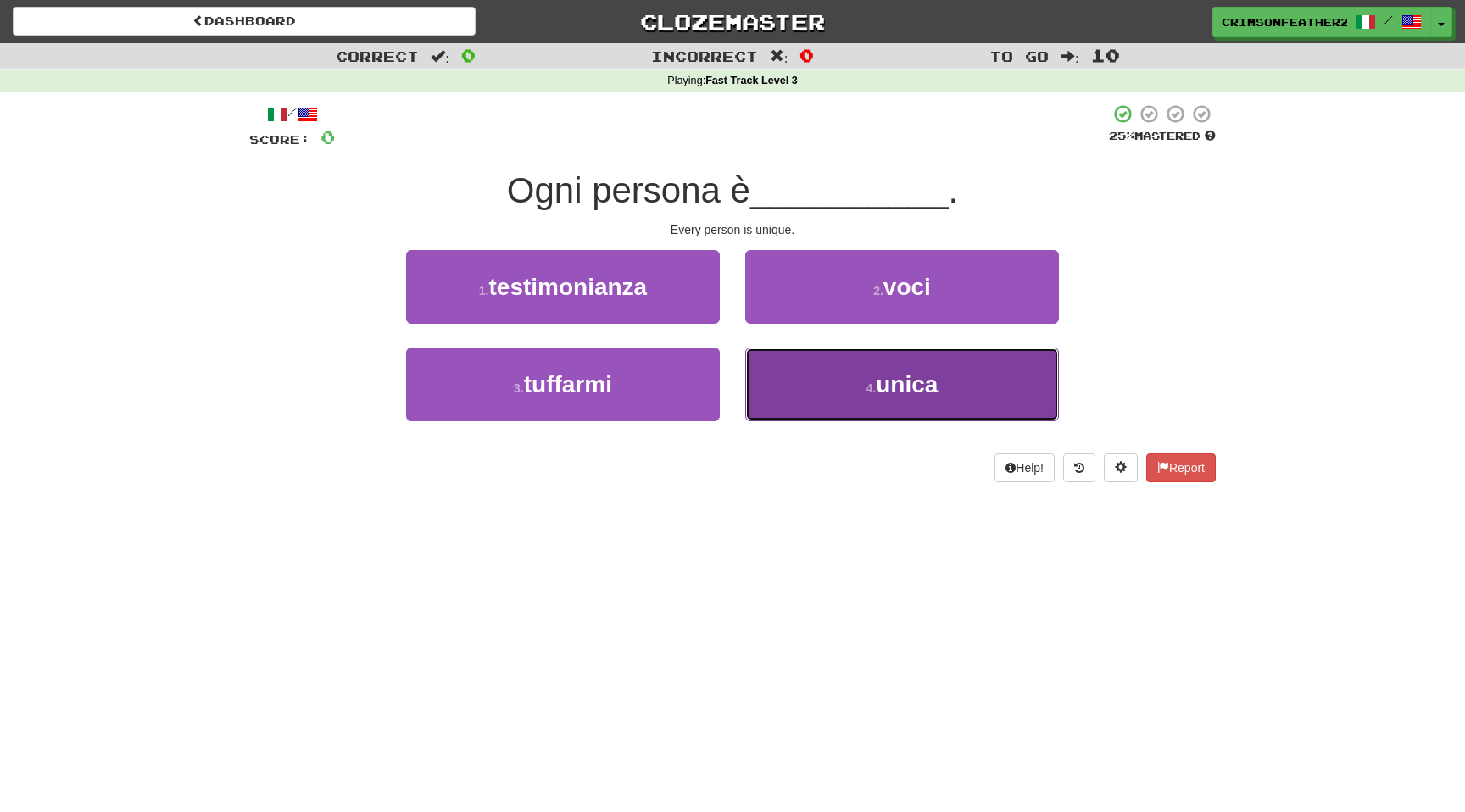
click at [754, 373] on button "4 . unica" at bounding box center [901, 384] width 313 height 74
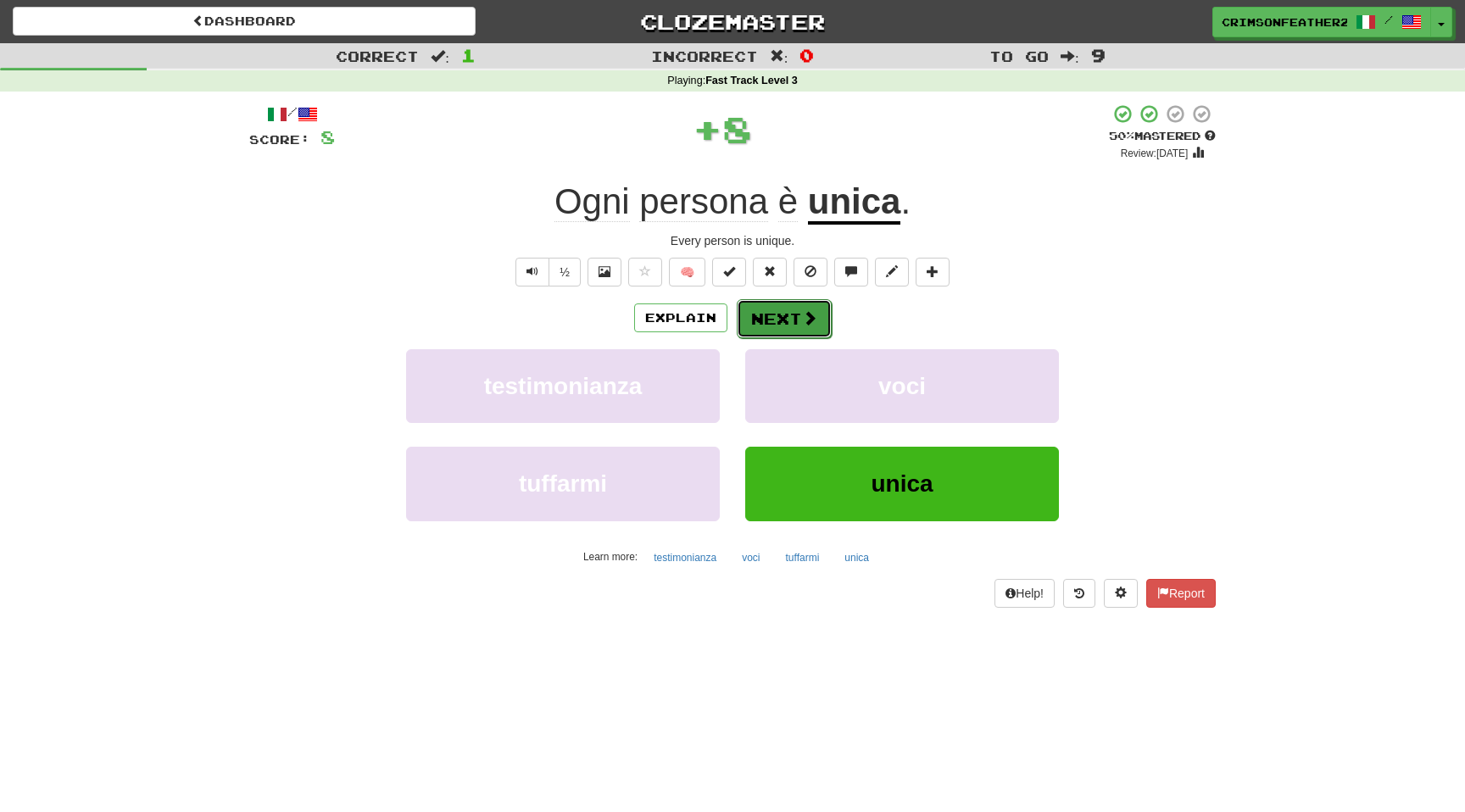
click at [758, 308] on button "Next" at bounding box center [784, 318] width 95 height 39
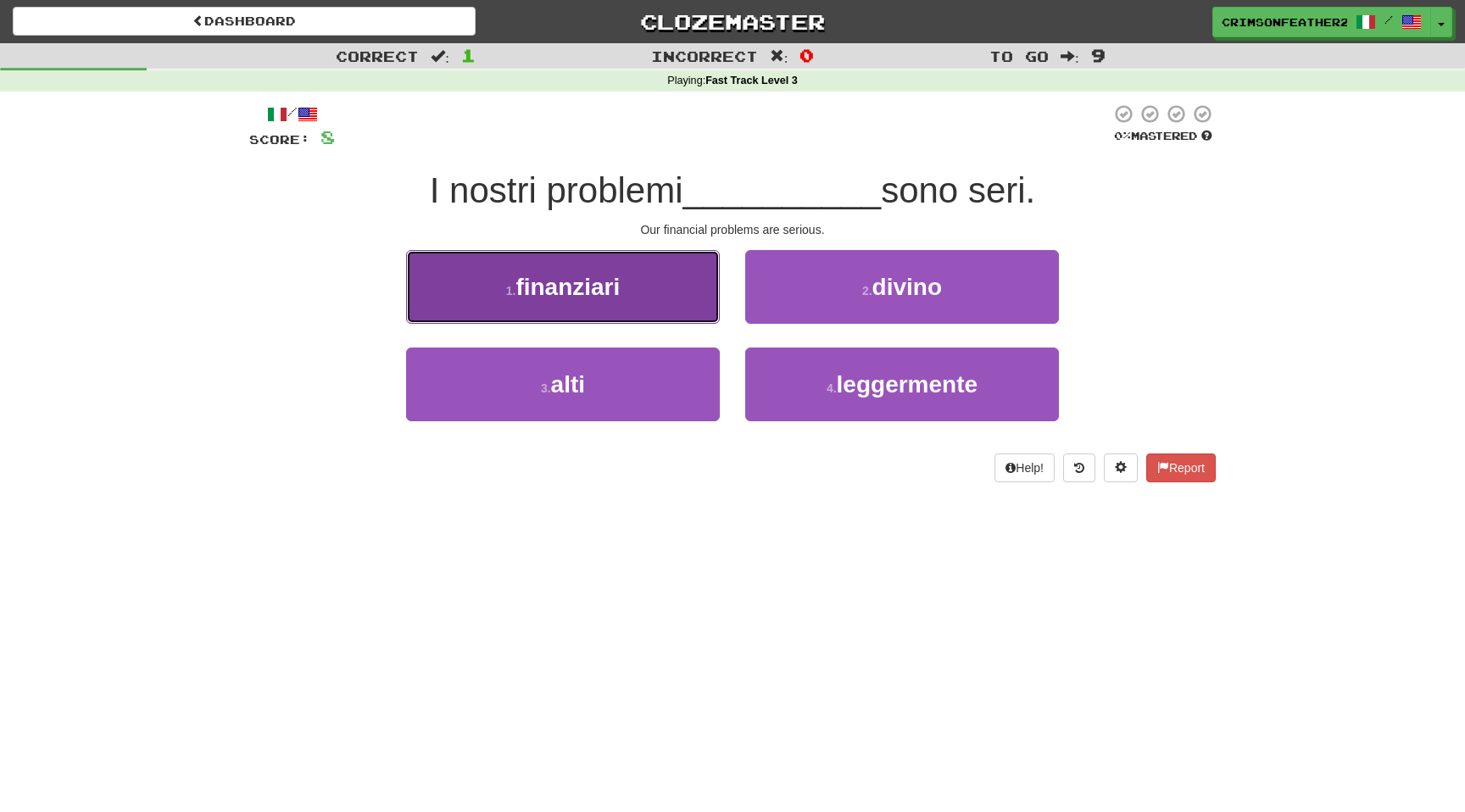
click at [698, 309] on button "1 . finanziari" at bounding box center [562, 287] width 313 height 74
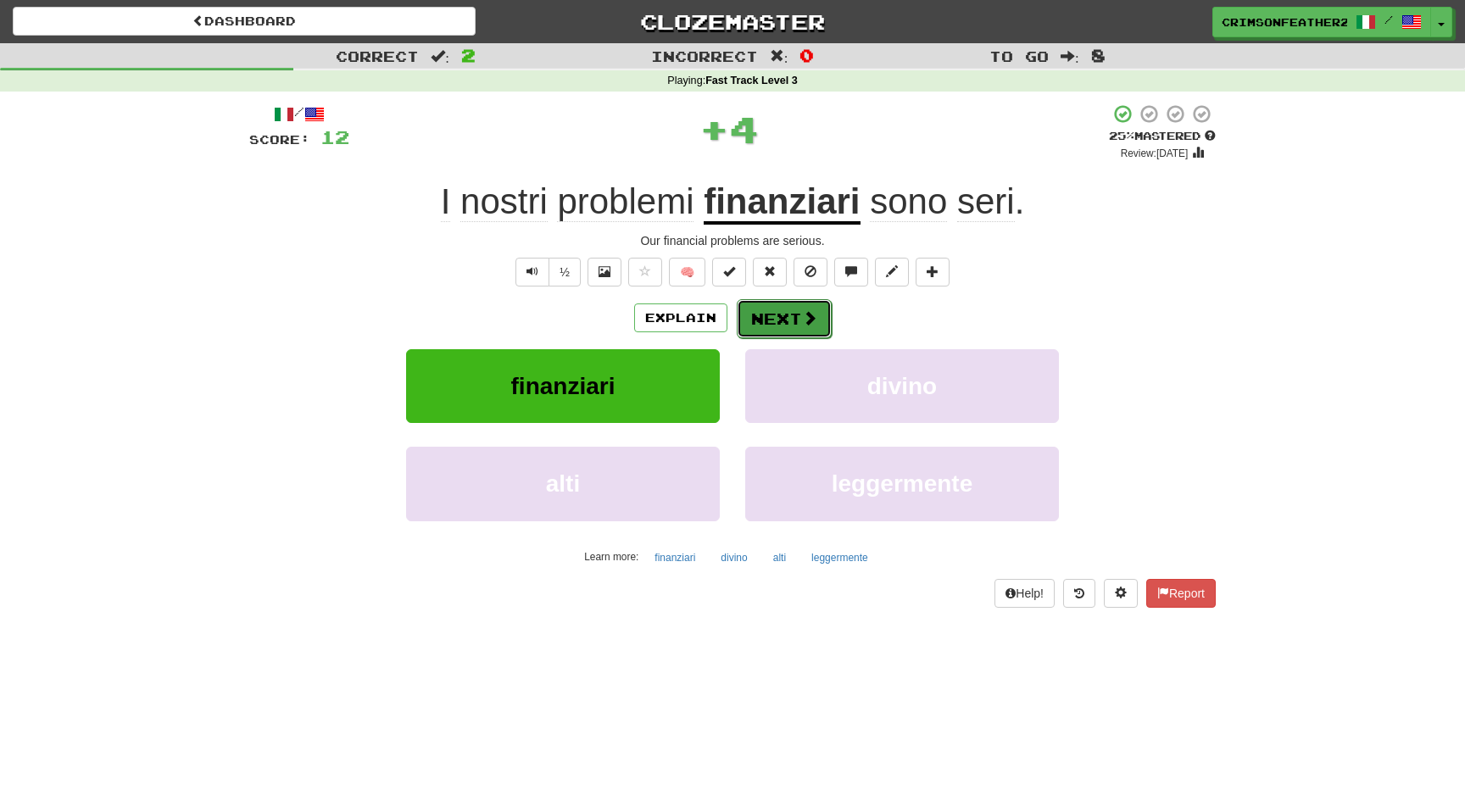
click at [759, 310] on button "Next" at bounding box center [784, 318] width 95 height 39
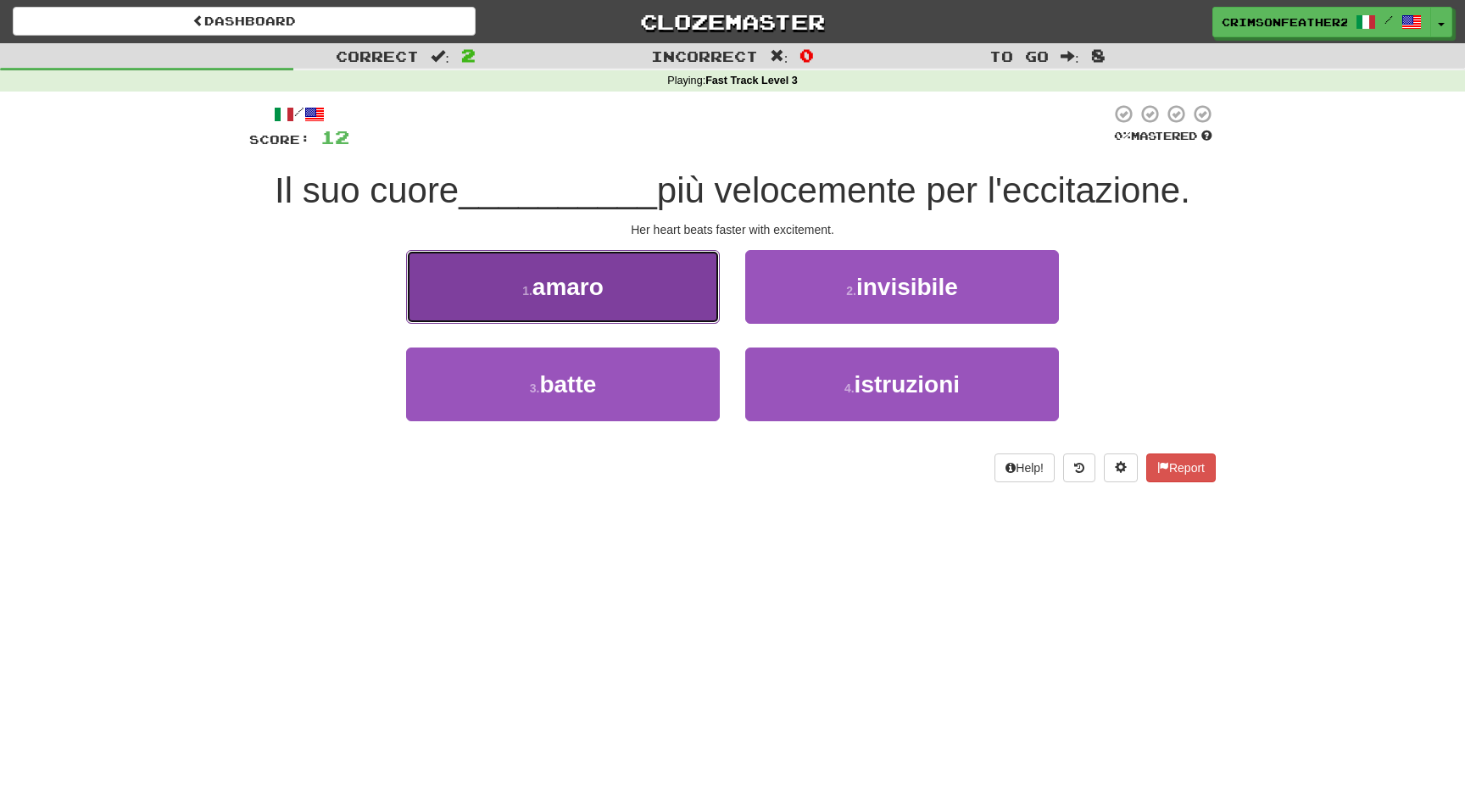
click at [690, 299] on button "1 . amaro" at bounding box center [562, 287] width 313 height 74
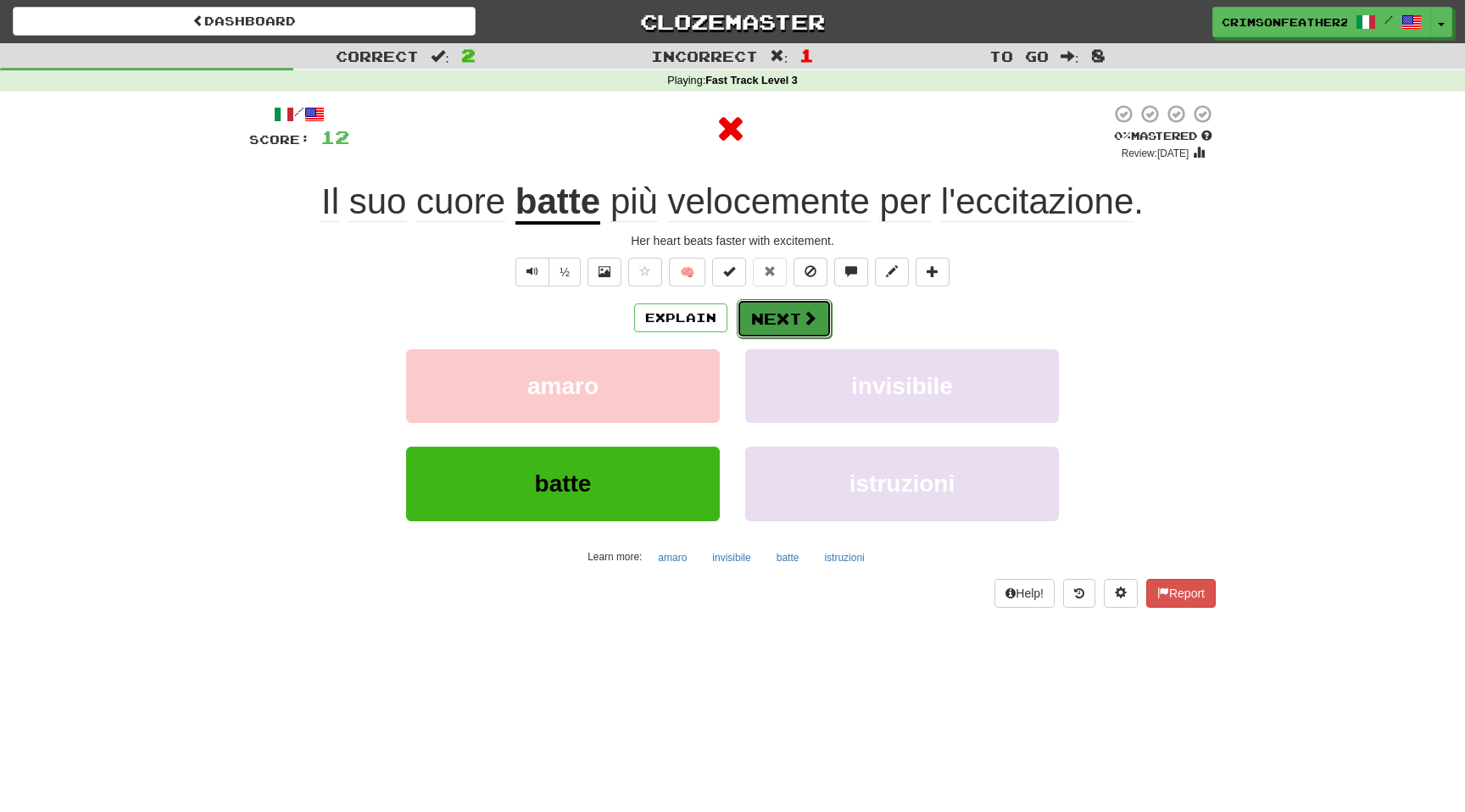
click at [756, 311] on button "Next" at bounding box center [784, 318] width 95 height 39
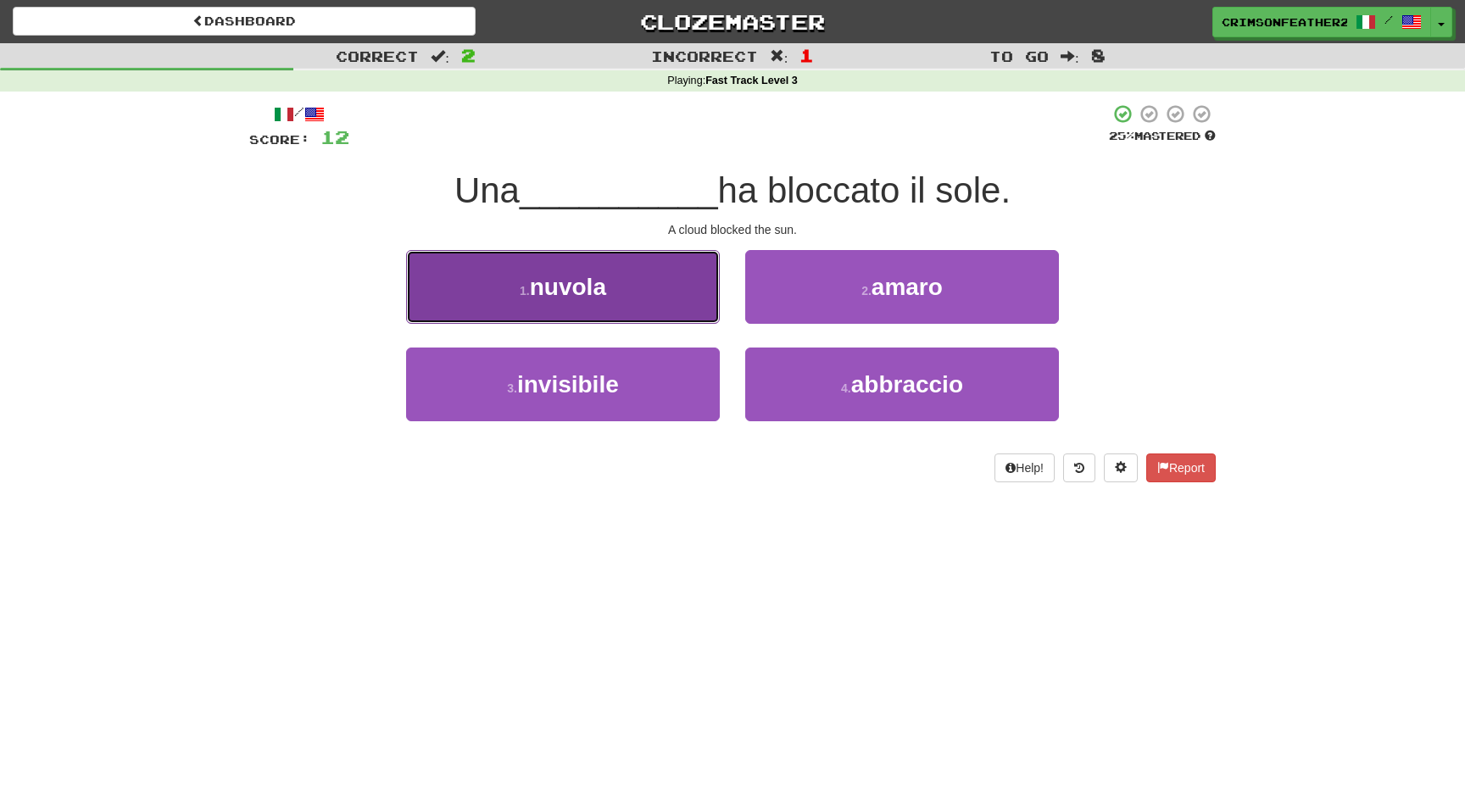
click at [700, 314] on button "1 . nuvola" at bounding box center [562, 287] width 313 height 74
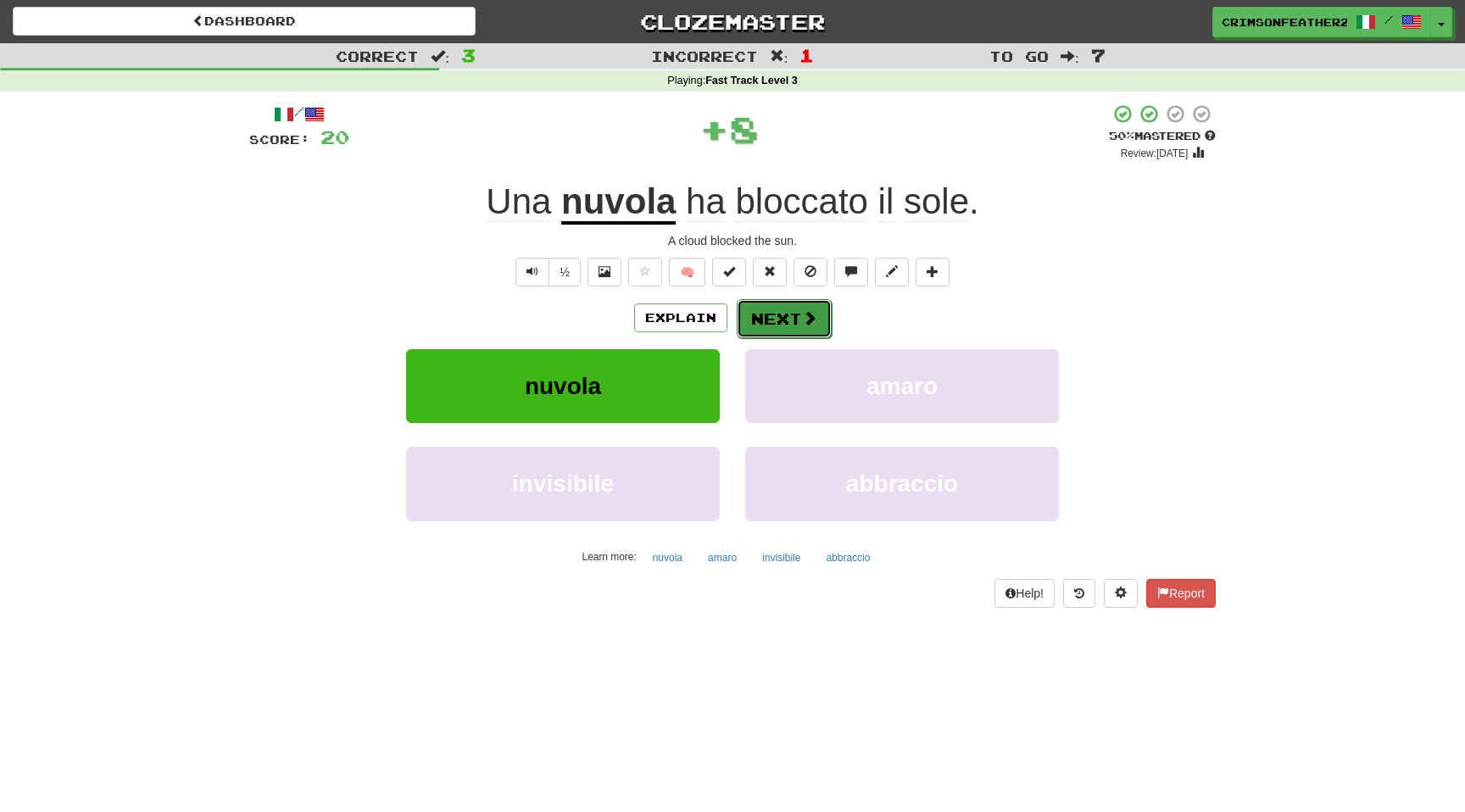
click at [753, 324] on button "Next" at bounding box center [784, 318] width 95 height 39
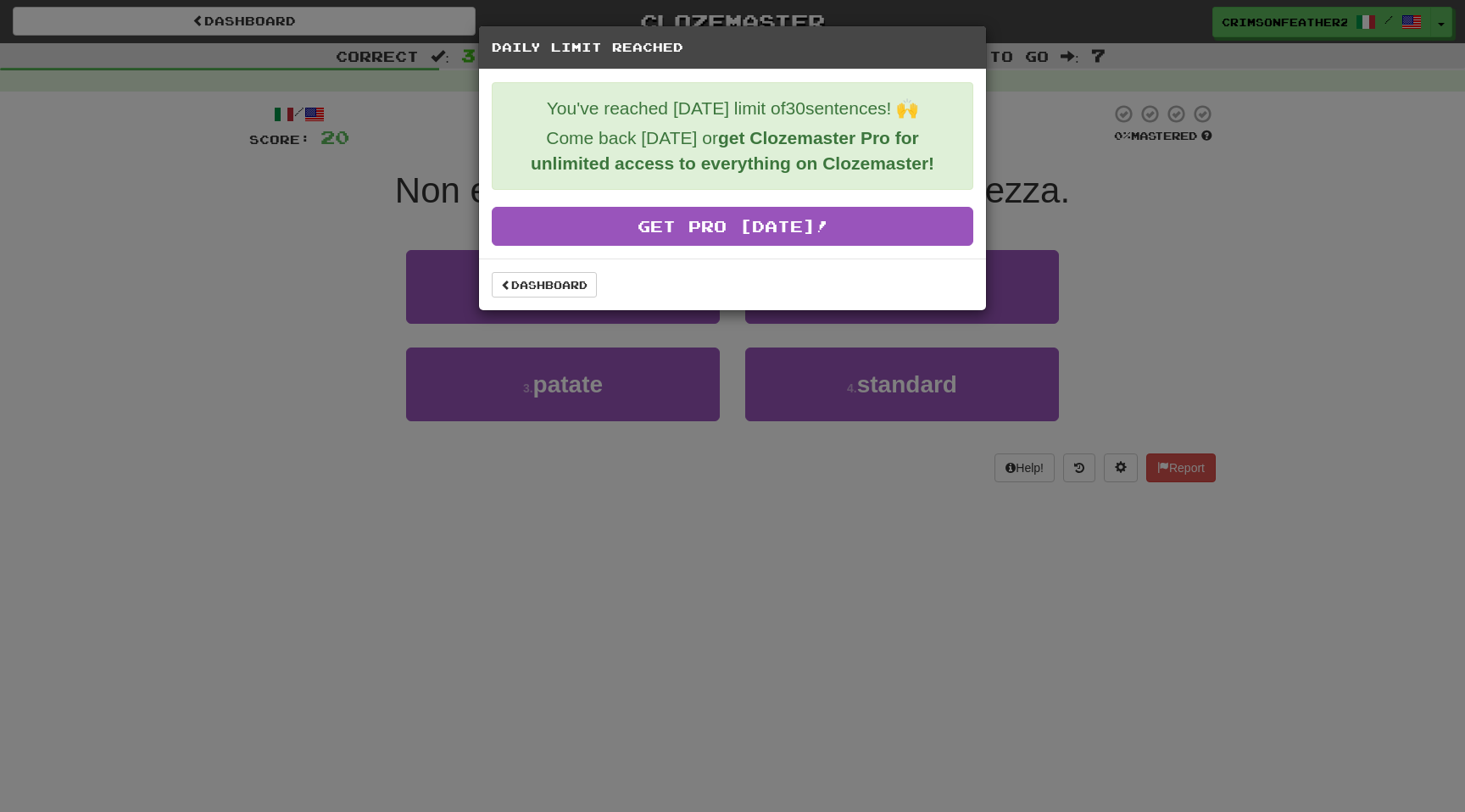
click at [579, 298] on div "Dashboard" at bounding box center [732, 284] width 507 height 52
click at [575, 296] on link "Dashboard" at bounding box center [544, 284] width 105 height 25
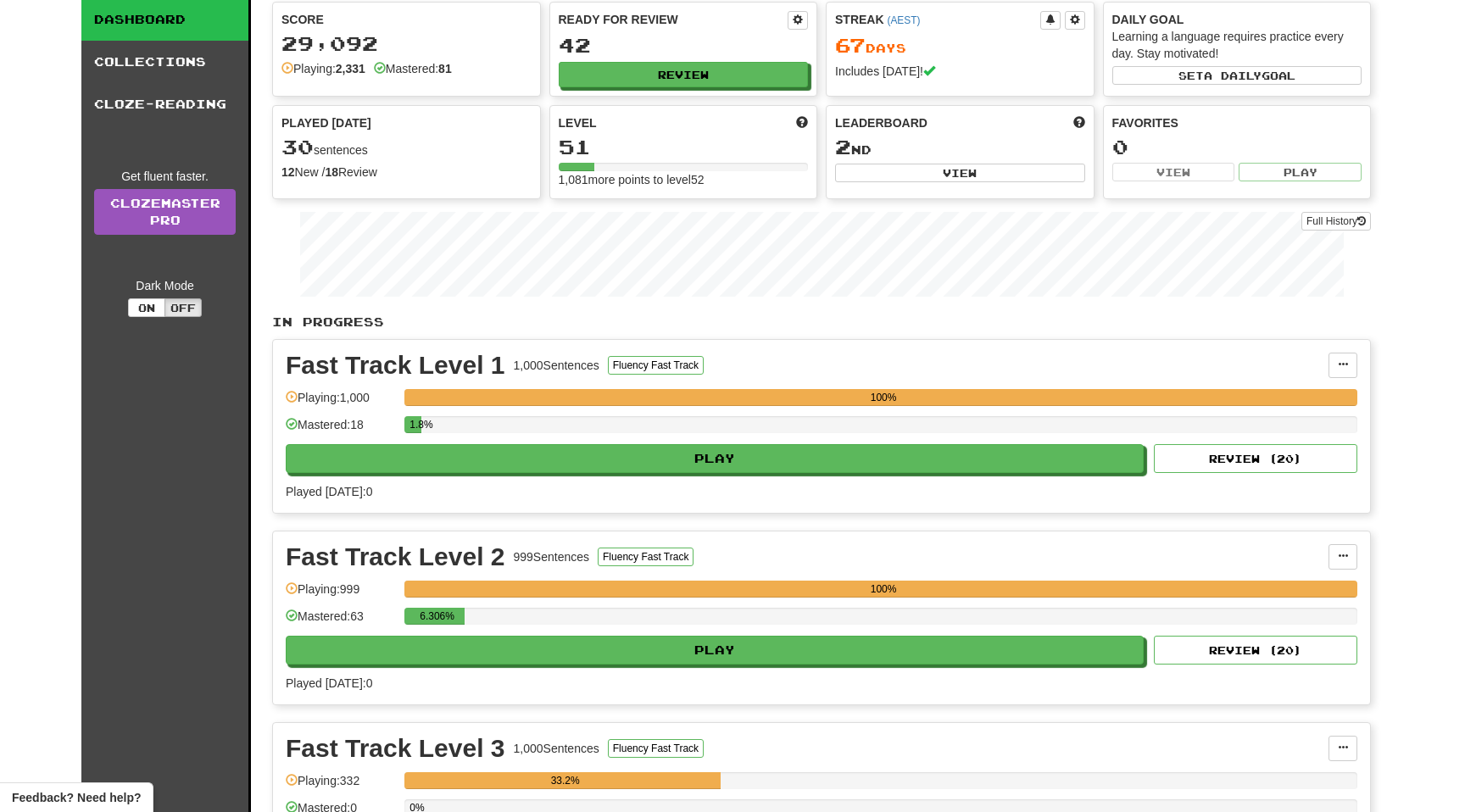
scroll to position [50, 0]
